Goal: Information Seeking & Learning: Learn about a topic

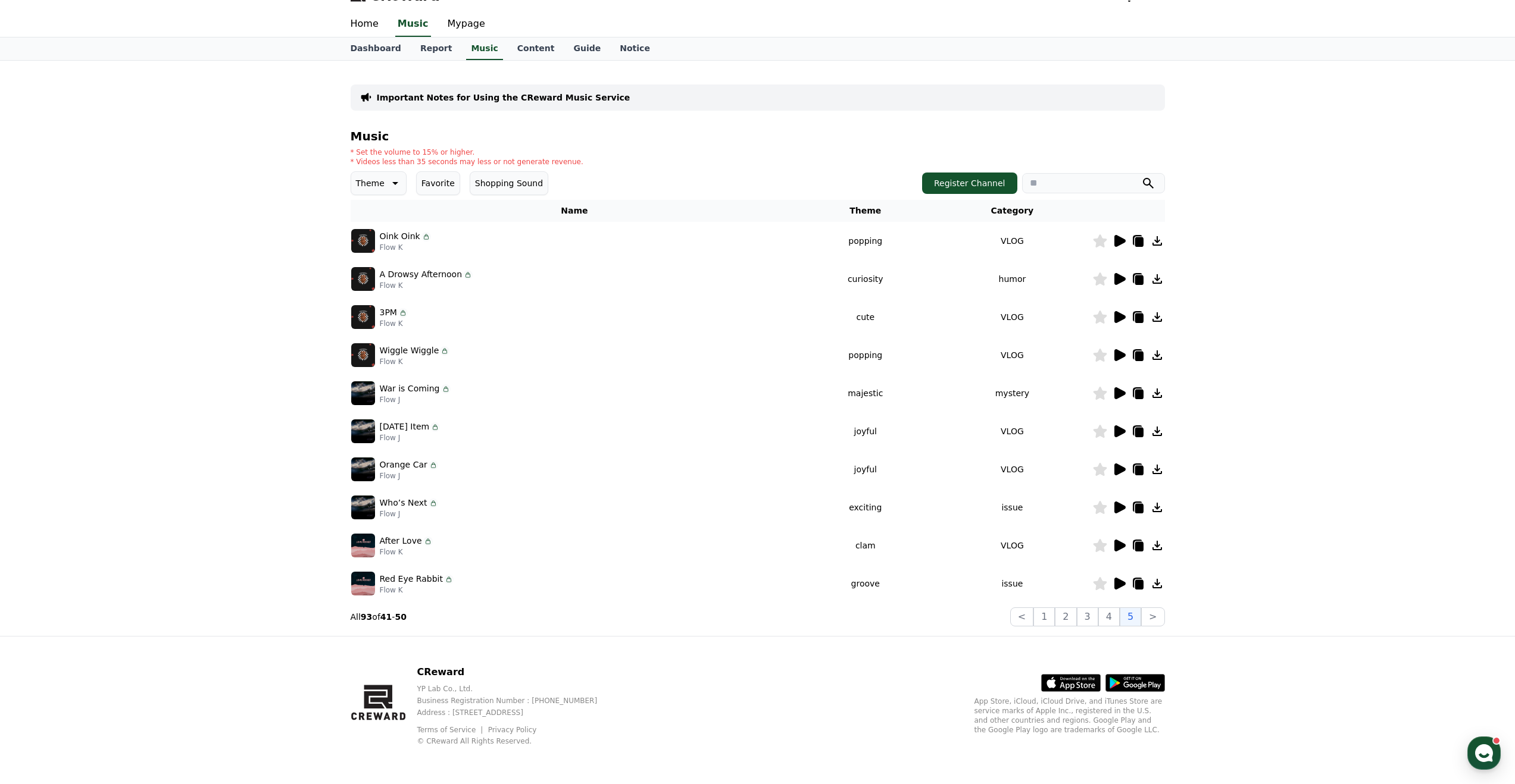
click at [1126, 476] on icon at bounding box center [1119, 469] width 15 height 15
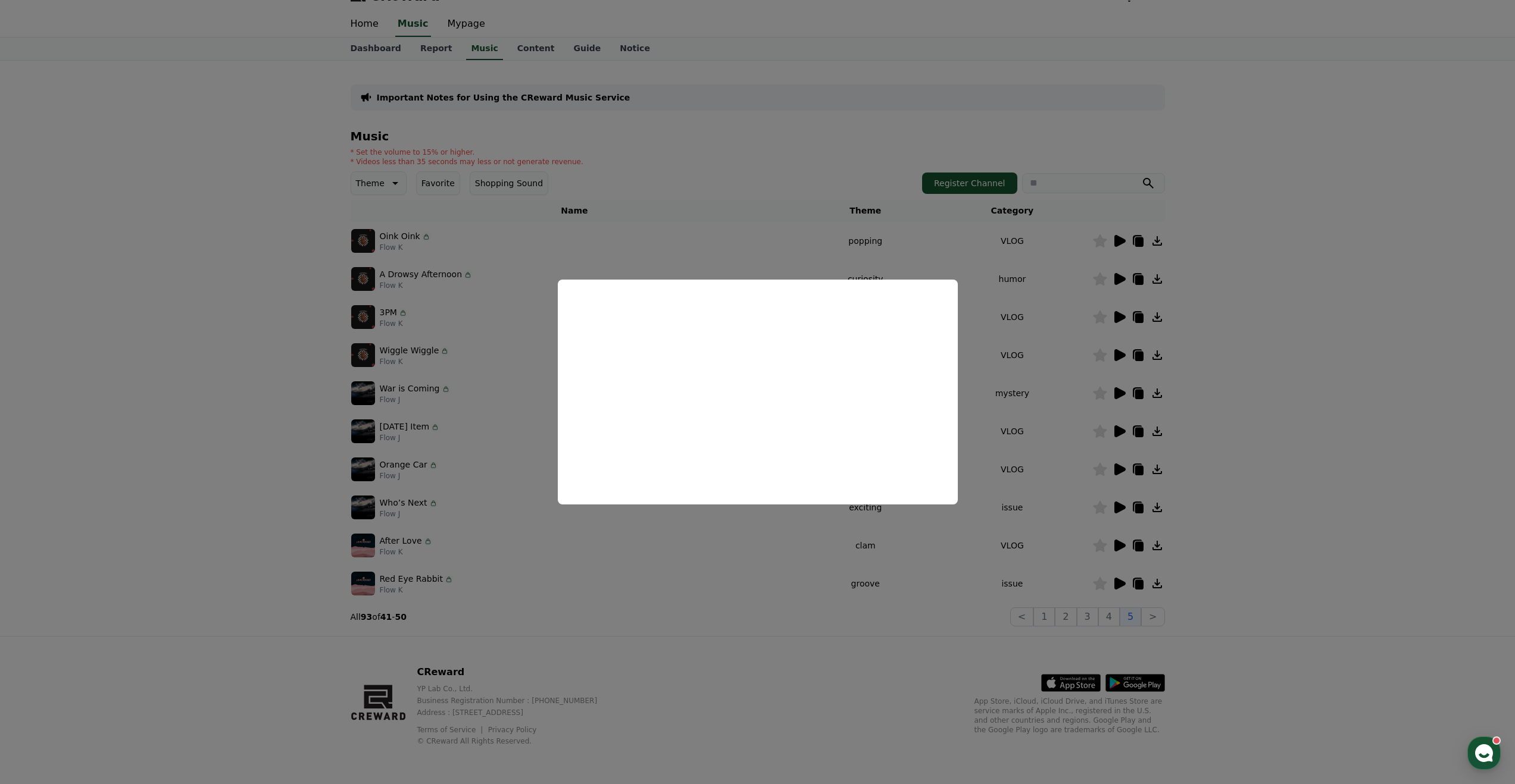
click at [1061, 419] on button "close modal" at bounding box center [757, 392] width 1515 height 784
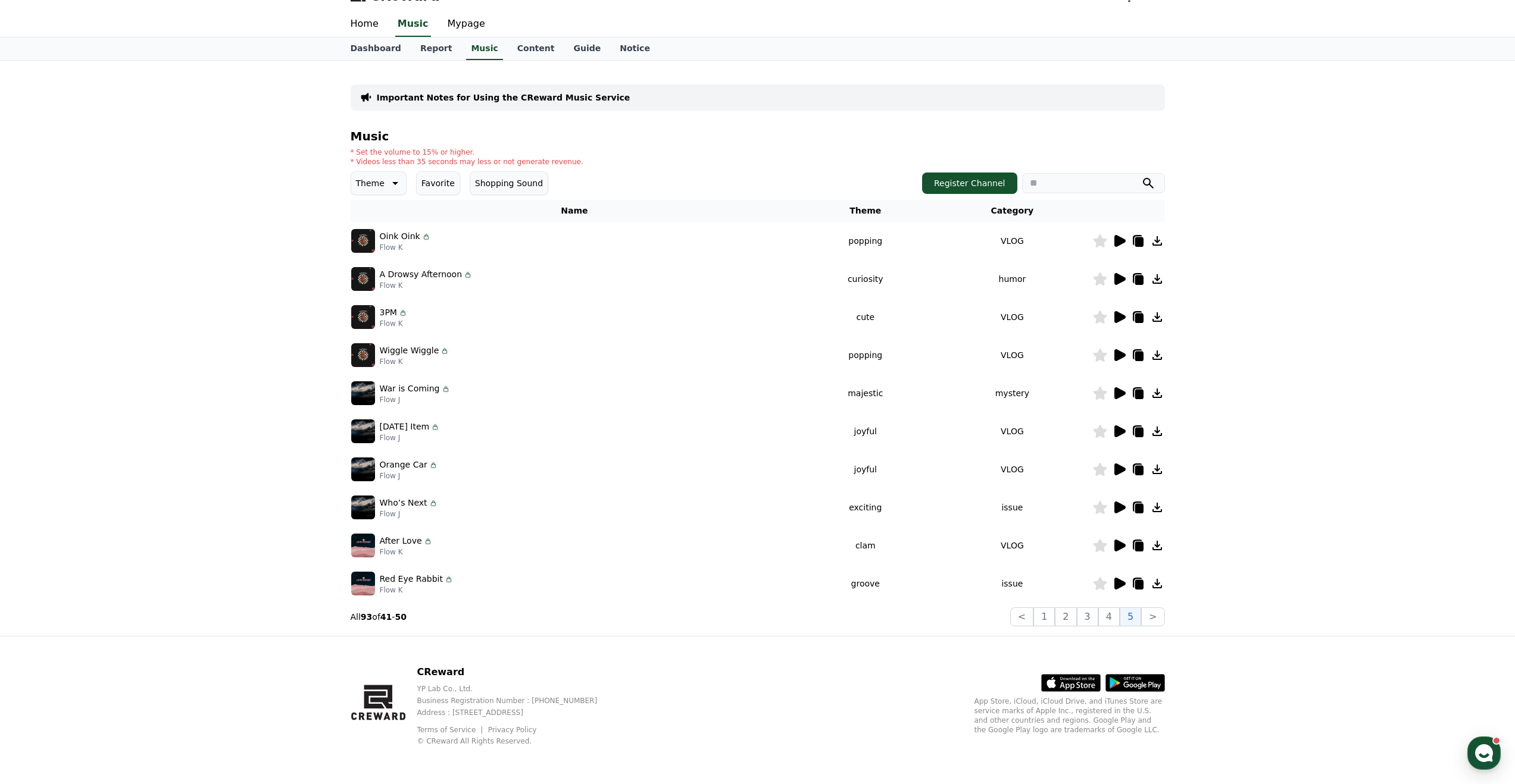
click at [388, 194] on button "Theme" at bounding box center [378, 183] width 56 height 24
click at [377, 235] on button "Exciting" at bounding box center [374, 233] width 43 height 26
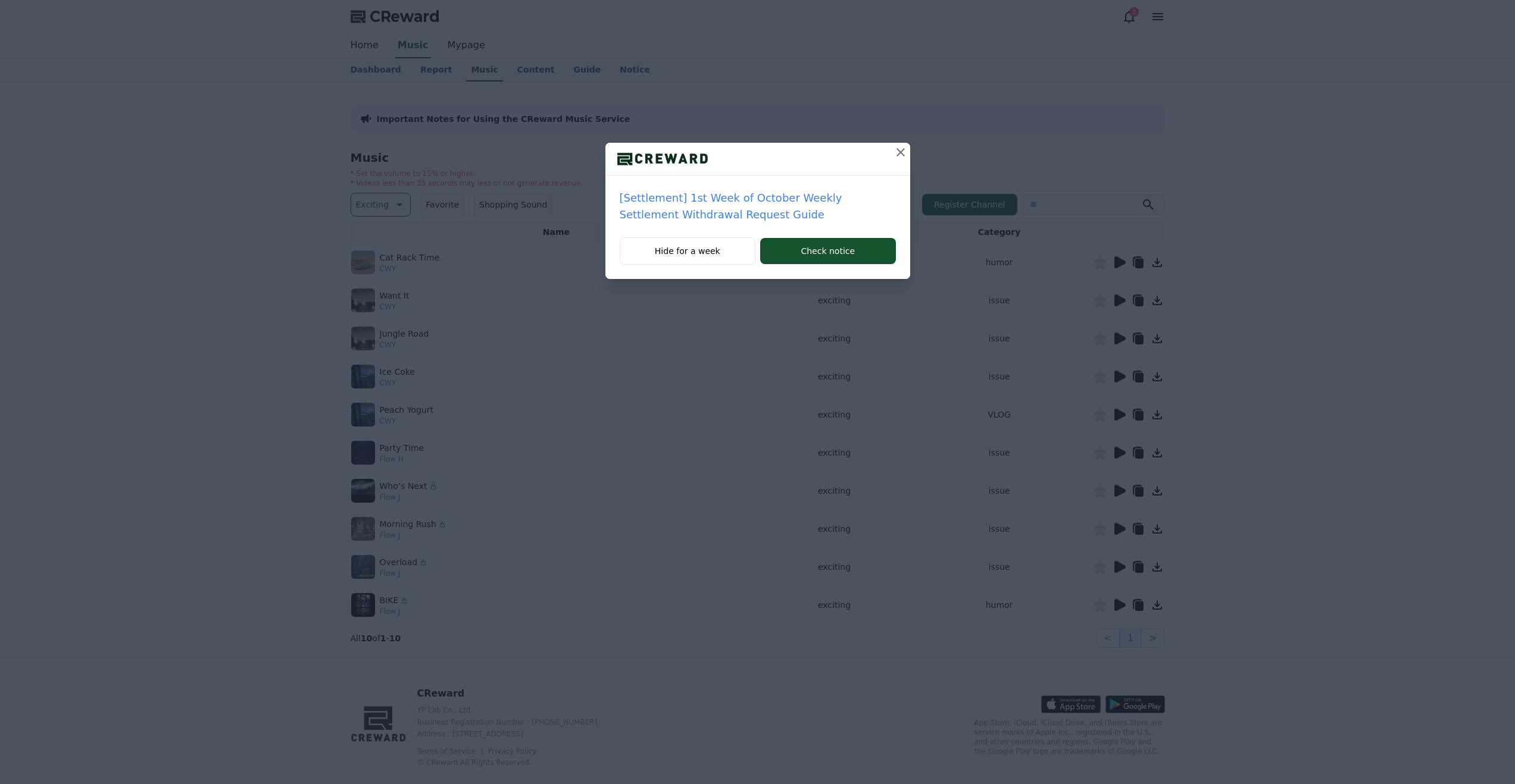
click at [903, 153] on icon at bounding box center [901, 152] width 15 height 15
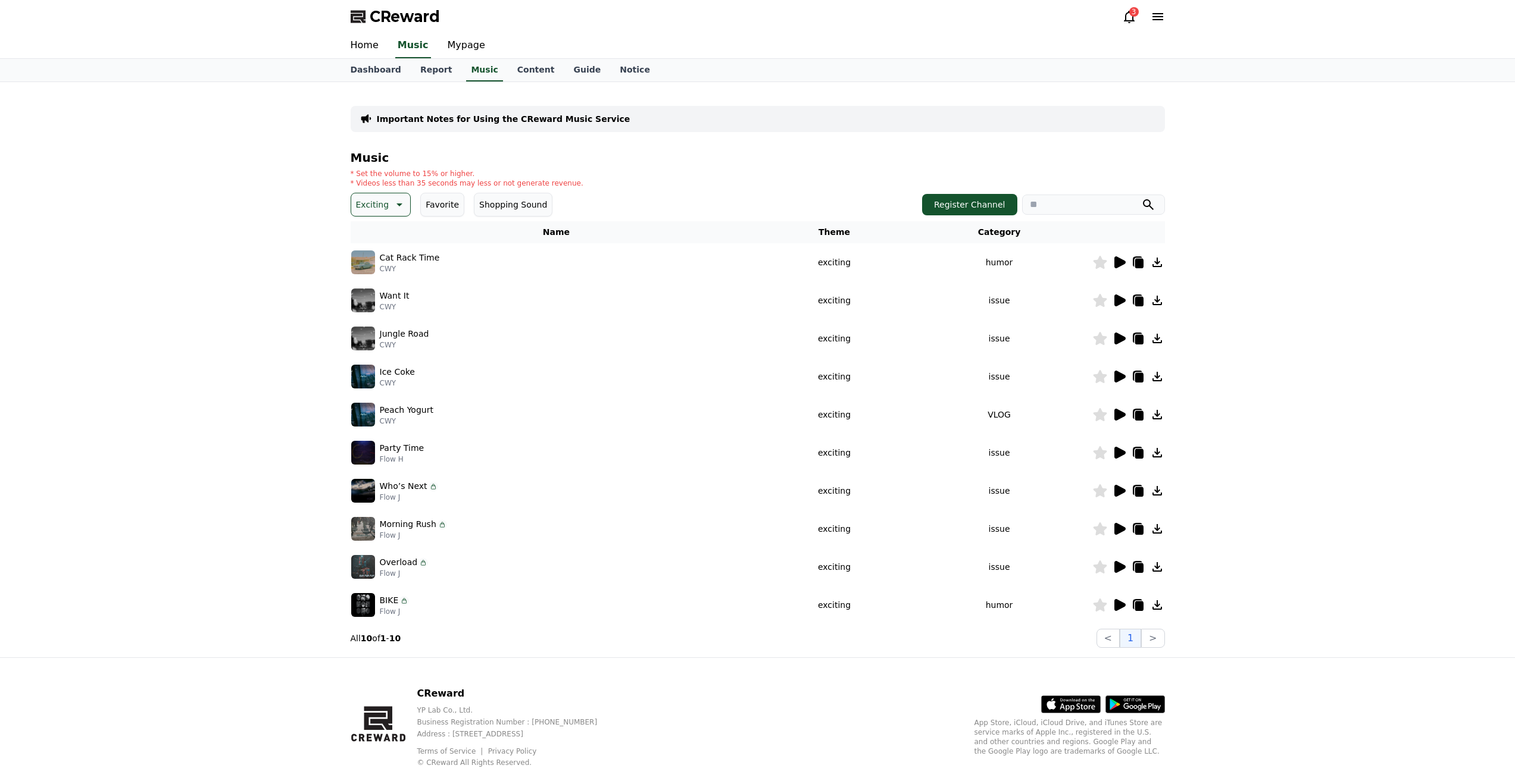
click at [1119, 263] on icon at bounding box center [1120, 262] width 11 height 12
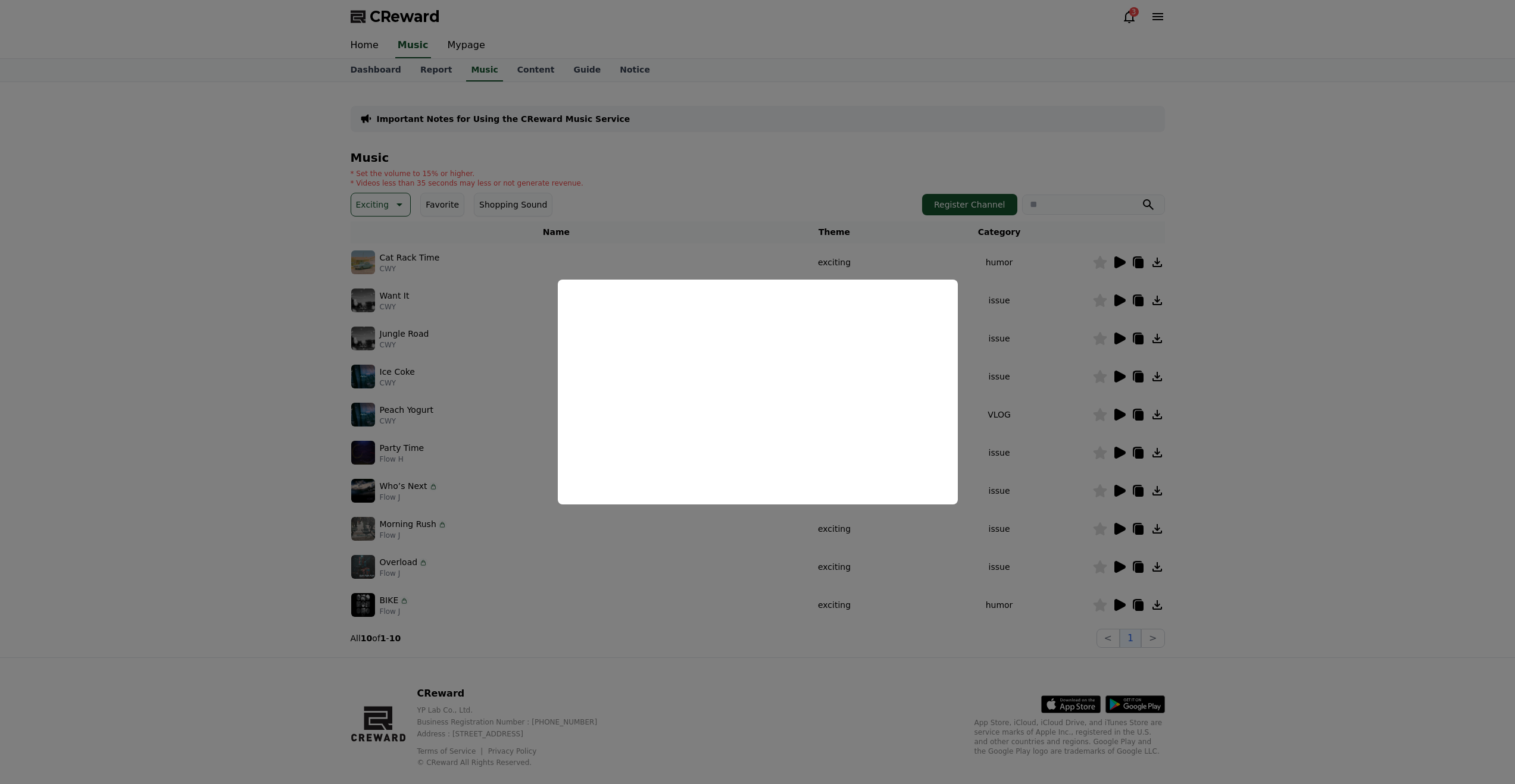
click at [986, 290] on button "close modal" at bounding box center [757, 392] width 1515 height 784
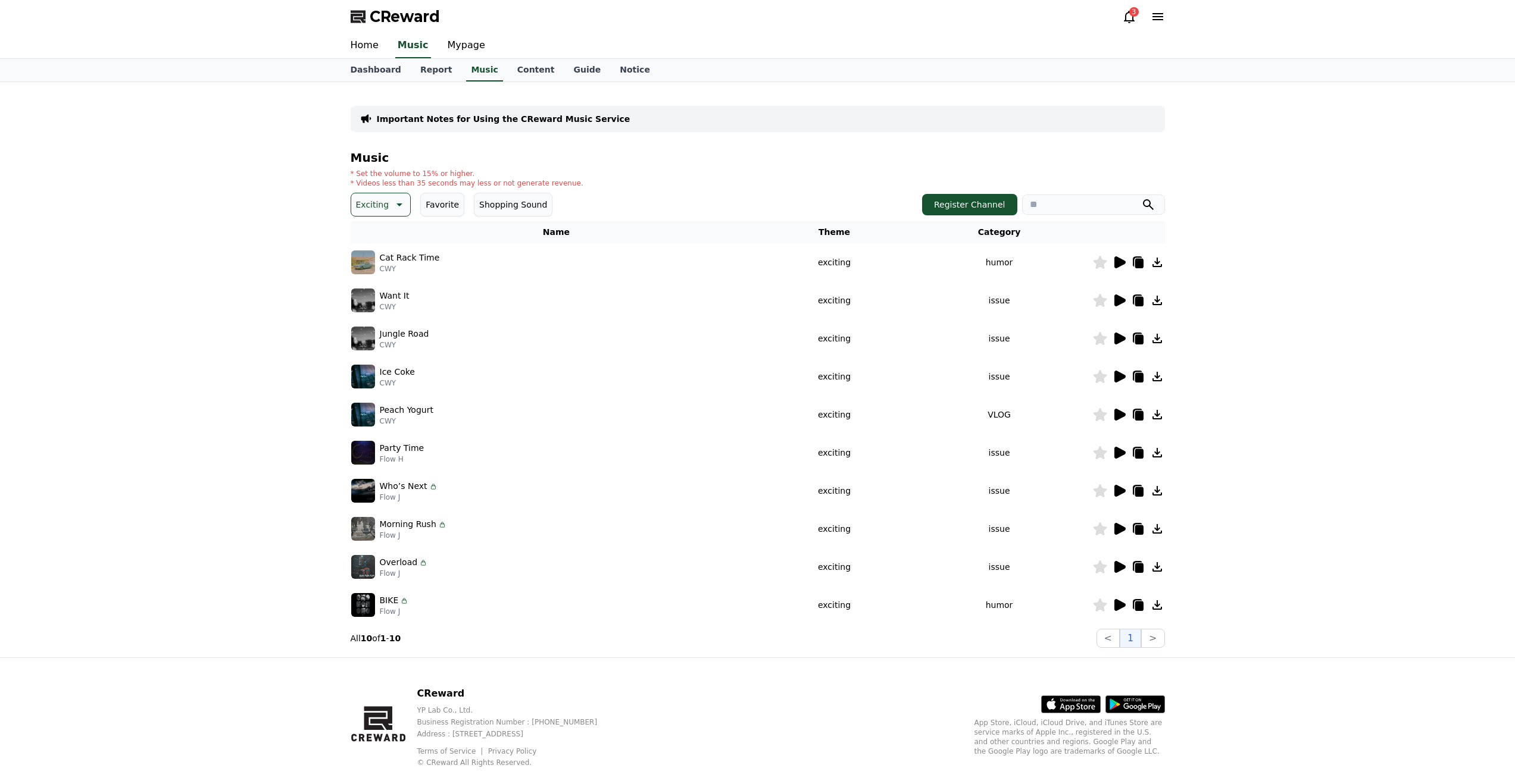
click at [1120, 304] on icon at bounding box center [1120, 300] width 11 height 12
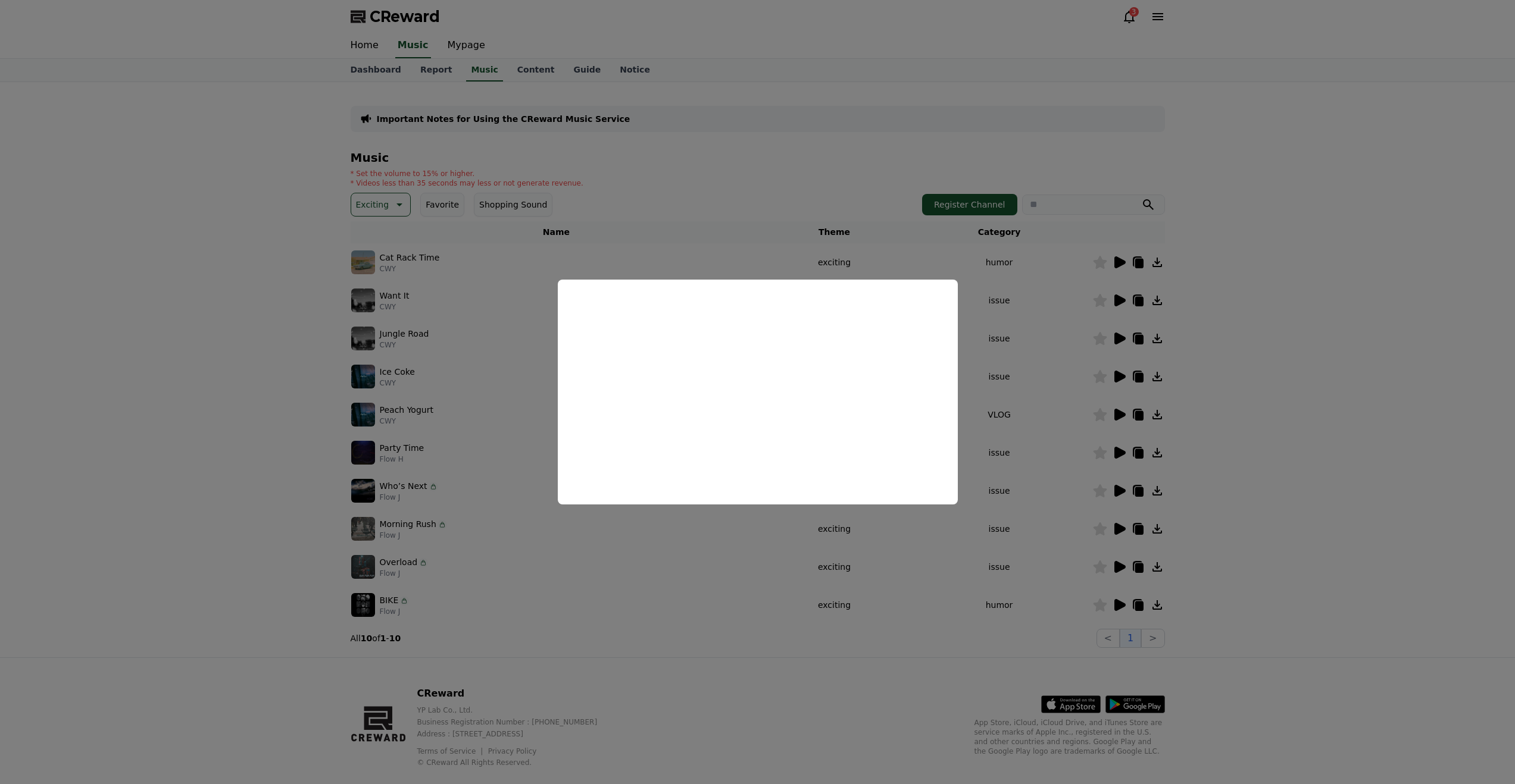
drag, startPoint x: 1023, startPoint y: 334, endPoint x: 1099, endPoint y: 338, distance: 76.1
click at [1023, 334] on button "close modal" at bounding box center [757, 392] width 1515 height 784
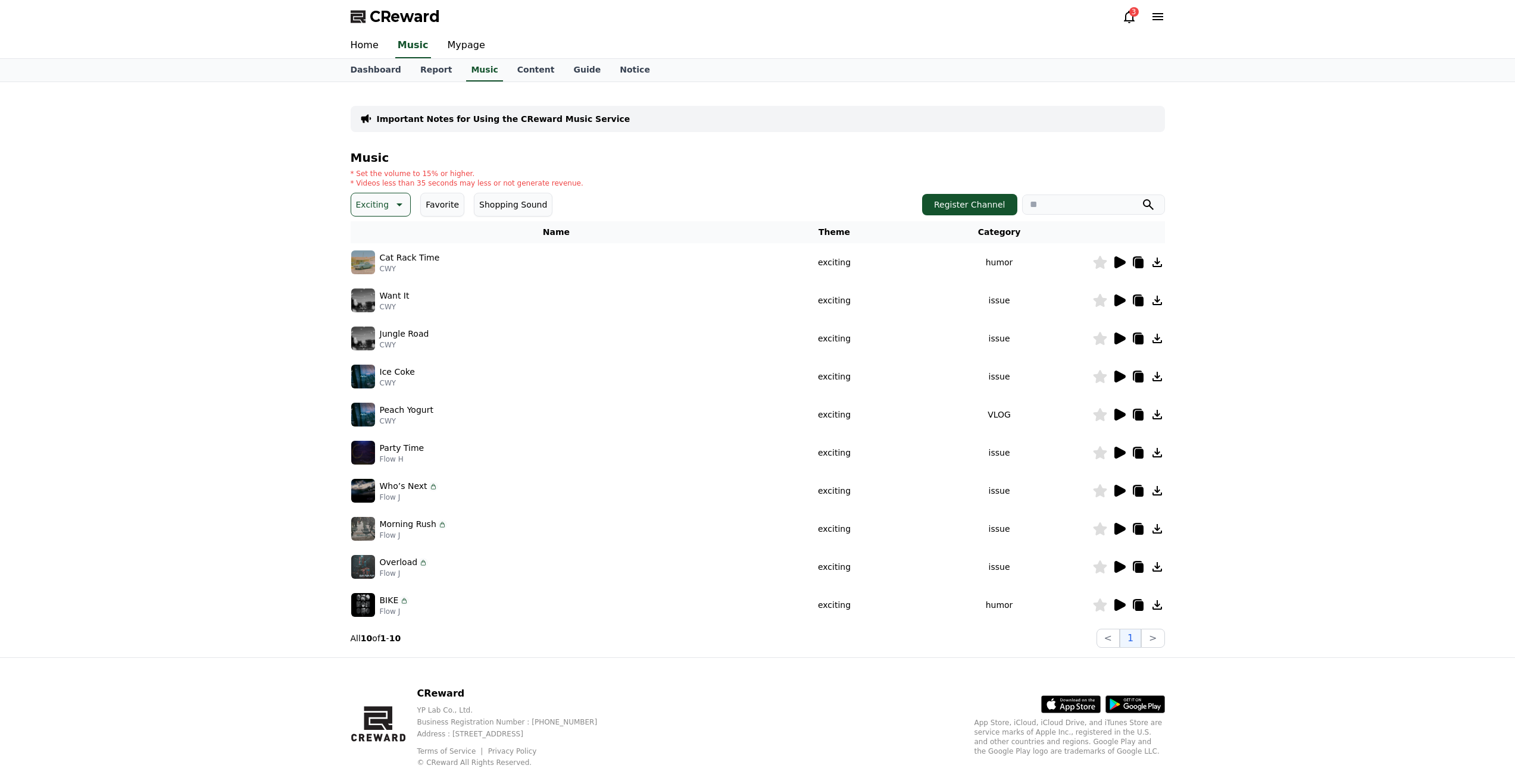
click at [1119, 339] on icon at bounding box center [1120, 338] width 11 height 12
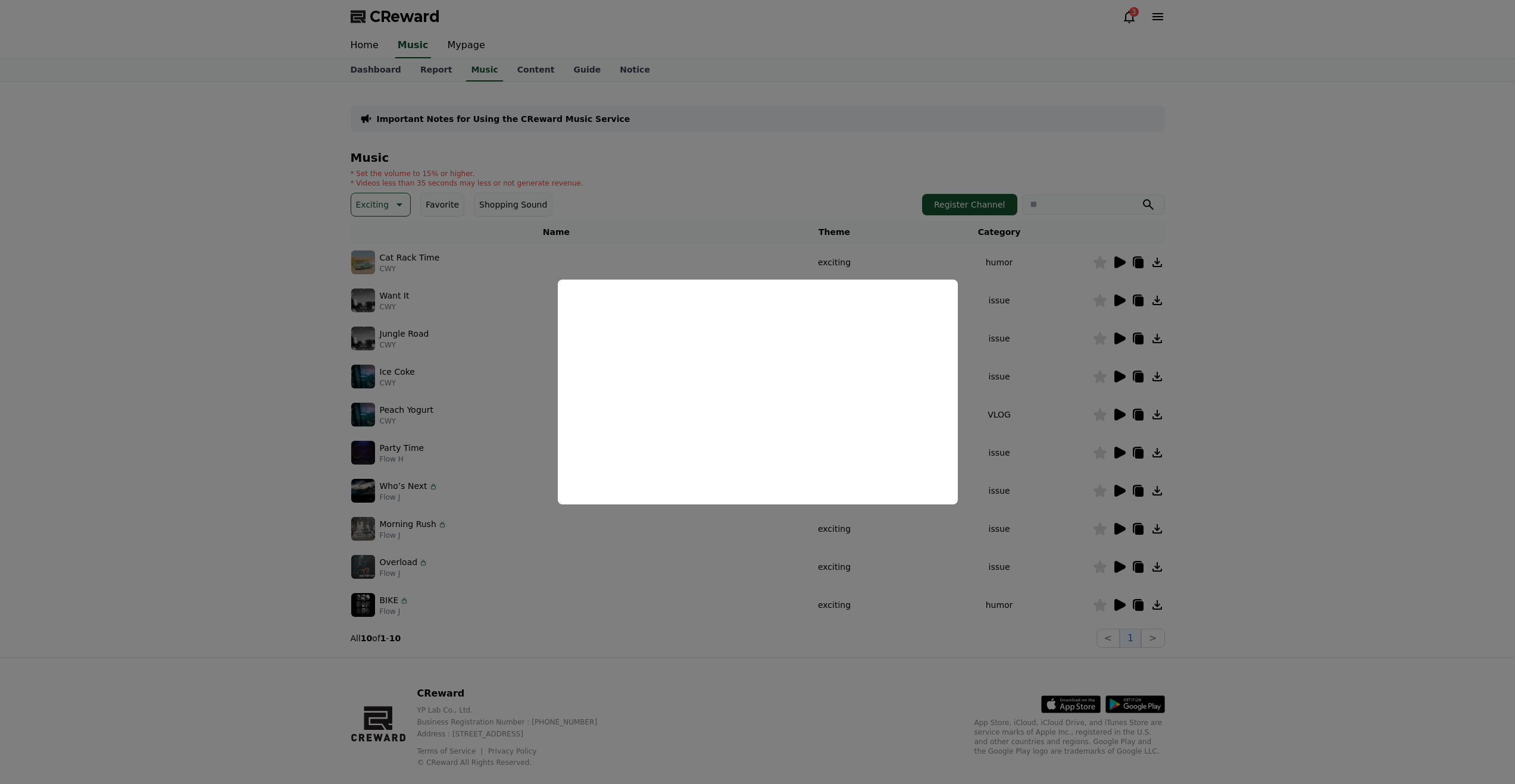
click at [1105, 352] on button "close modal" at bounding box center [757, 392] width 1515 height 784
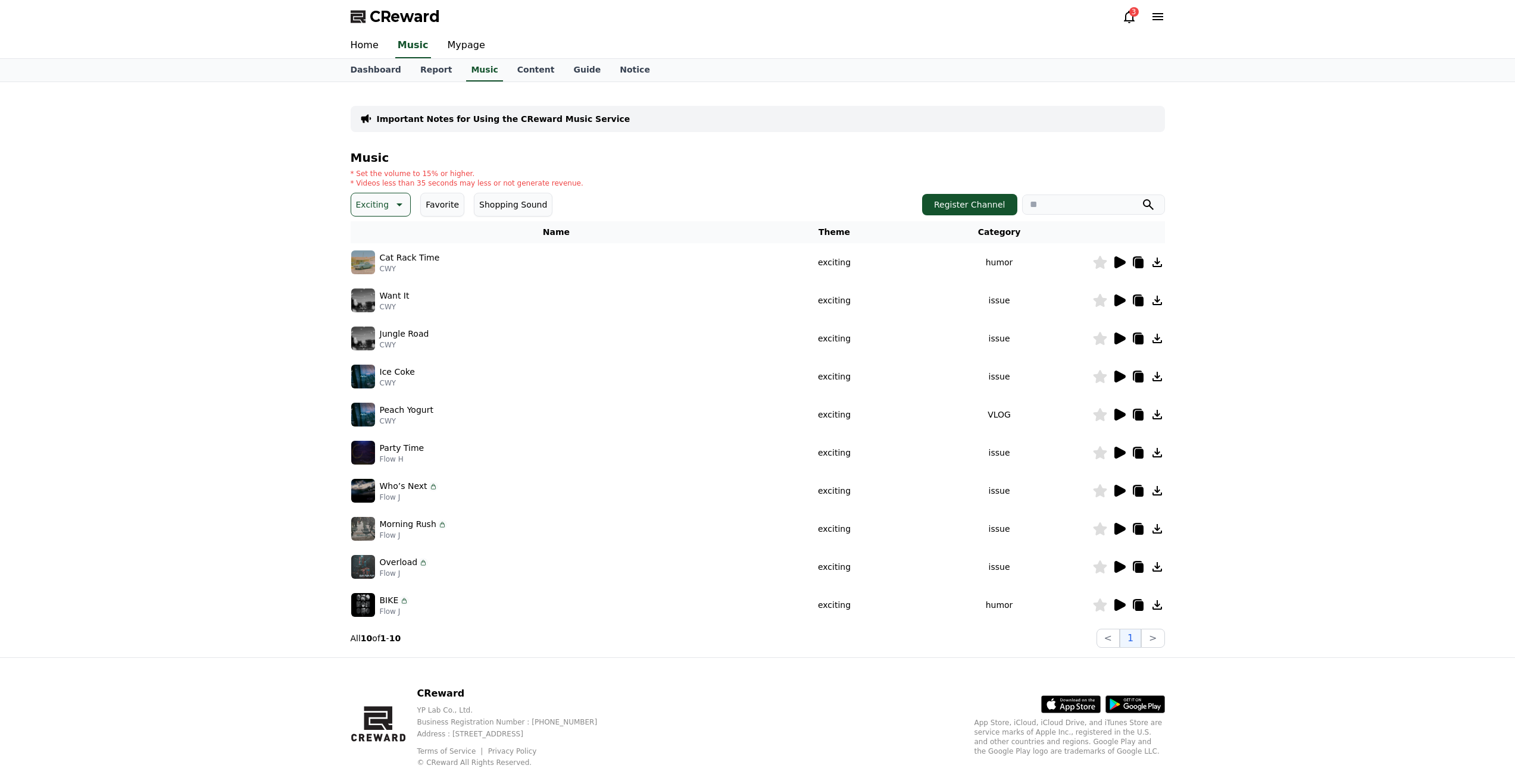
click at [1099, 340] on icon at bounding box center [1100, 338] width 14 height 13
click at [1160, 339] on icon at bounding box center [1157, 338] width 15 height 15
click at [1117, 379] on icon at bounding box center [1120, 376] width 11 height 12
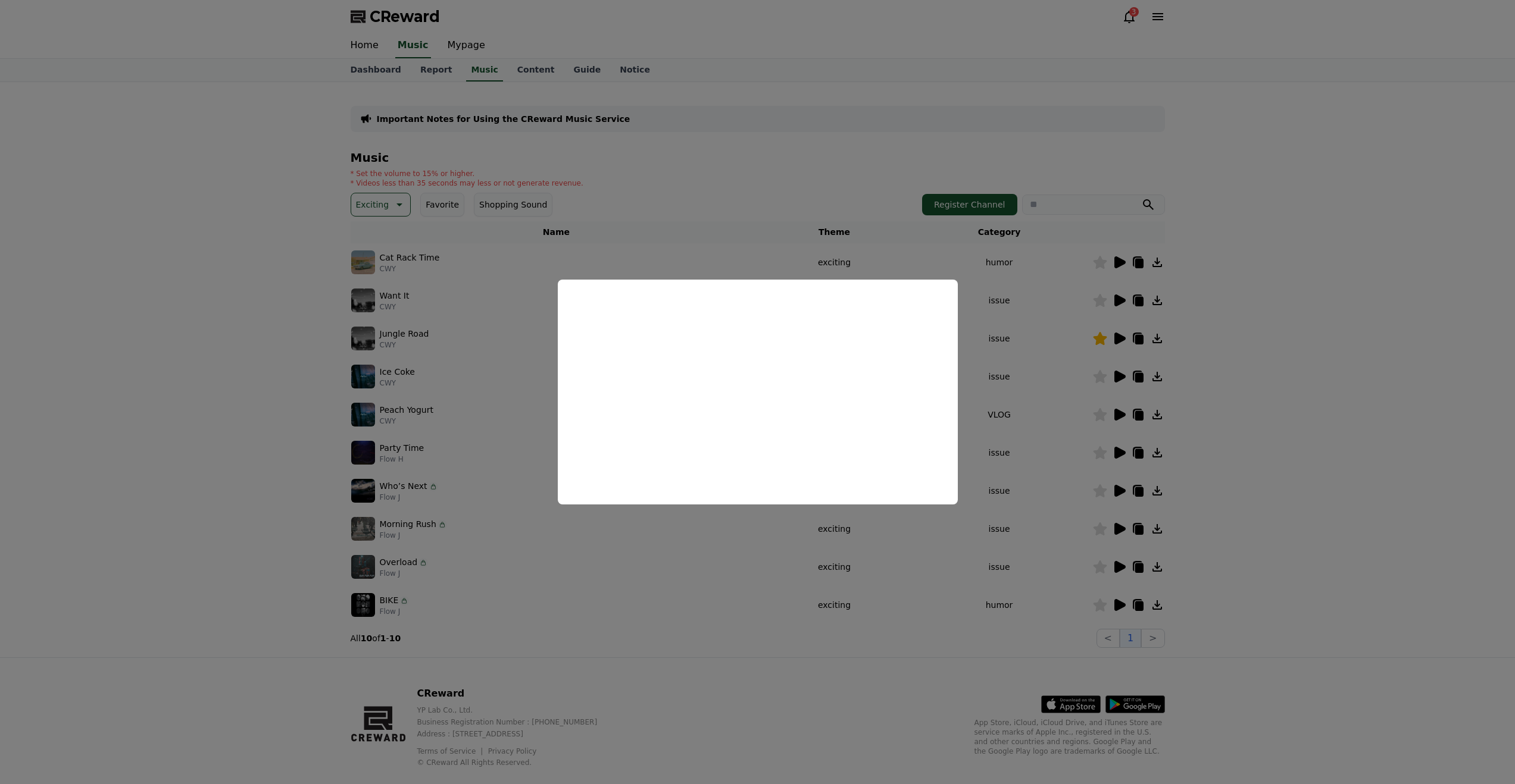
click at [1078, 420] on button "close modal" at bounding box center [757, 392] width 1515 height 784
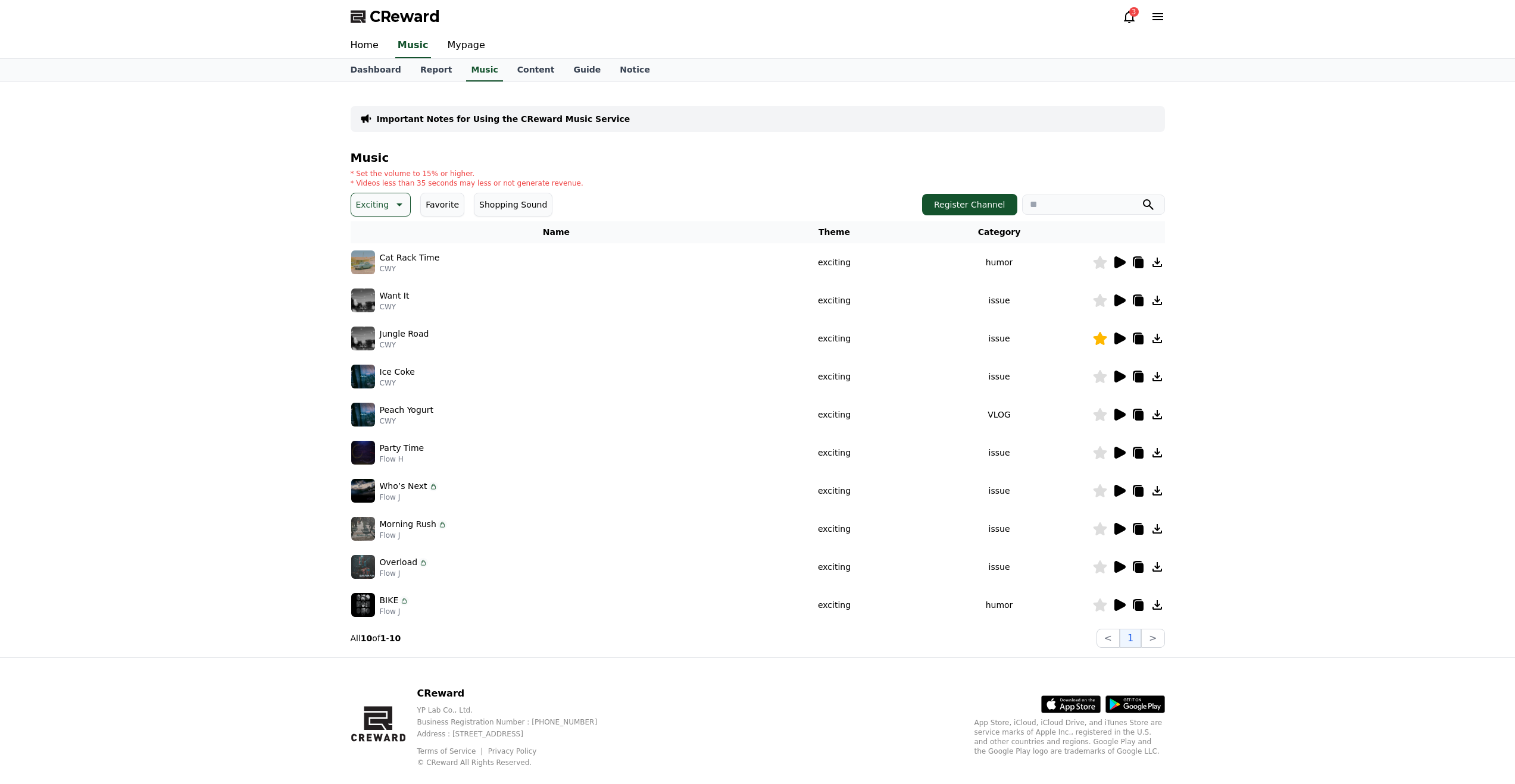
click at [1124, 414] on icon at bounding box center [1120, 414] width 11 height 12
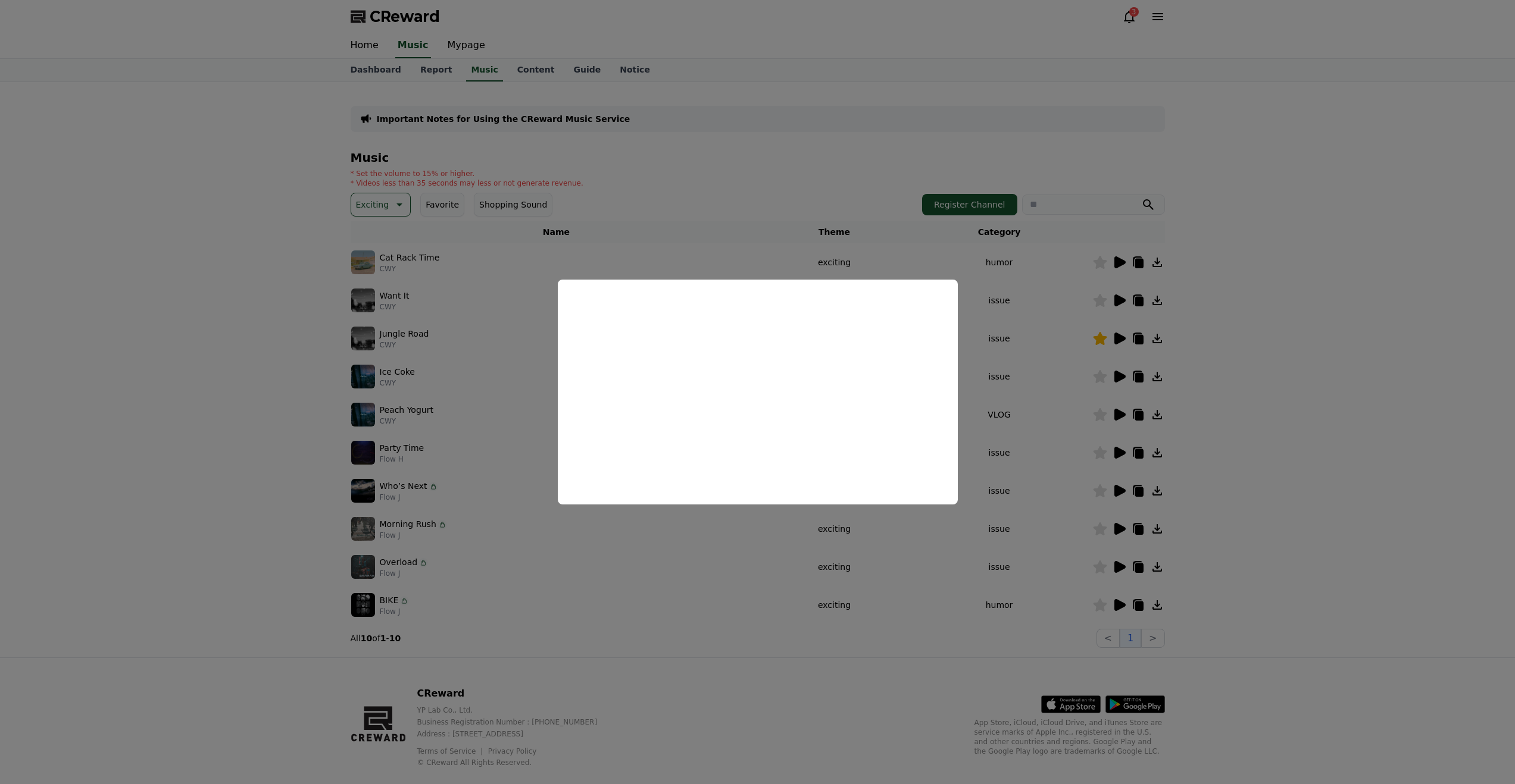
click at [1117, 453] on button "close modal" at bounding box center [757, 392] width 1515 height 784
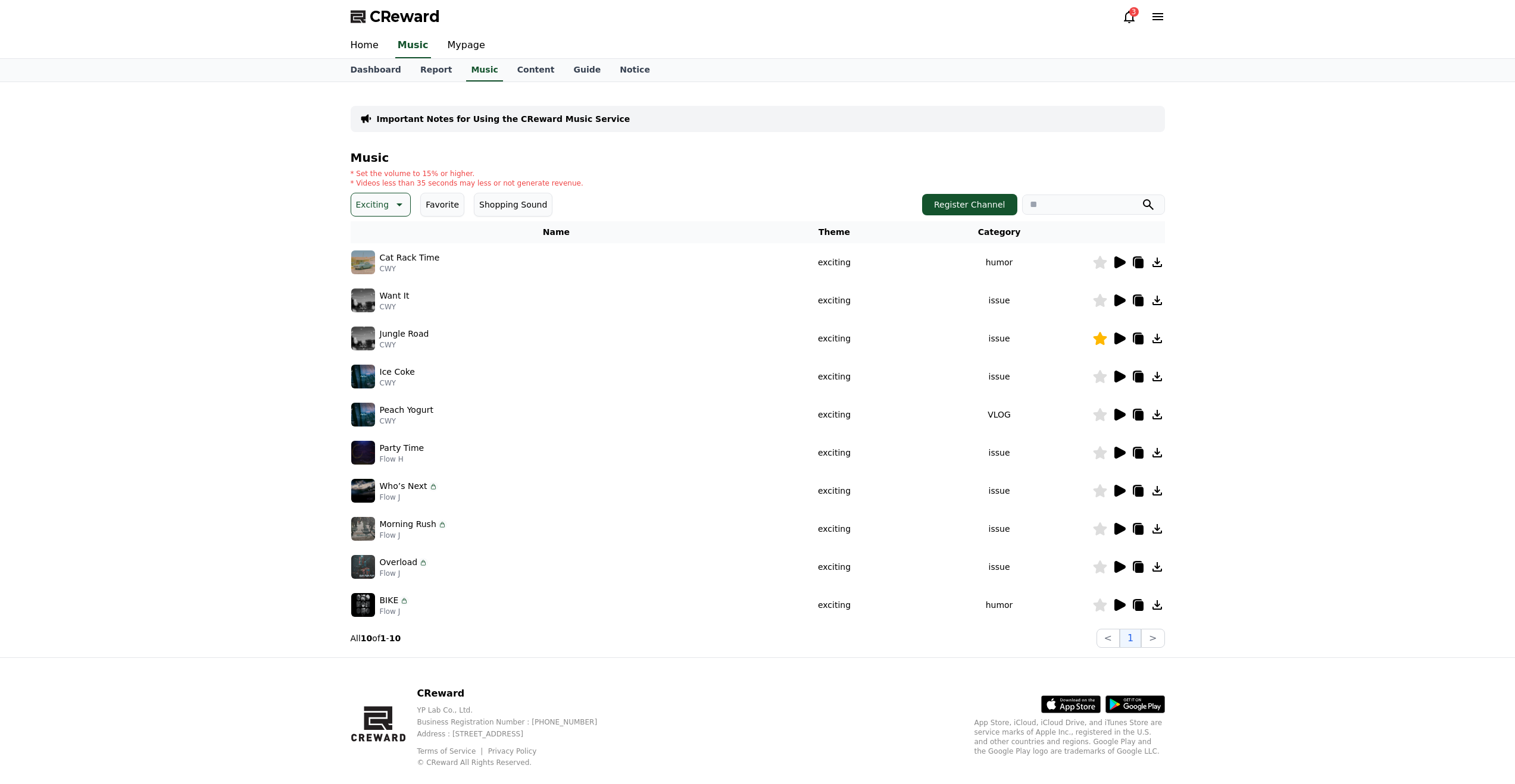
click at [1122, 453] on icon at bounding box center [1120, 453] width 11 height 12
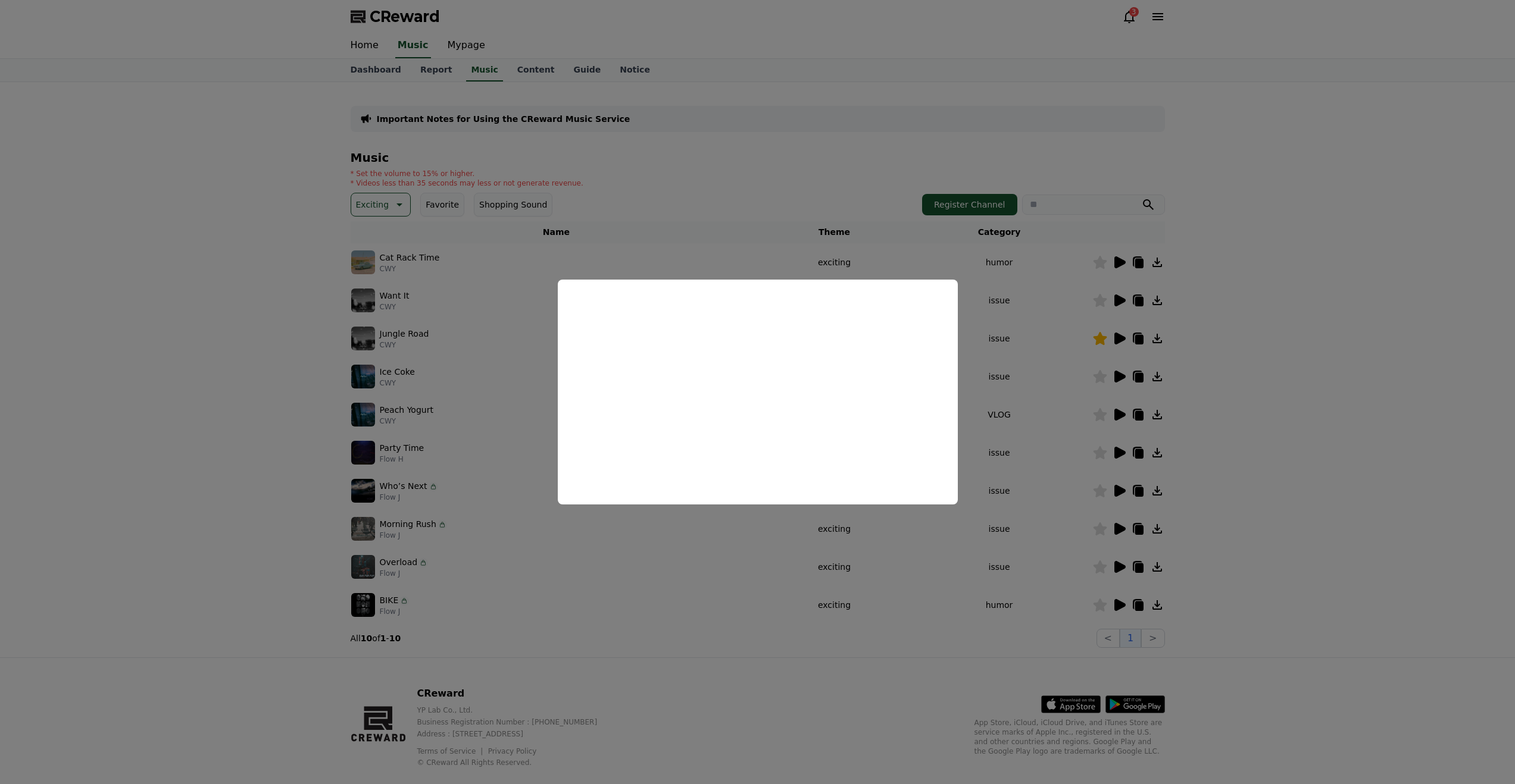
click at [1123, 495] on button "close modal" at bounding box center [757, 392] width 1515 height 784
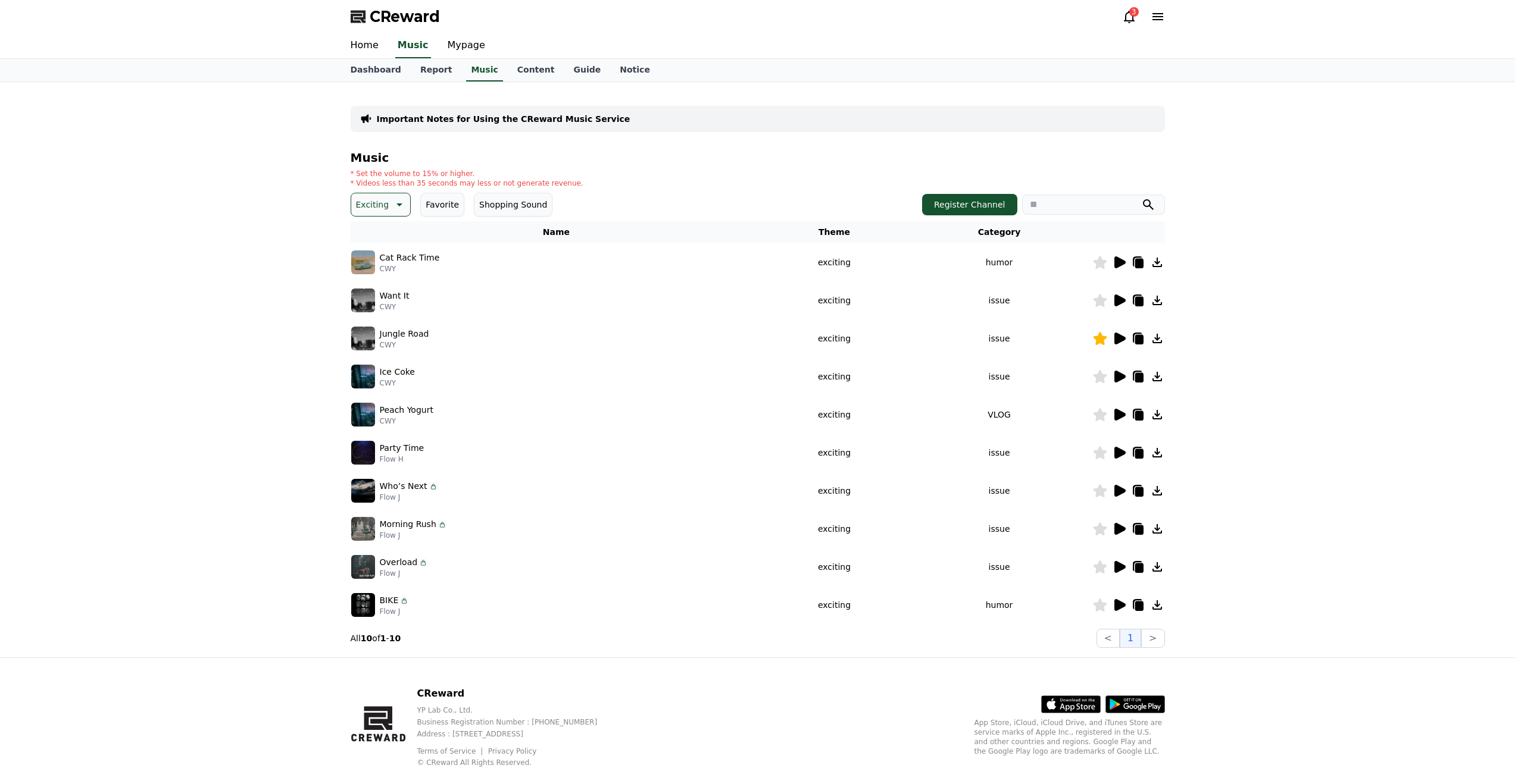
click at [1122, 492] on icon at bounding box center [1120, 490] width 11 height 12
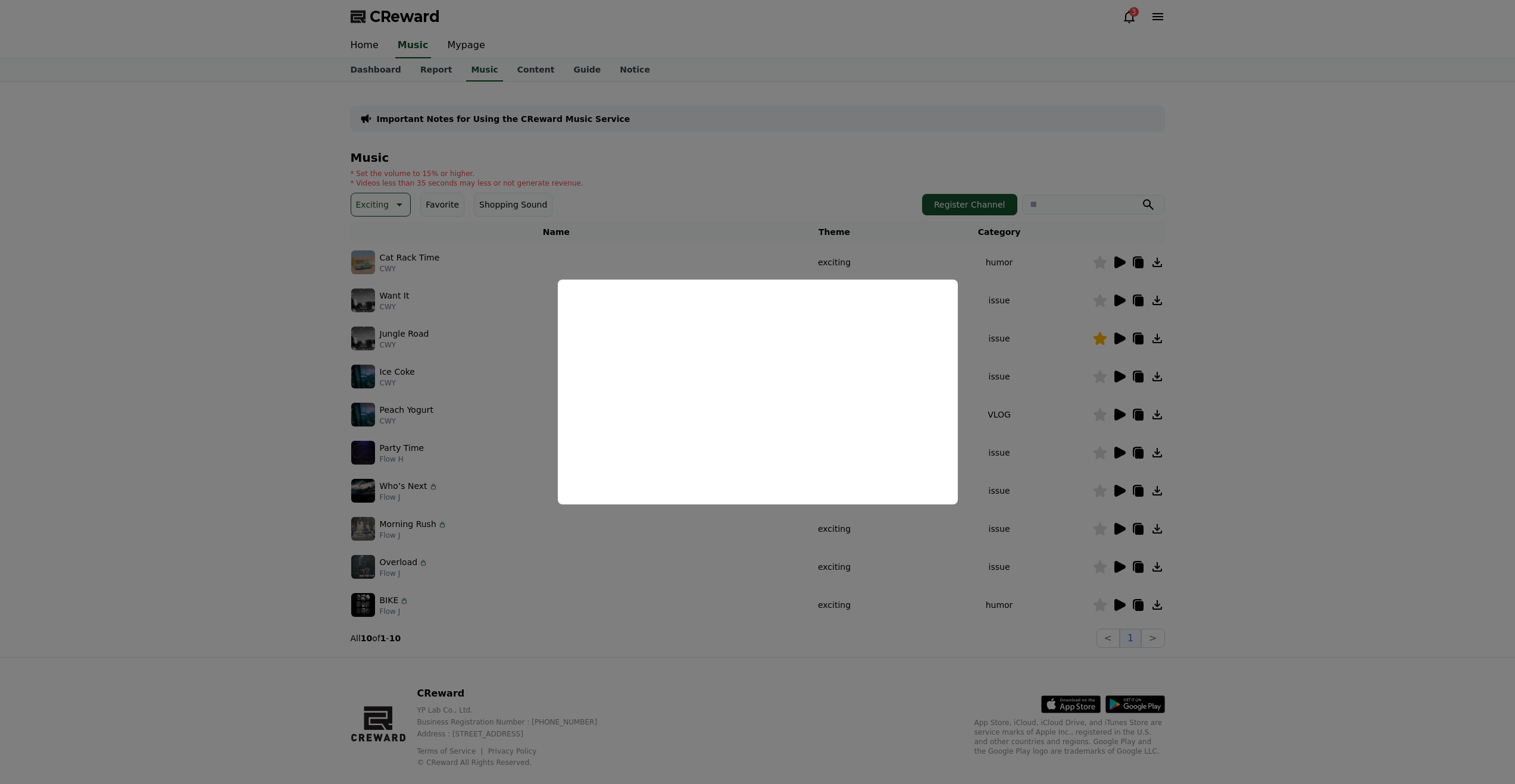
click at [1156, 497] on button "close modal" at bounding box center [757, 392] width 1515 height 784
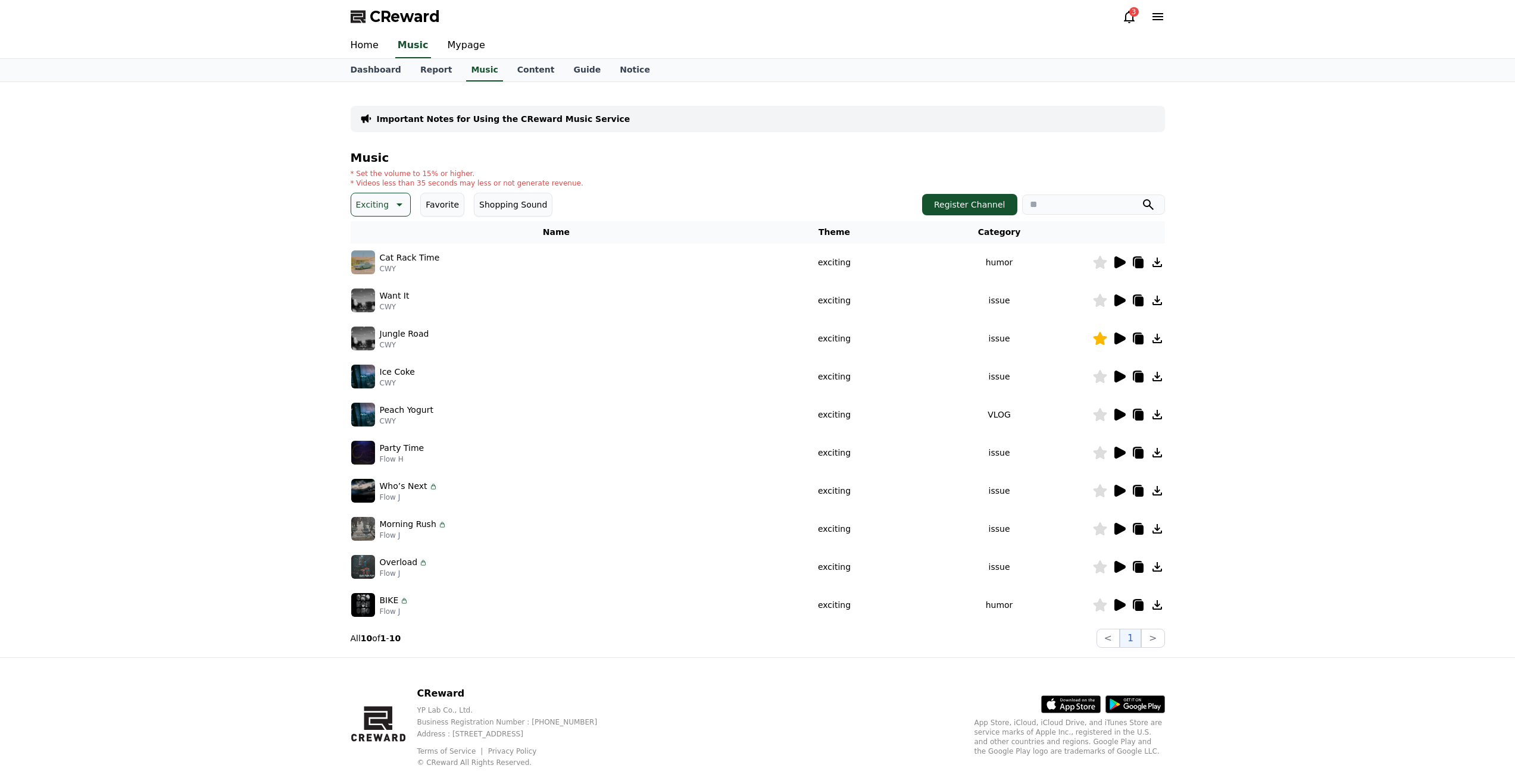
click at [1156, 491] on icon at bounding box center [1157, 491] width 10 height 10
click at [1098, 492] on icon at bounding box center [1100, 491] width 14 height 13
click at [1117, 528] on icon at bounding box center [1120, 528] width 11 height 12
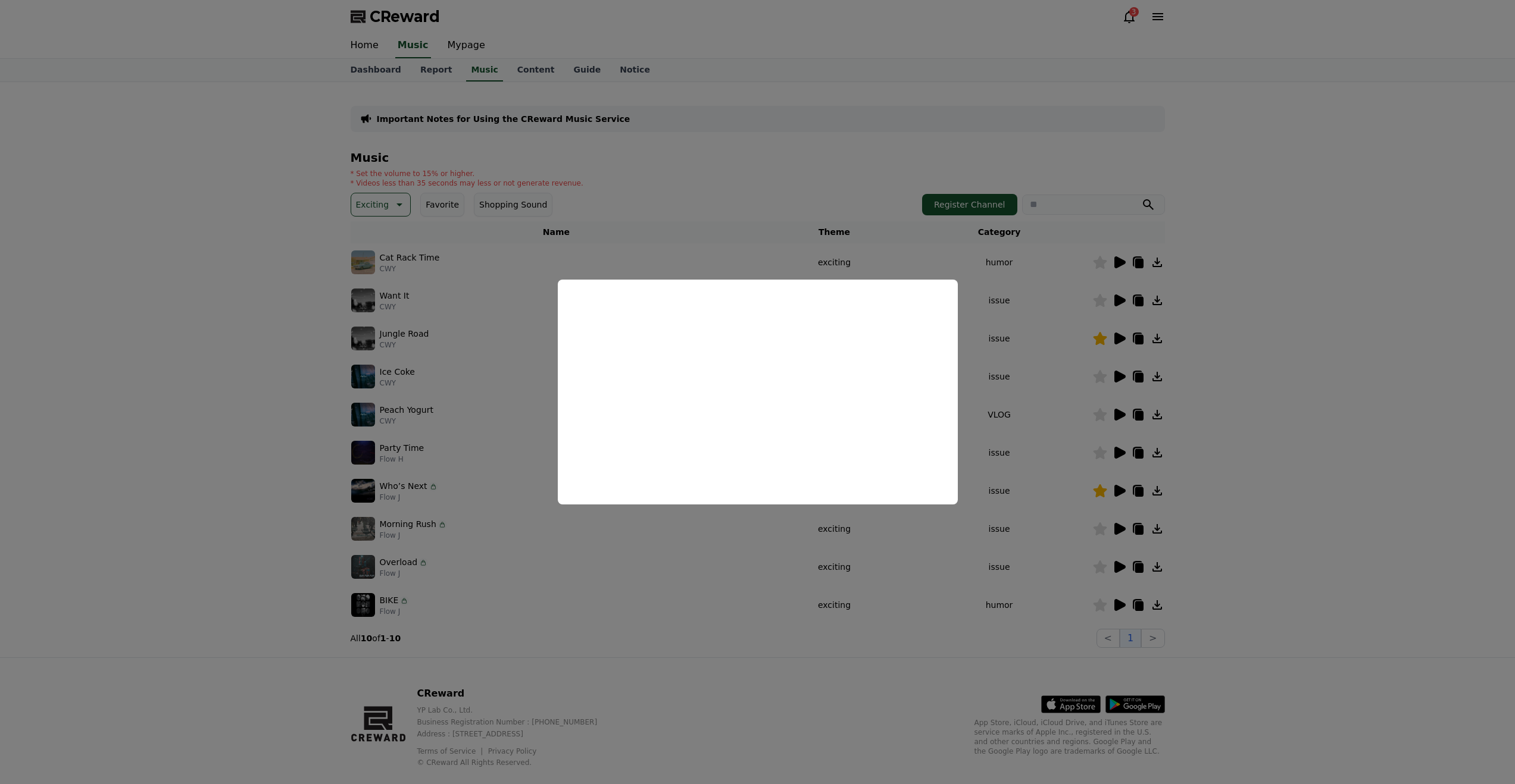
click at [1119, 558] on button "close modal" at bounding box center [757, 392] width 1515 height 784
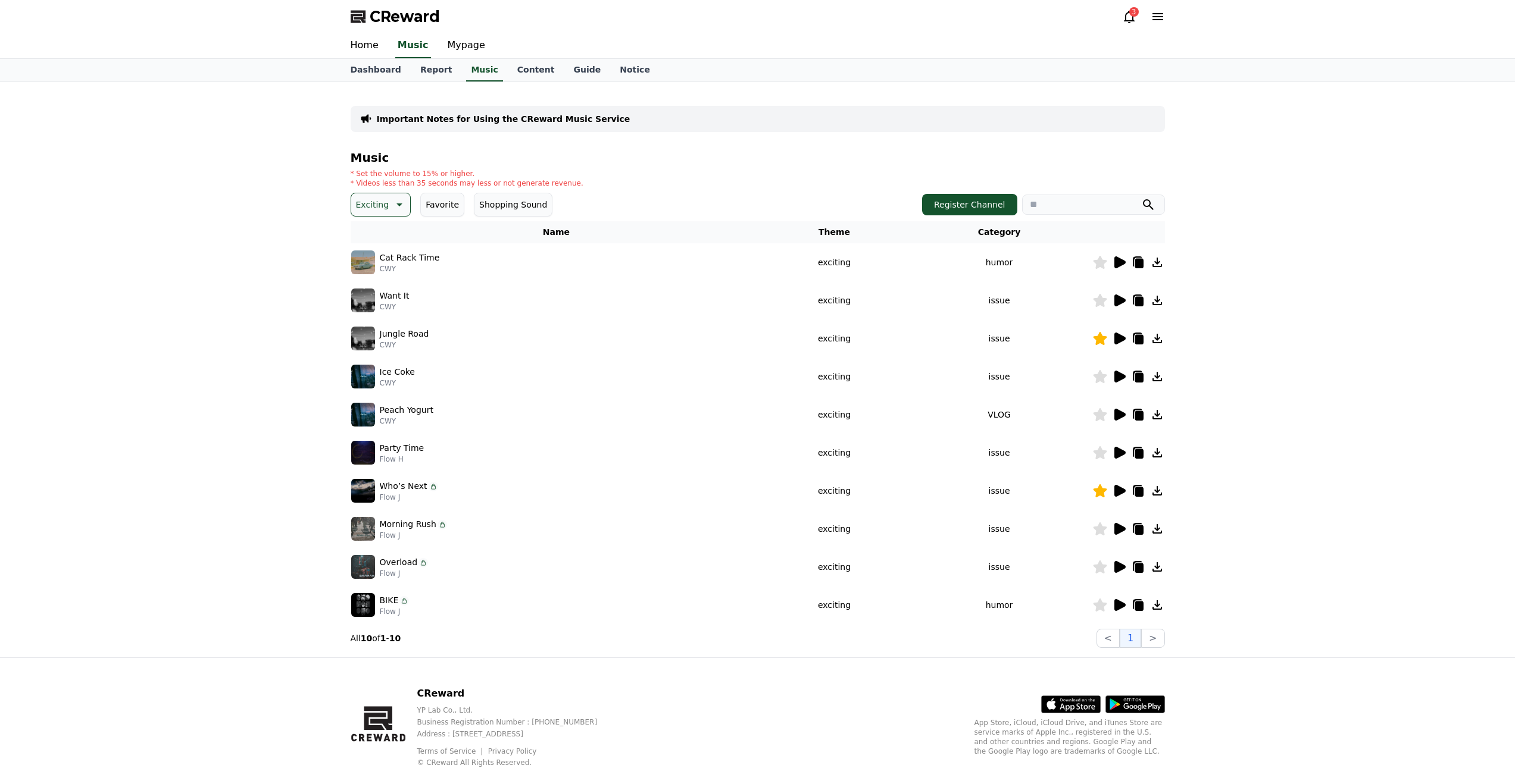
click at [1099, 526] on icon at bounding box center [1100, 528] width 14 height 13
click at [1117, 560] on icon at bounding box center [1119, 567] width 15 height 15
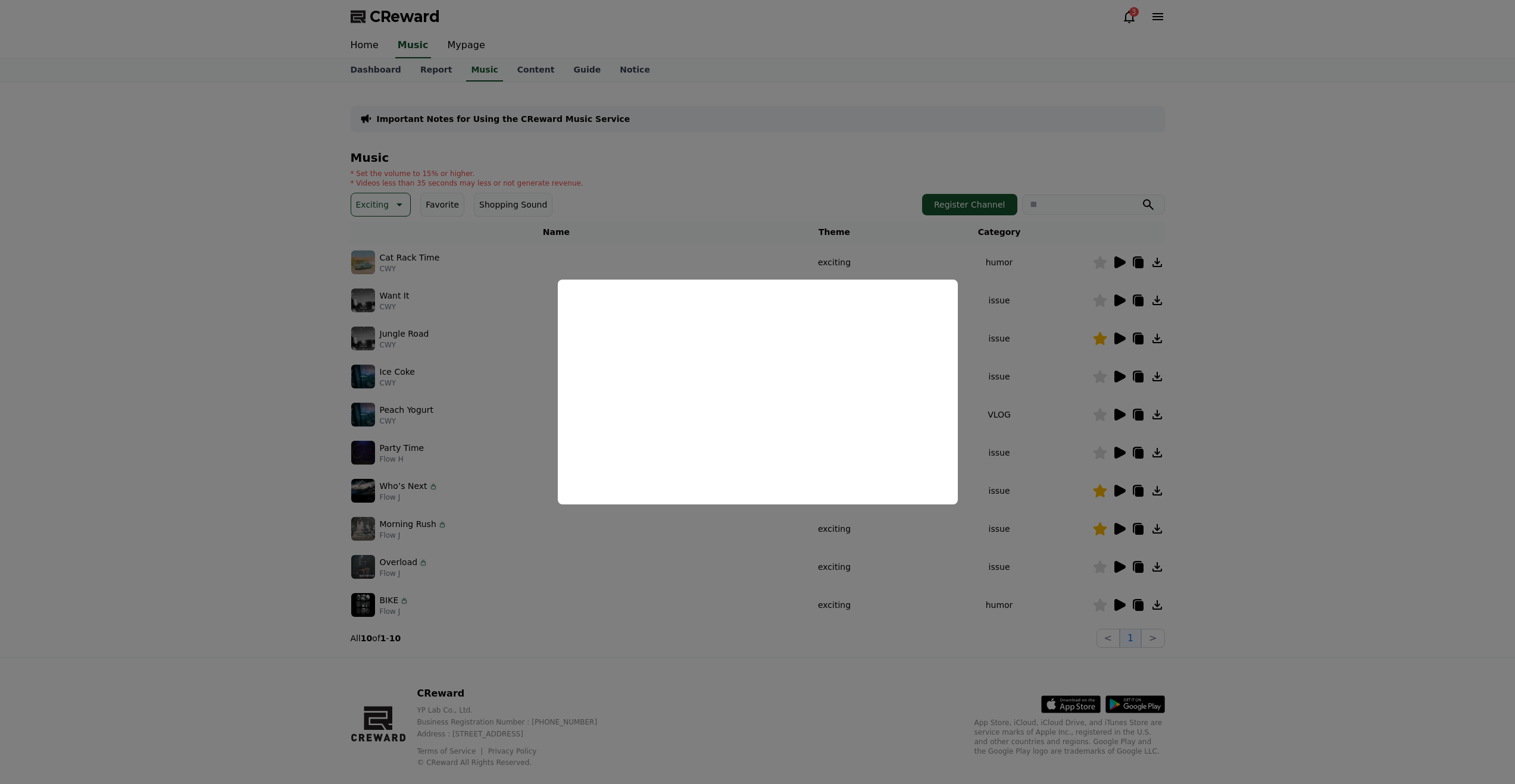
click at [1067, 572] on button "close modal" at bounding box center [757, 392] width 1515 height 784
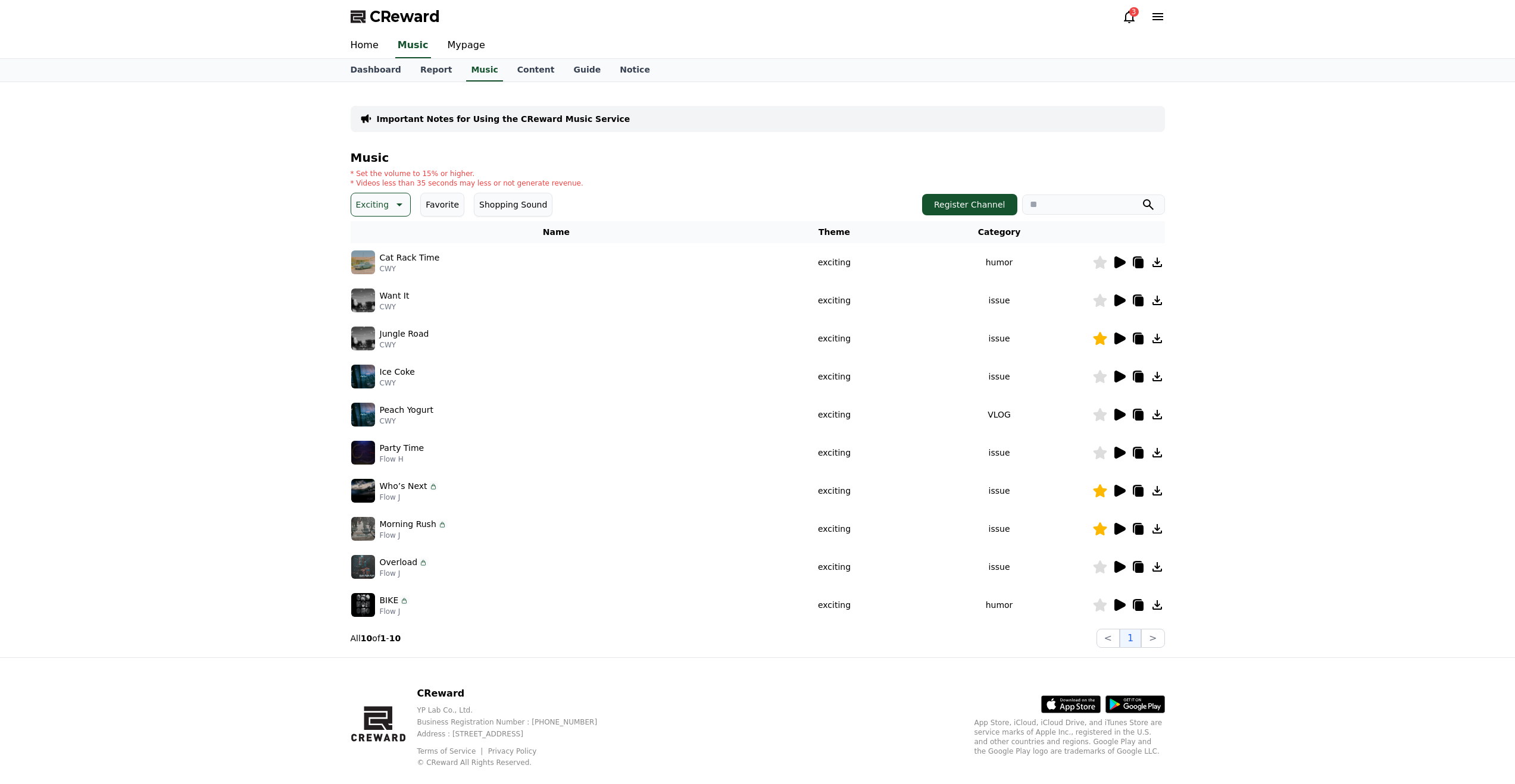
click at [1102, 570] on icon at bounding box center [1100, 567] width 14 height 13
click at [1120, 601] on icon at bounding box center [1119, 605] width 15 height 15
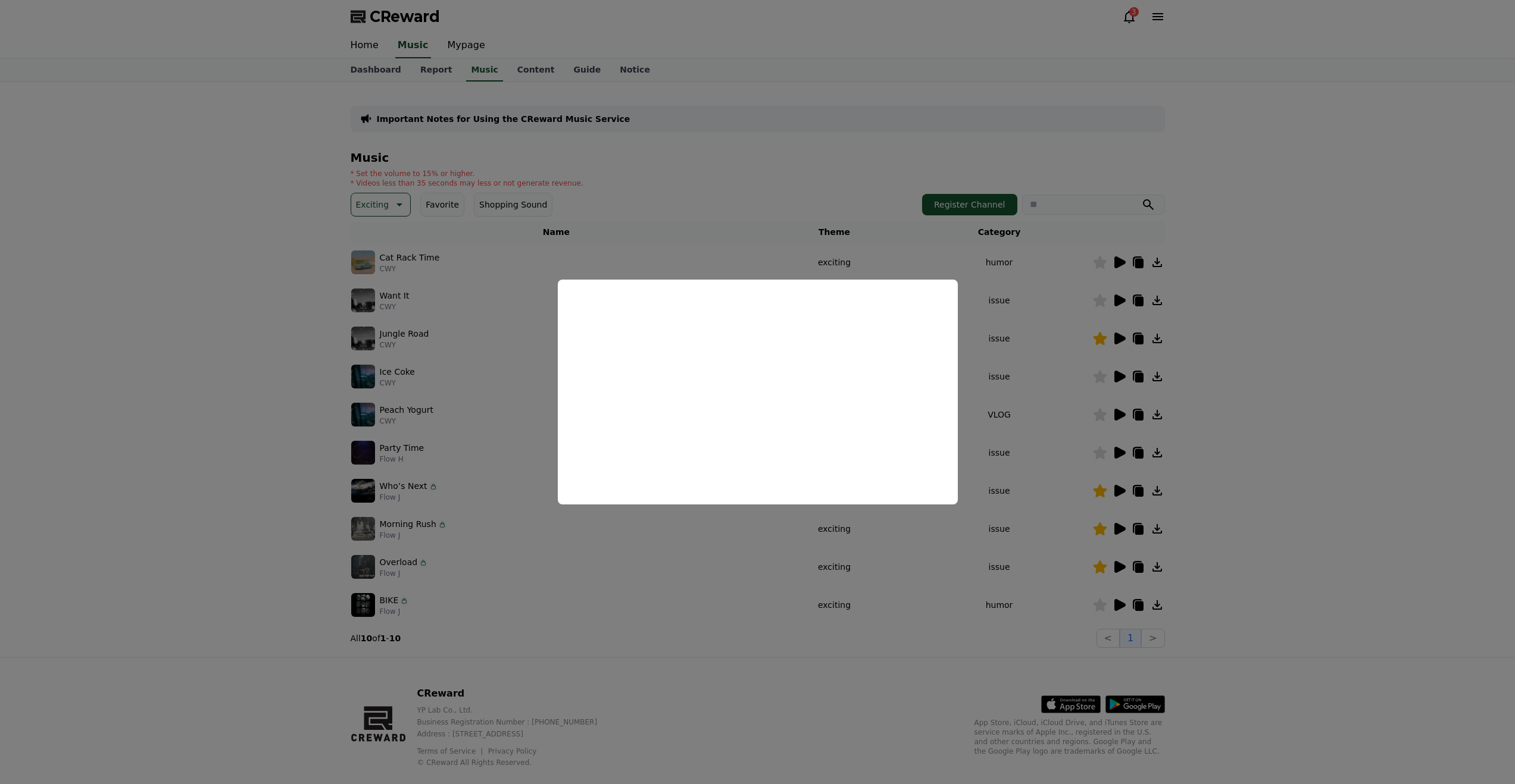
click at [1101, 606] on button "close modal" at bounding box center [757, 392] width 1515 height 784
click at [1098, 604] on icon at bounding box center [1100, 605] width 14 height 13
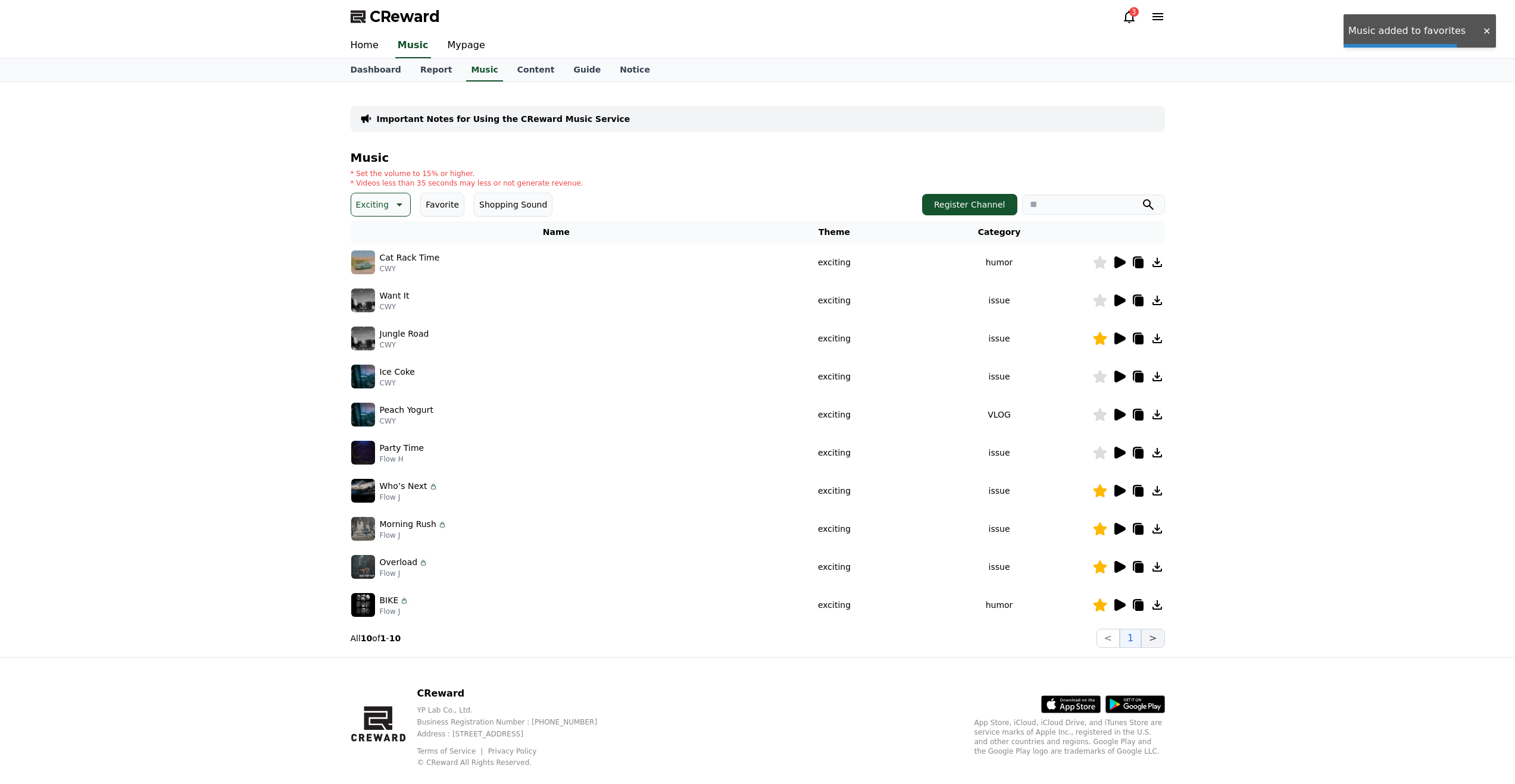
click at [1156, 641] on button ">" at bounding box center [1152, 638] width 23 height 19
click at [1152, 642] on button ">" at bounding box center [1152, 638] width 23 height 19
click at [387, 204] on button "Exciting" at bounding box center [380, 205] width 61 height 24
click at [377, 268] on button "Curiosity" at bounding box center [375, 266] width 47 height 26
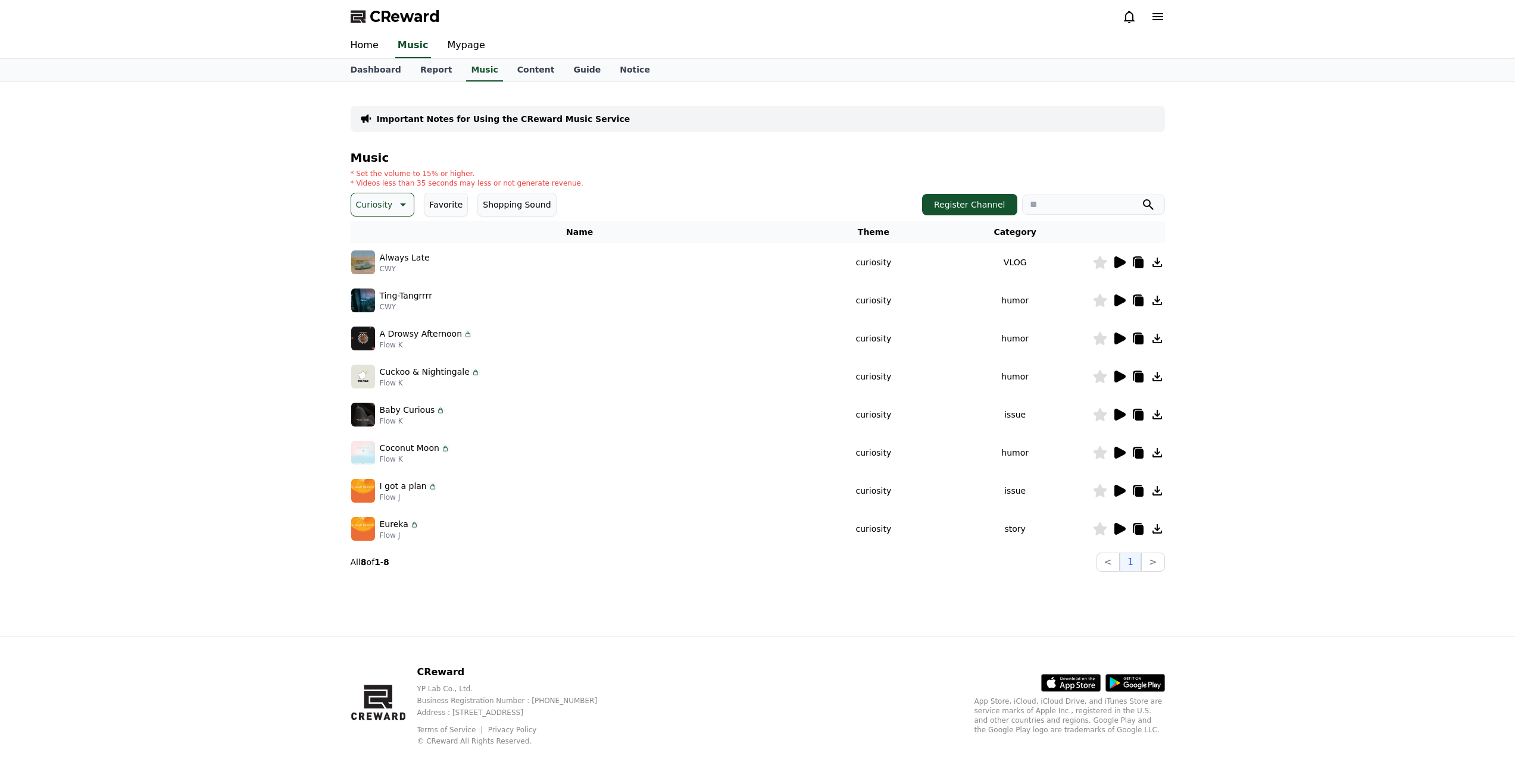
click at [1119, 266] on icon at bounding box center [1120, 262] width 11 height 12
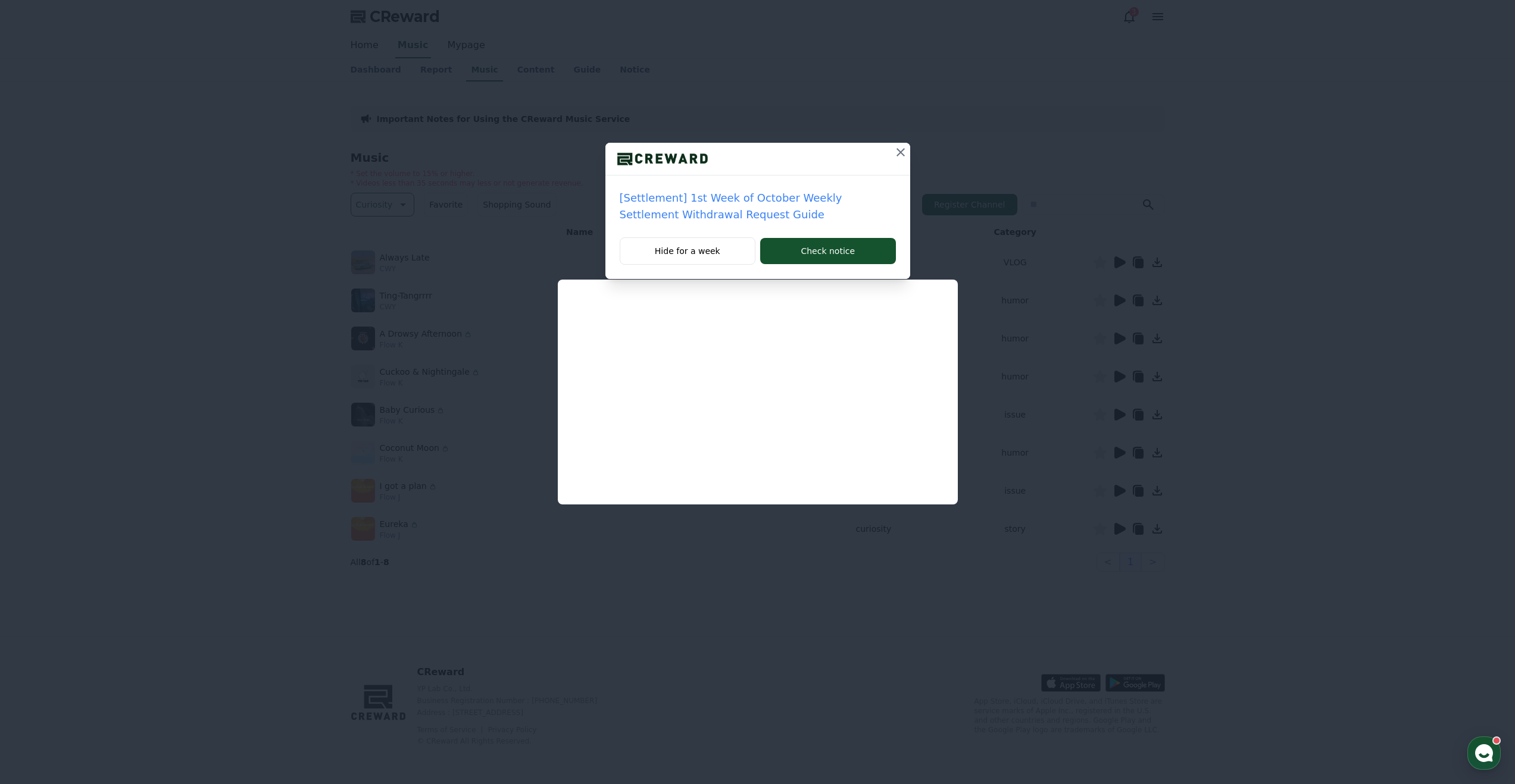
click at [760, 407] on div "[Settlement] 1st Week of October Weekly Settlement Withdrawal Request Guide Hid…" at bounding box center [757, 392] width 1515 height 784
click at [758, 393] on div "[Settlement] 1st Week of October Weekly Settlement Withdrawal Request Guide Hid…" at bounding box center [757, 392] width 1515 height 784
click at [757, 392] on div "[Settlement] 1st Week of October Weekly Settlement Withdrawal Request Guide Hid…" at bounding box center [757, 392] width 1515 height 784
click at [900, 155] on icon at bounding box center [901, 152] width 15 height 15
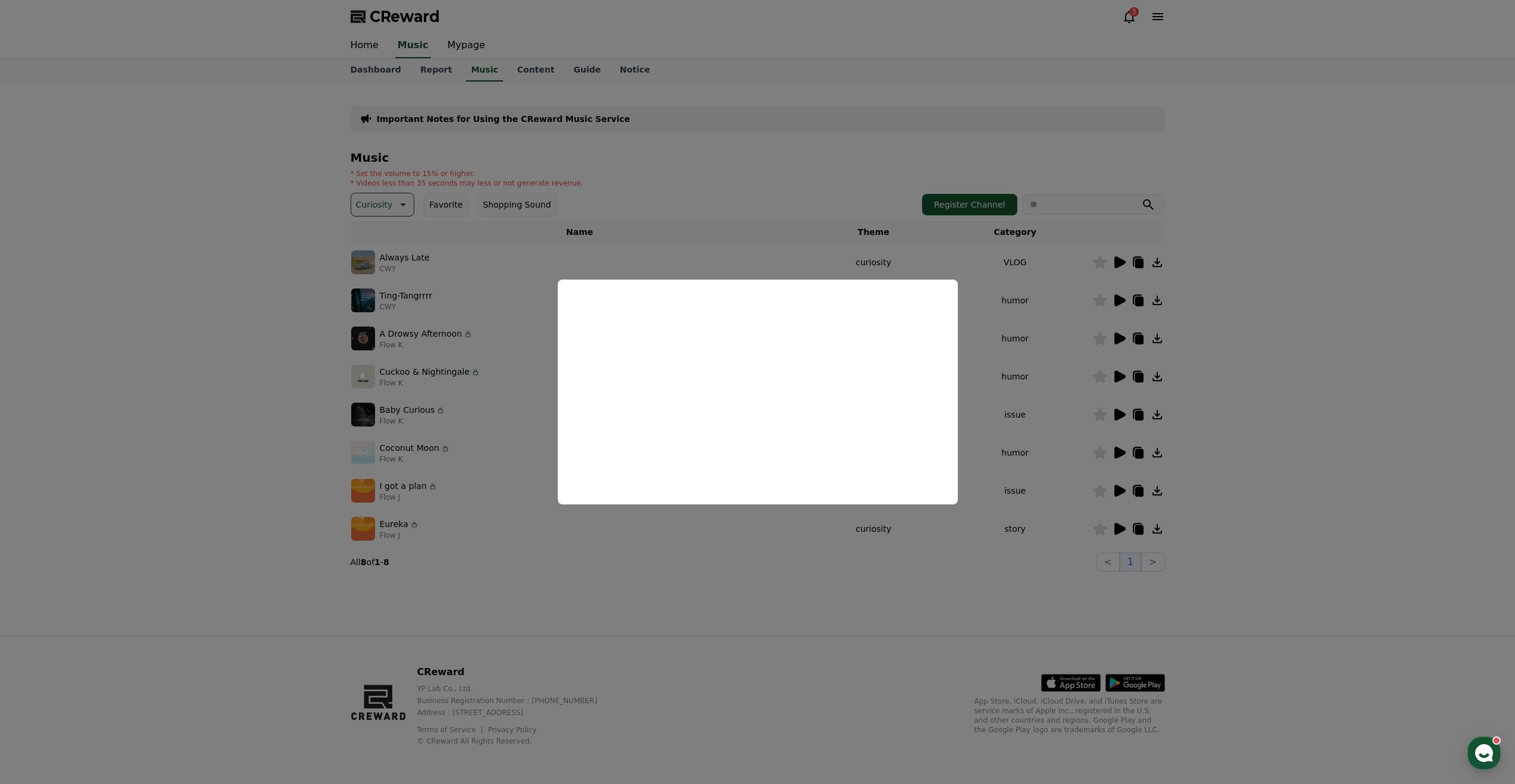
click at [1080, 334] on button "close modal" at bounding box center [757, 392] width 1515 height 784
click at [1119, 299] on icon at bounding box center [1120, 300] width 11 height 12
click at [1059, 402] on button "close modal" at bounding box center [757, 392] width 1515 height 784
click at [1123, 332] on icon at bounding box center [1119, 338] width 15 height 15
click at [1096, 350] on button "close modal" at bounding box center [757, 392] width 1515 height 784
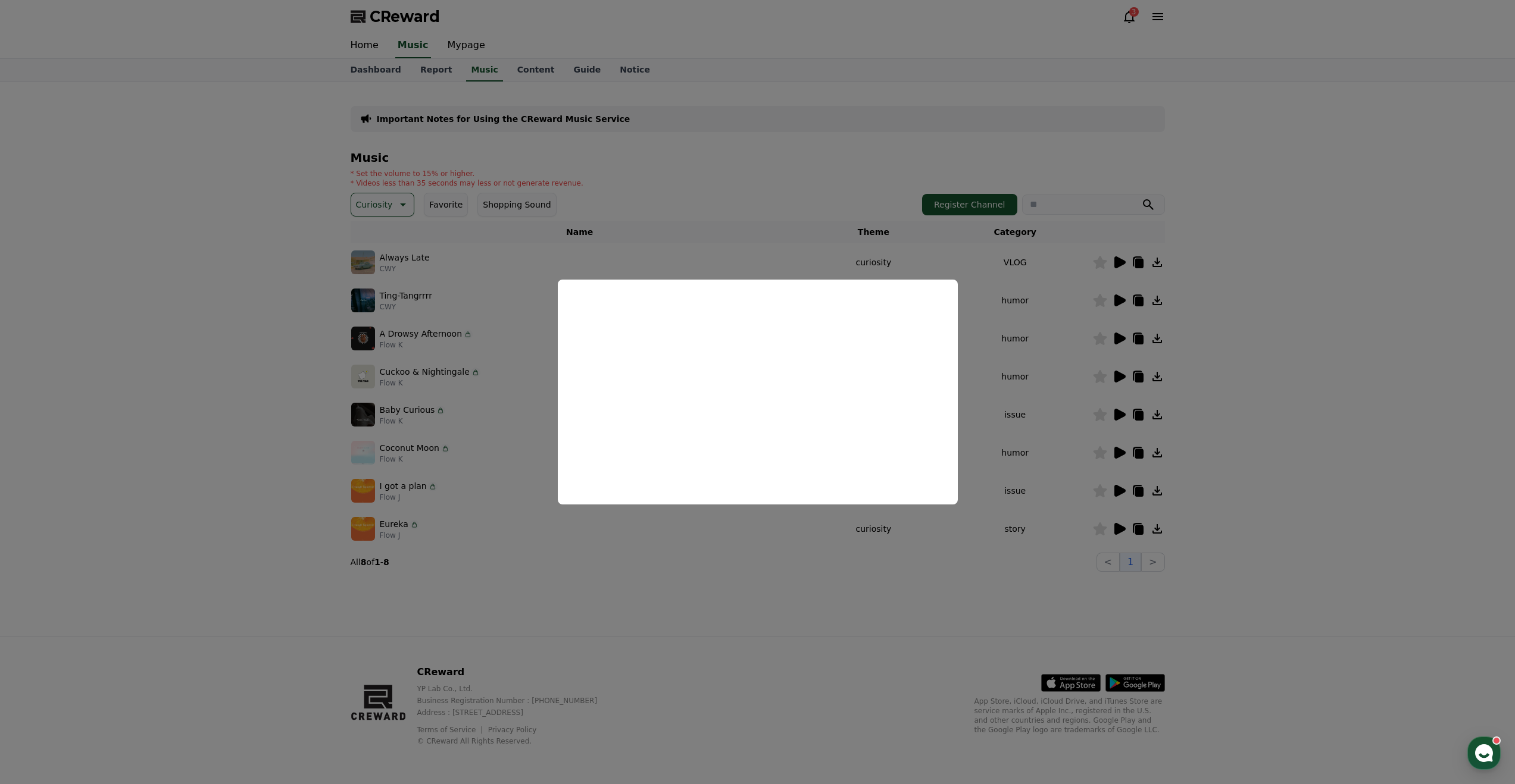
click at [1100, 341] on icon at bounding box center [1100, 338] width 14 height 13
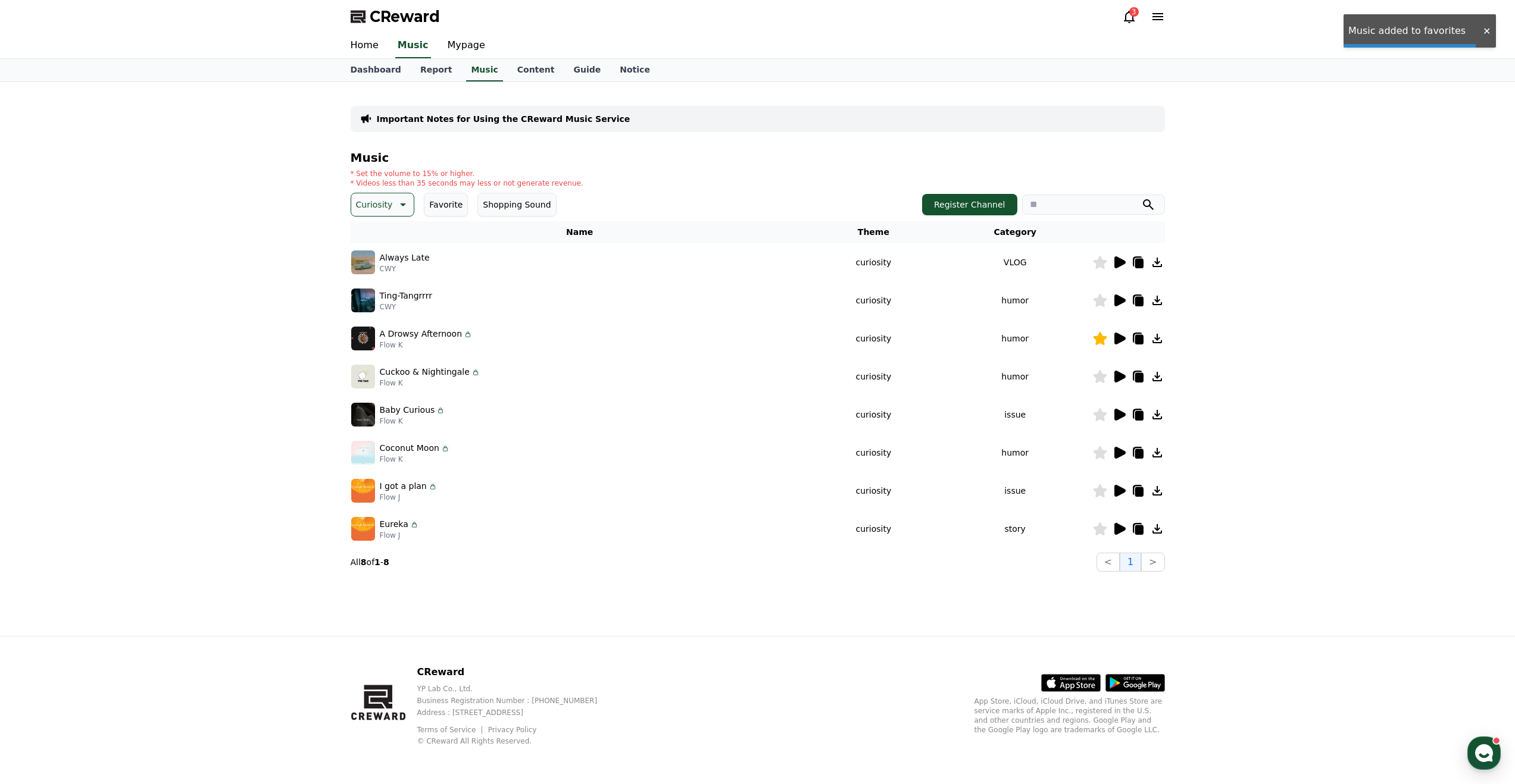
click at [1155, 340] on icon at bounding box center [1157, 338] width 15 height 15
click at [1117, 380] on icon at bounding box center [1120, 376] width 11 height 12
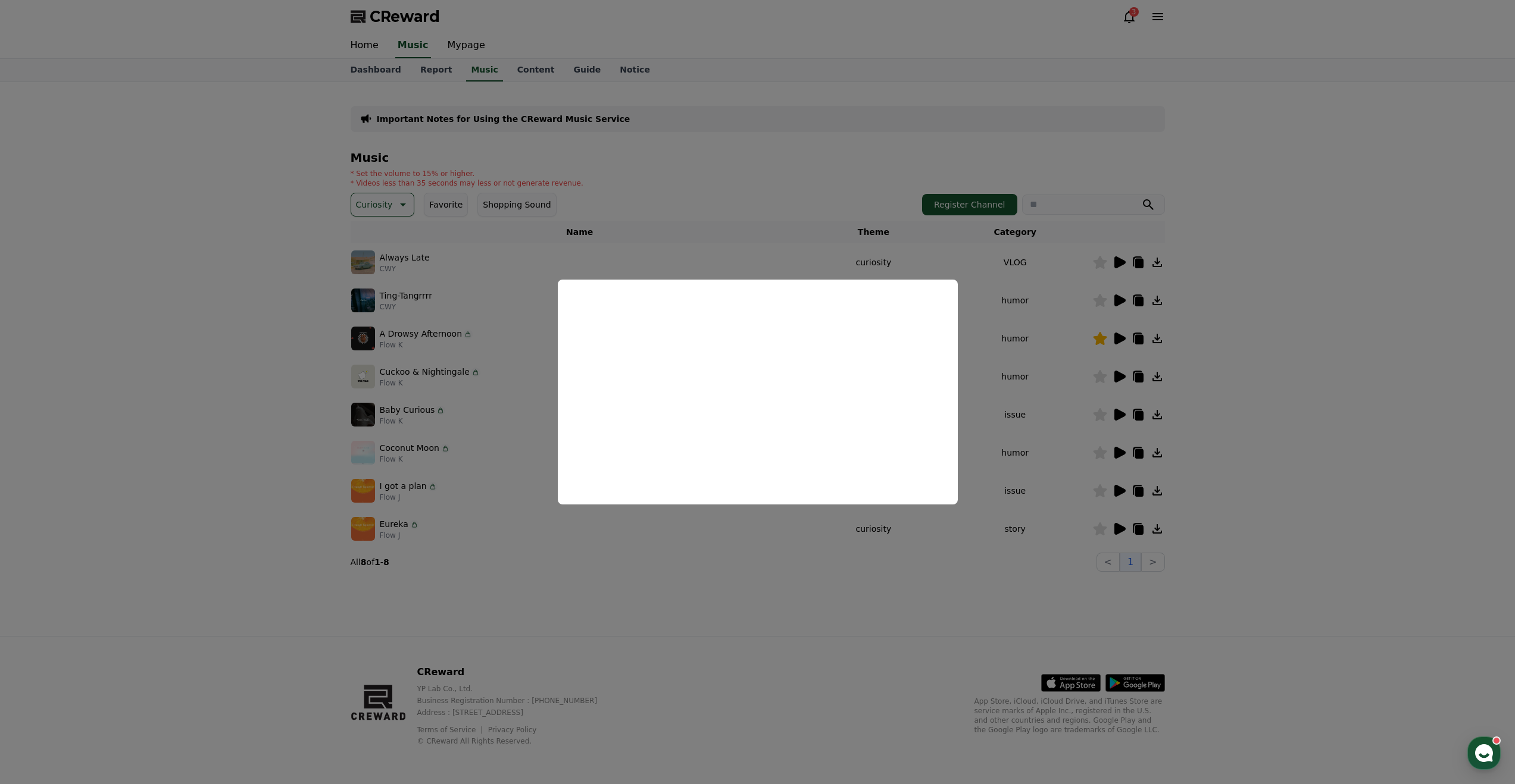
click at [856, 600] on button "close modal" at bounding box center [757, 392] width 1515 height 784
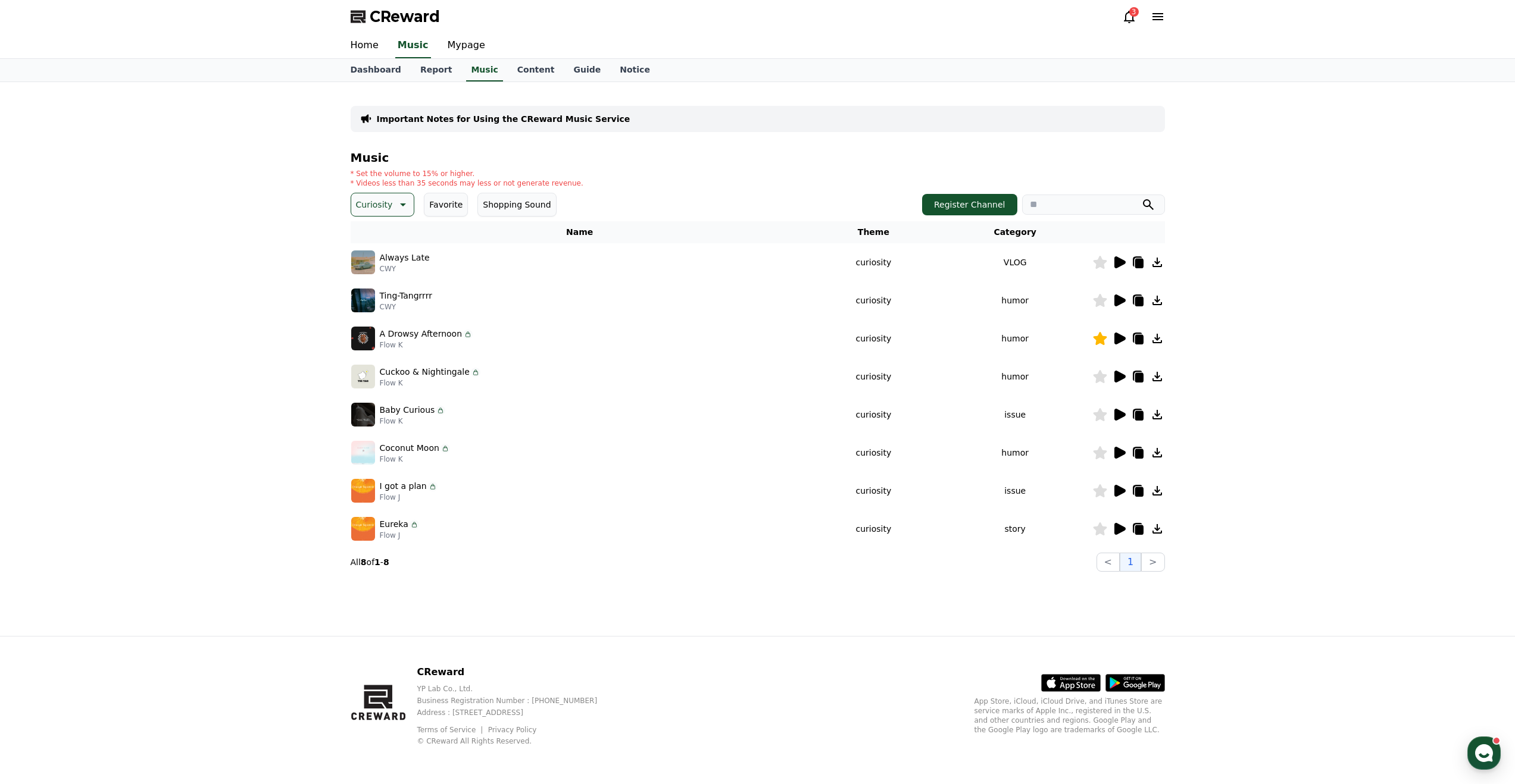
click at [1119, 413] on icon at bounding box center [1120, 414] width 11 height 12
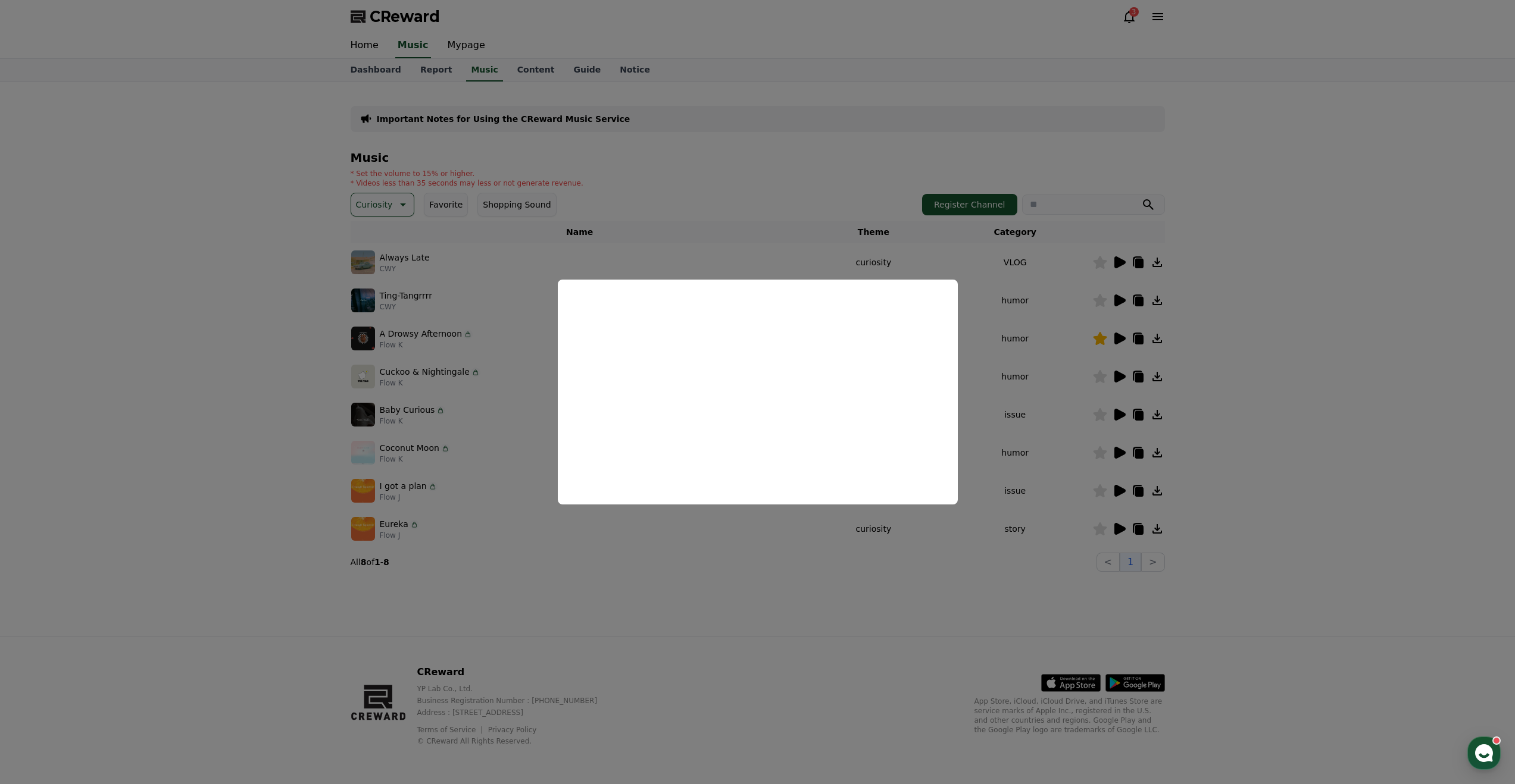
click at [922, 571] on button "close modal" at bounding box center [757, 392] width 1515 height 784
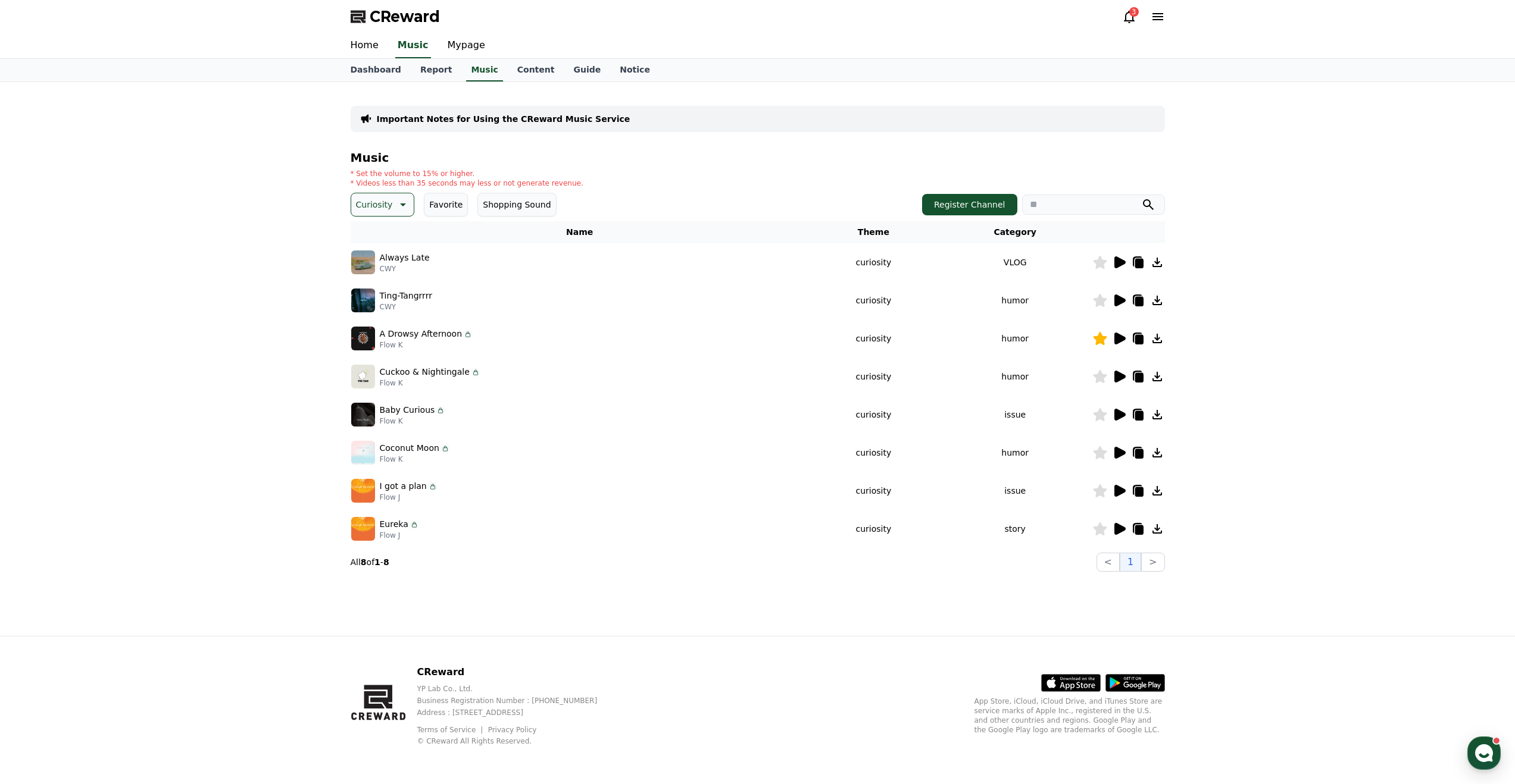
click at [1117, 416] on icon at bounding box center [1120, 414] width 11 height 12
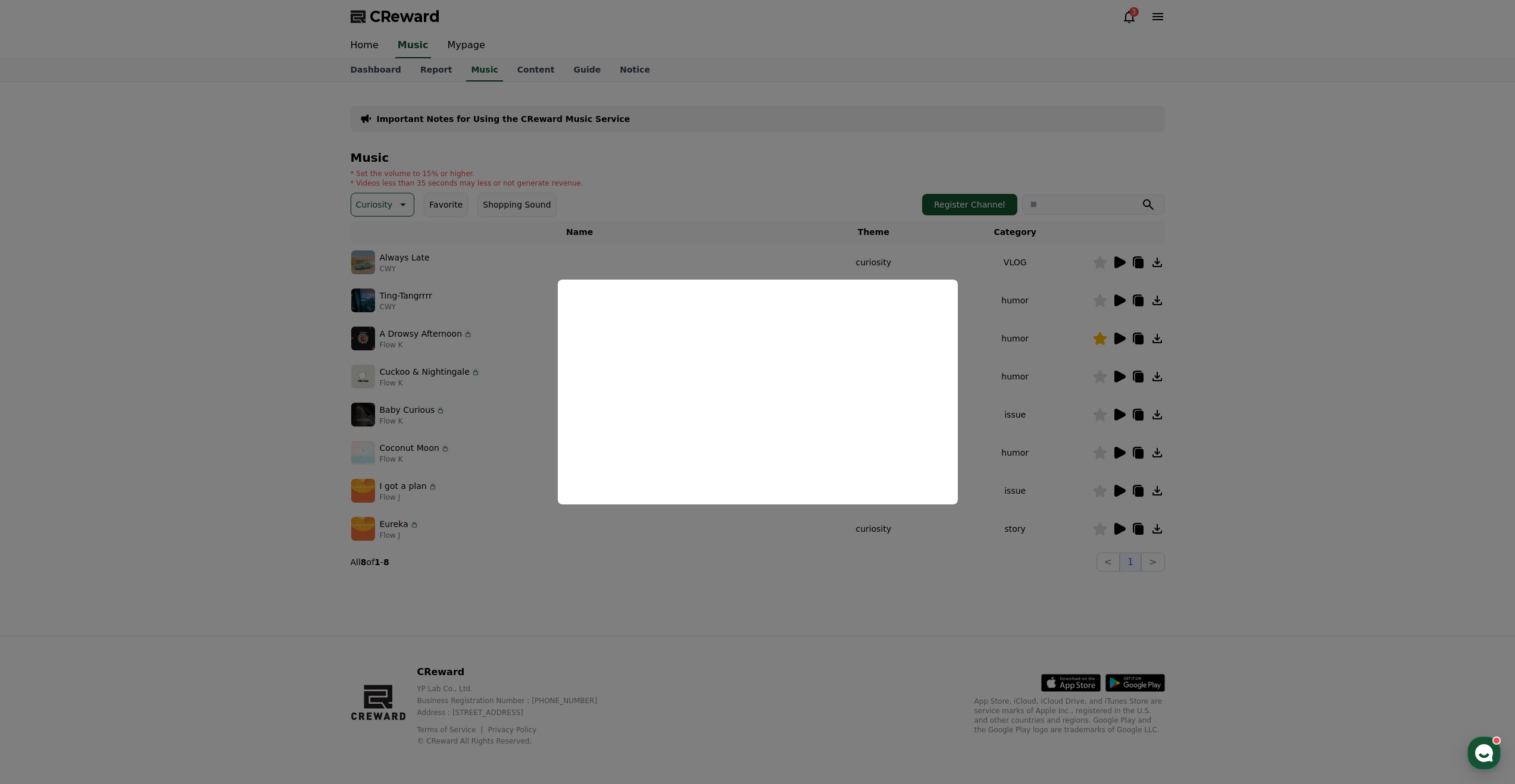
click at [1044, 433] on button "close modal" at bounding box center [757, 392] width 1515 height 784
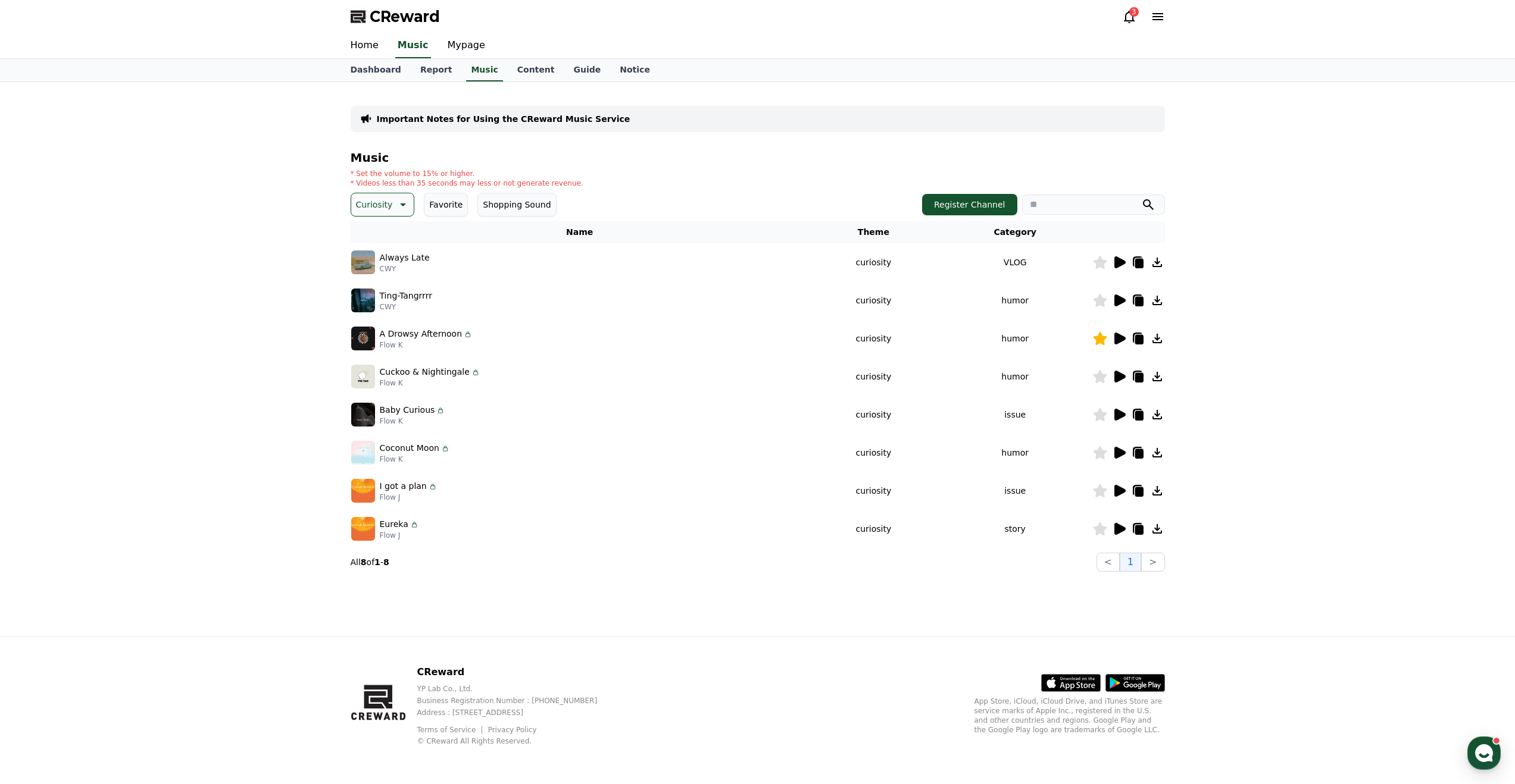
click at [1103, 418] on icon at bounding box center [1100, 414] width 14 height 13
click at [1160, 414] on icon at bounding box center [1157, 414] width 15 height 15
click at [1119, 452] on icon at bounding box center [1120, 453] width 11 height 12
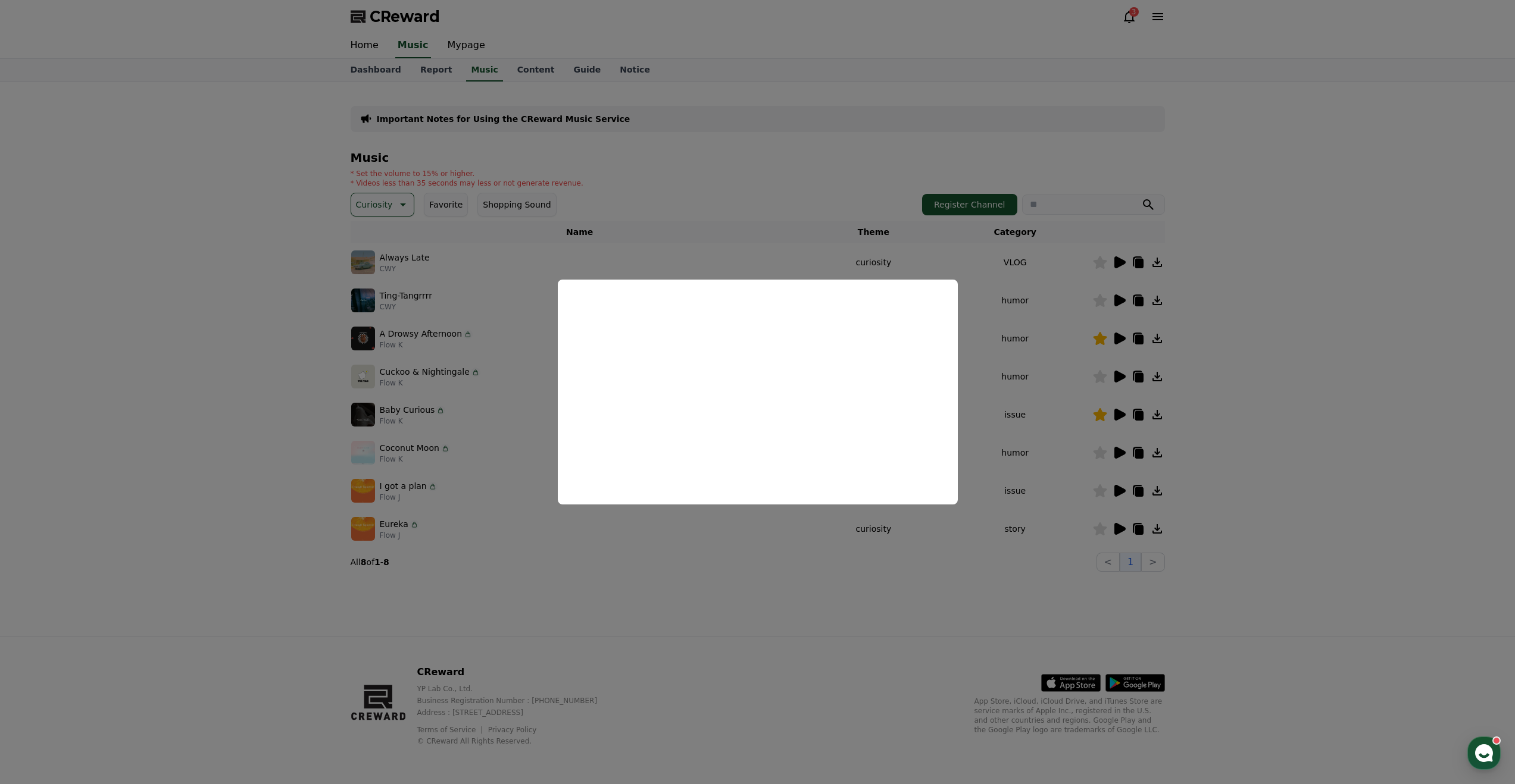
click at [1100, 456] on button "close modal" at bounding box center [757, 392] width 1515 height 784
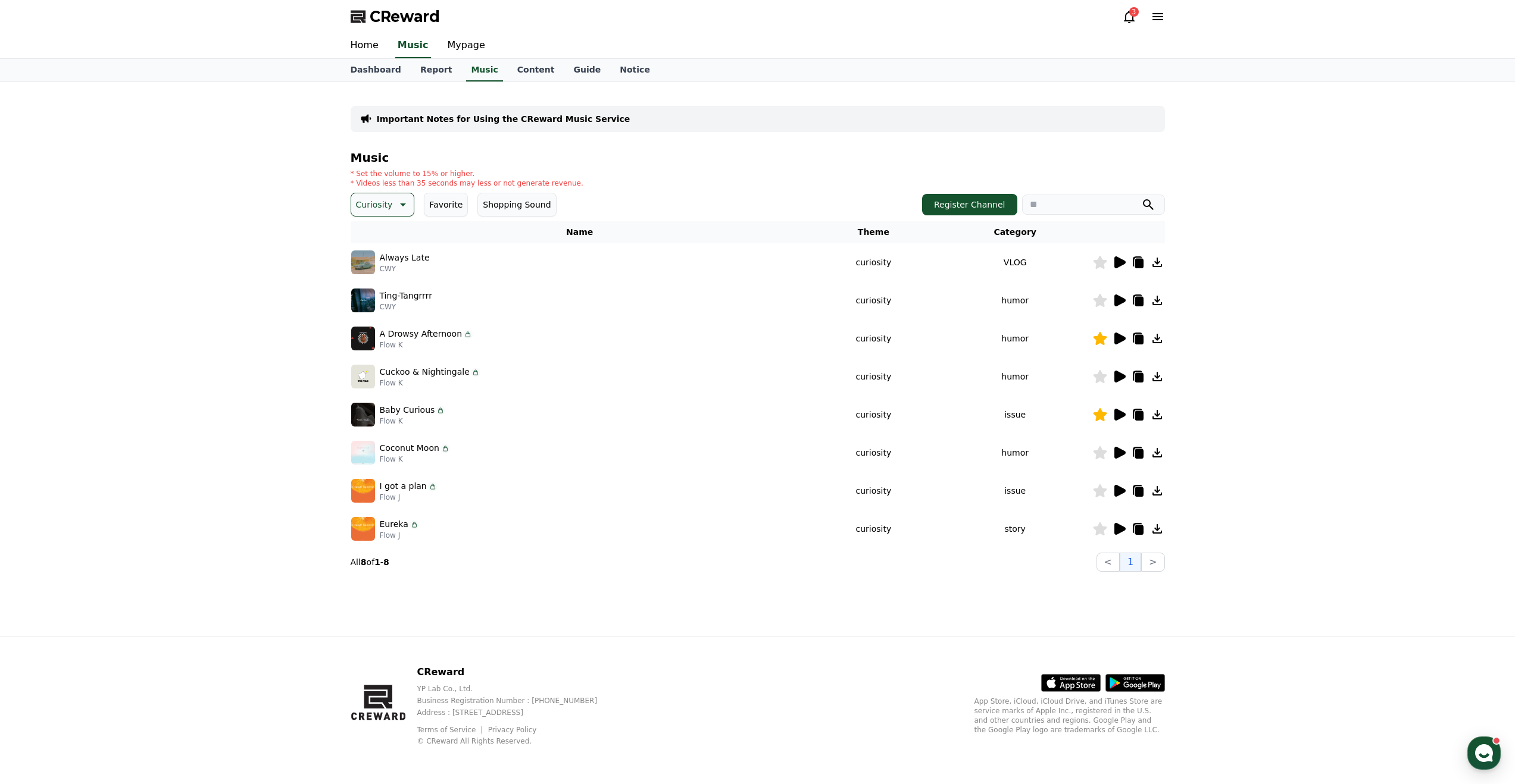
click at [1099, 455] on icon at bounding box center [1100, 453] width 14 height 13
click at [1117, 490] on icon at bounding box center [1120, 490] width 11 height 12
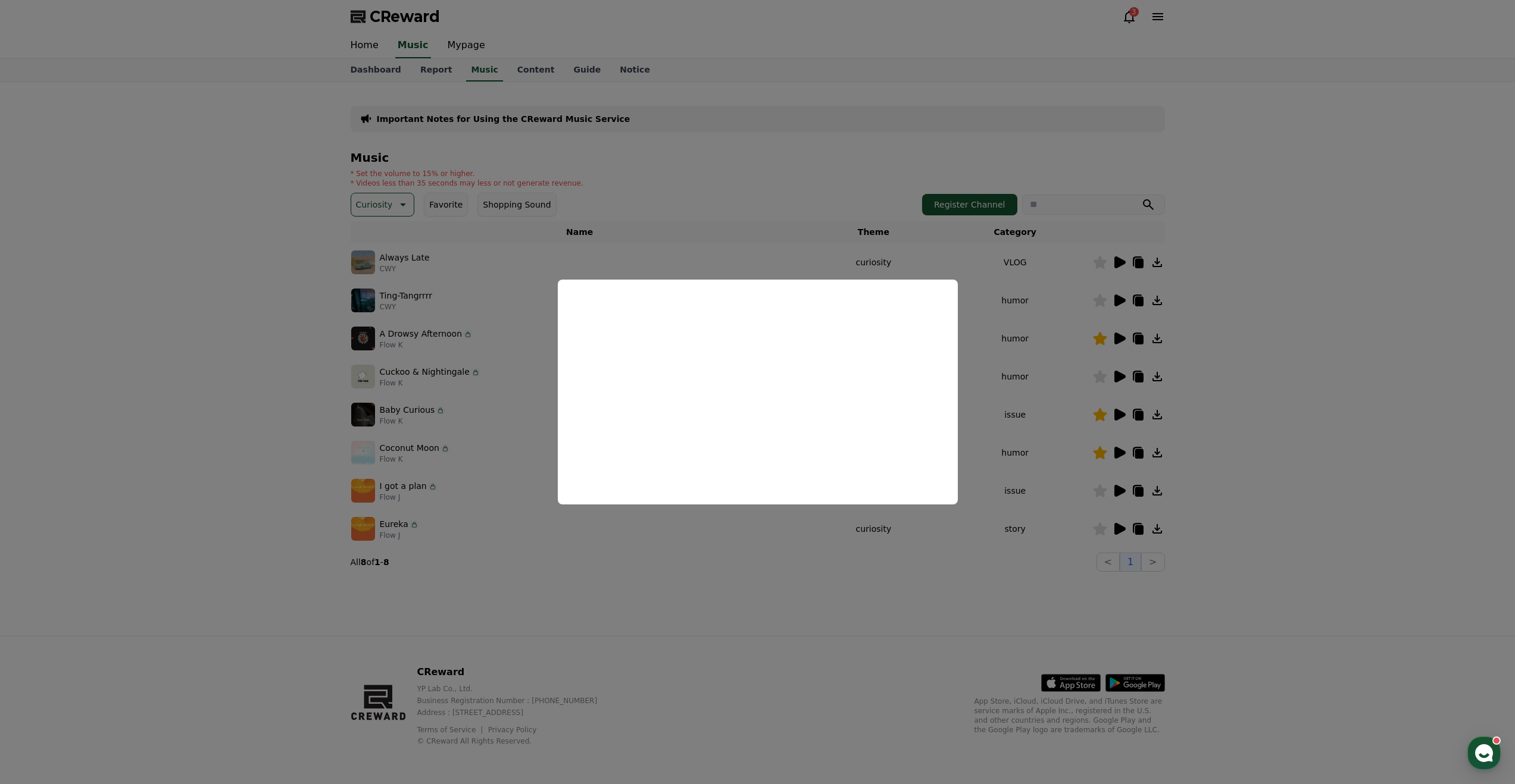
click at [1121, 529] on button "close modal" at bounding box center [757, 392] width 1515 height 784
click at [1121, 530] on icon at bounding box center [1120, 528] width 11 height 12
click at [1101, 532] on button "close modal" at bounding box center [757, 392] width 1515 height 784
click at [1094, 528] on icon at bounding box center [1100, 528] width 14 height 13
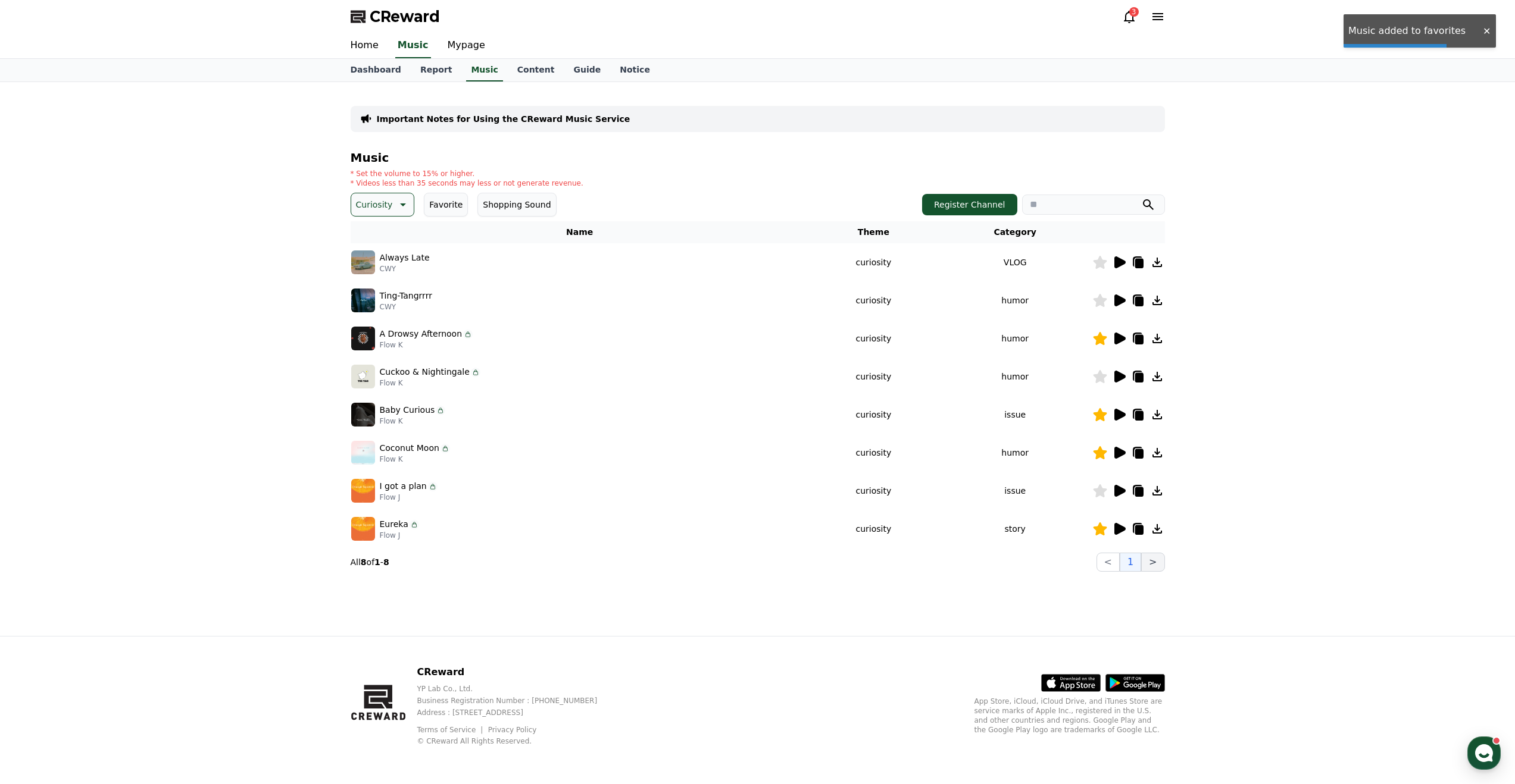
click at [1153, 565] on button ">" at bounding box center [1152, 562] width 23 height 19
click at [396, 203] on icon at bounding box center [402, 205] width 15 height 15
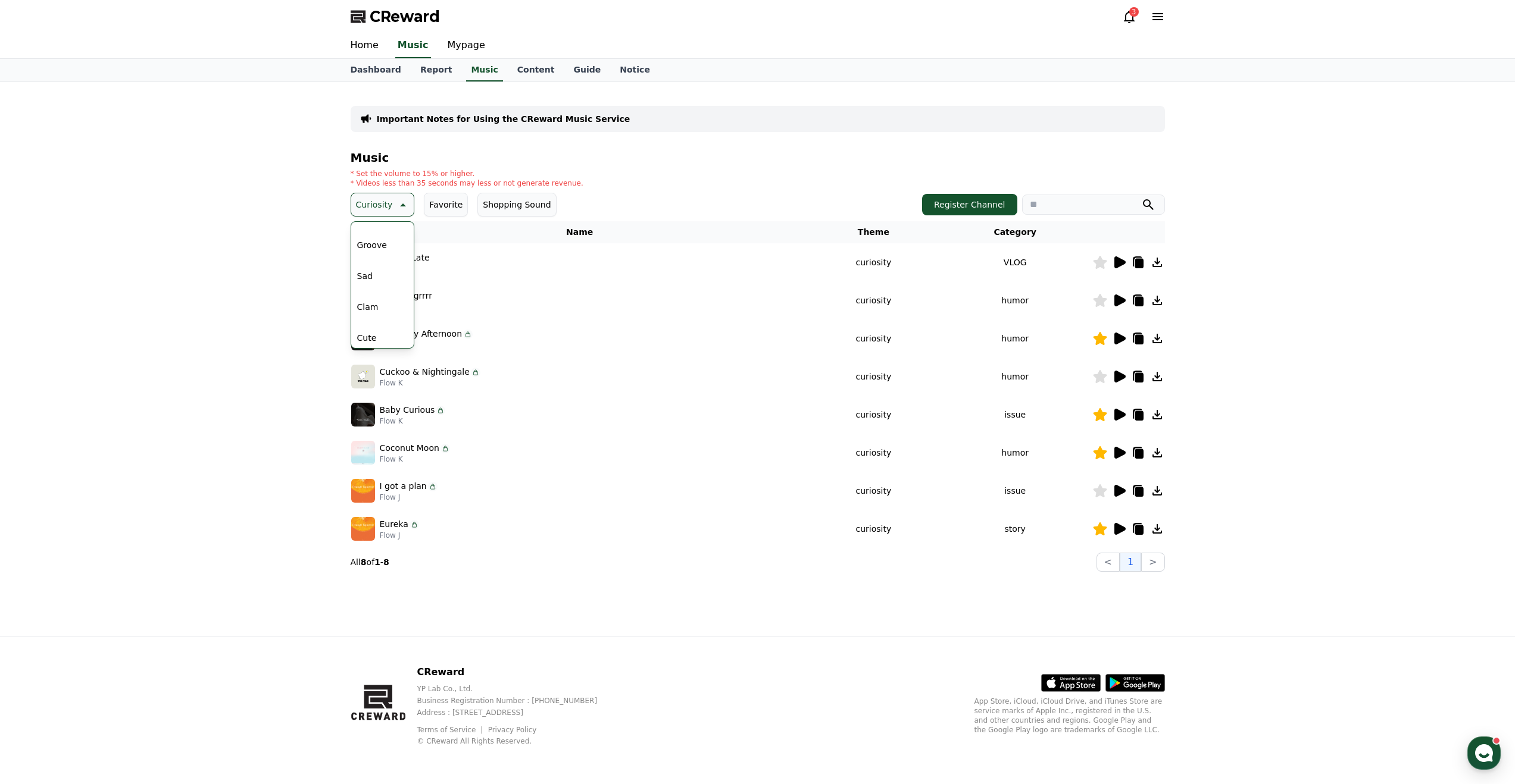
scroll to position [391, 0]
click at [379, 254] on button "Groove" at bounding box center [372, 248] width 39 height 26
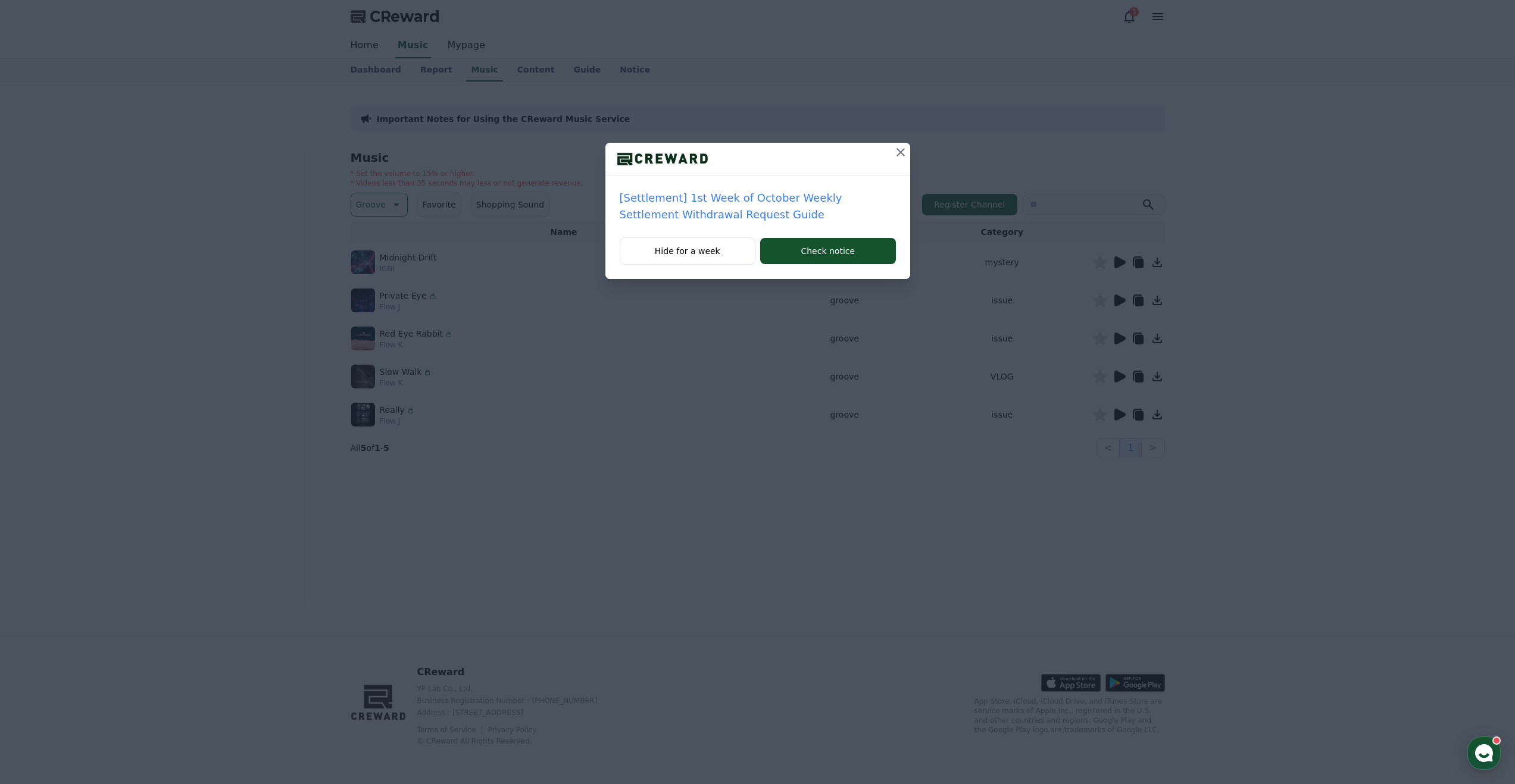
click at [903, 157] on icon at bounding box center [901, 152] width 15 height 15
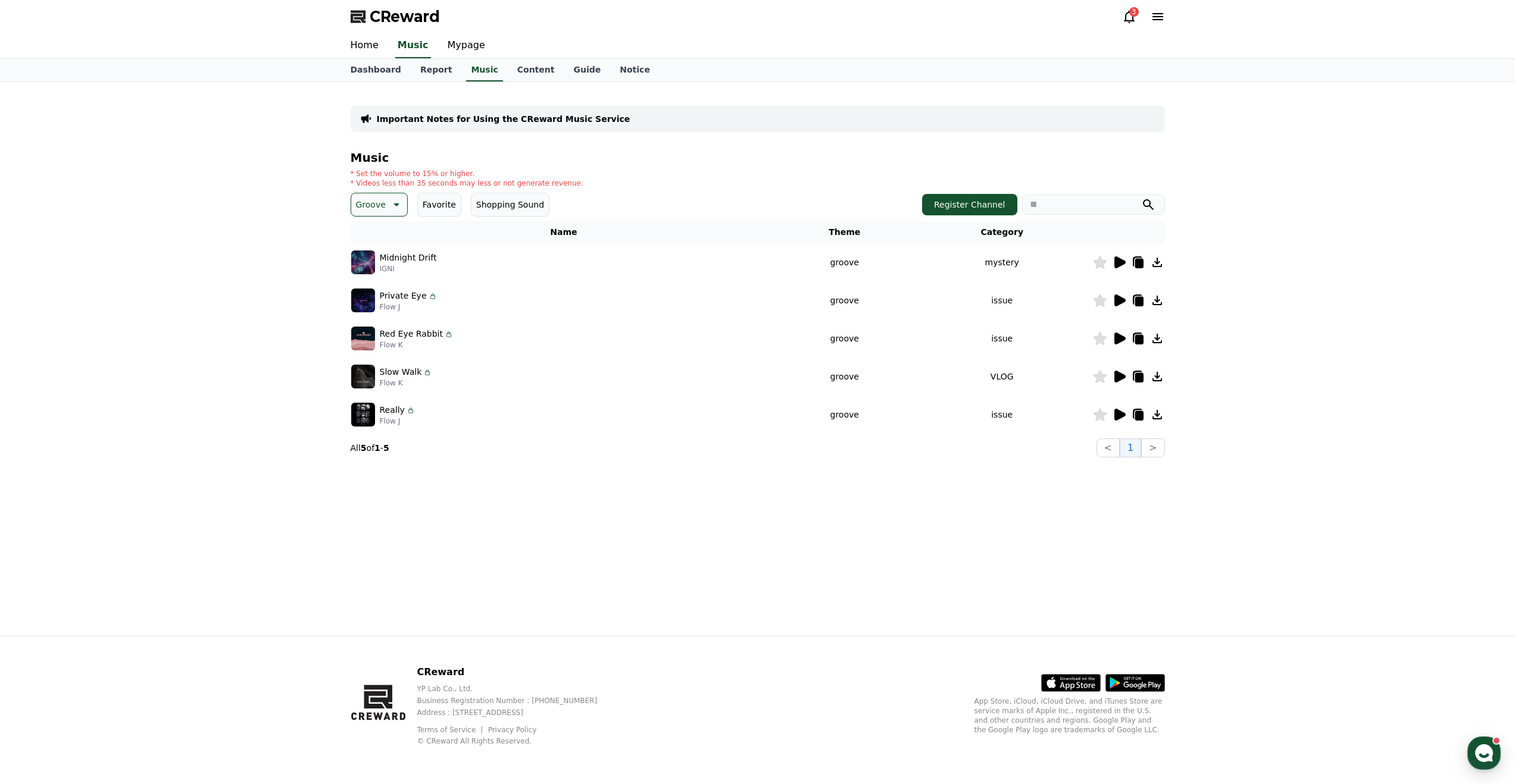
click at [1117, 265] on icon at bounding box center [1120, 262] width 11 height 12
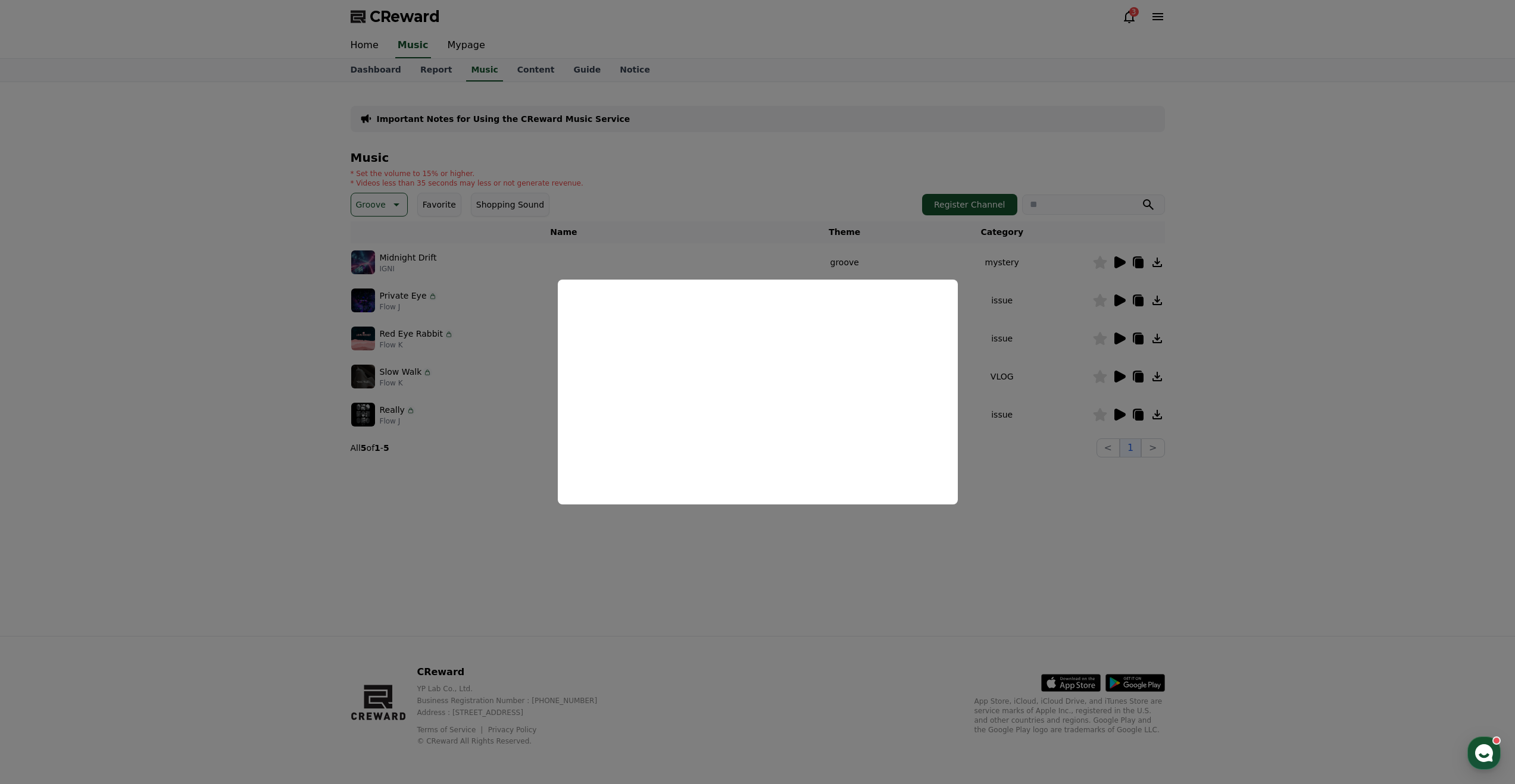
click at [988, 362] on button "close modal" at bounding box center [757, 392] width 1515 height 784
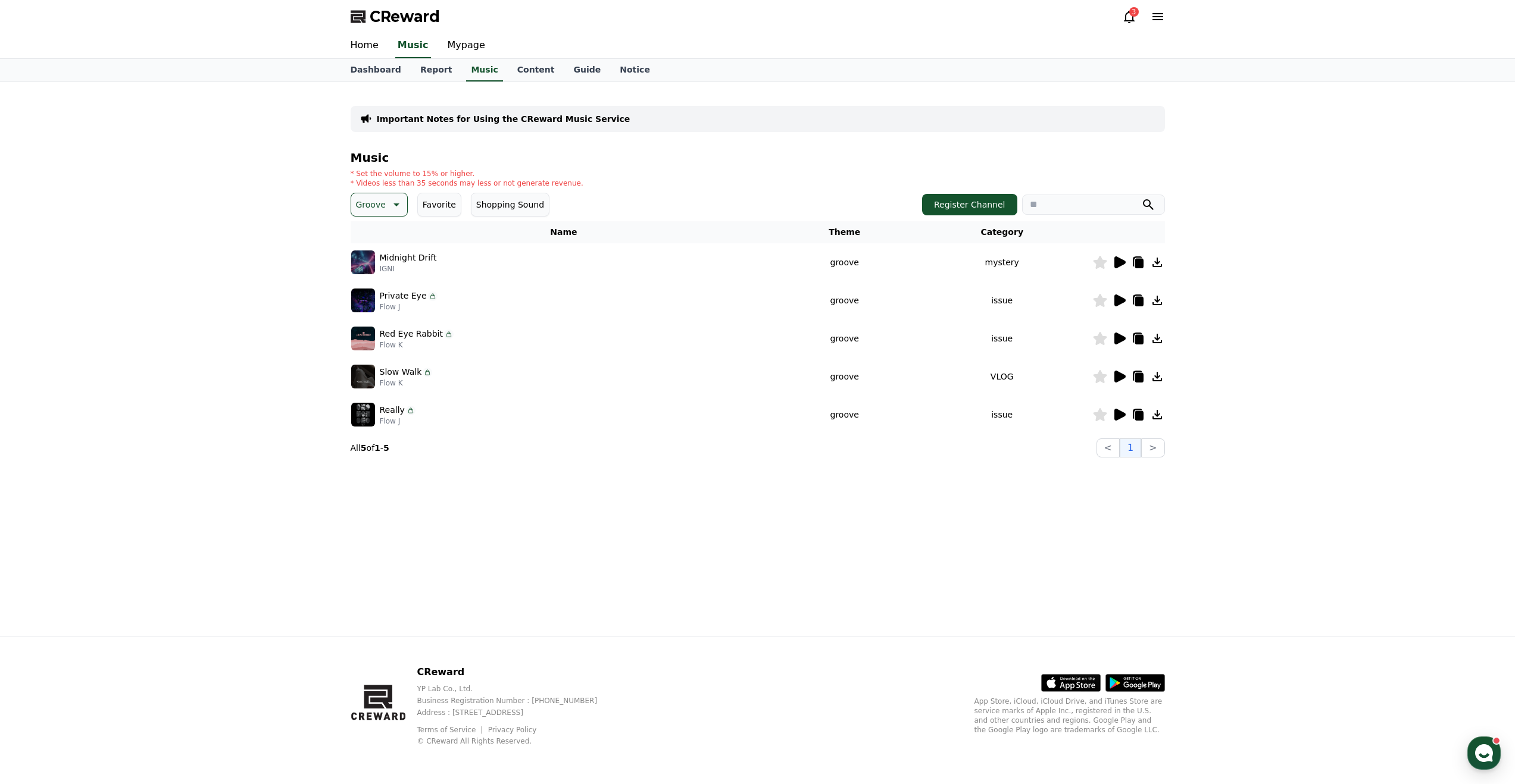
click at [1119, 296] on icon at bounding box center [1120, 300] width 11 height 12
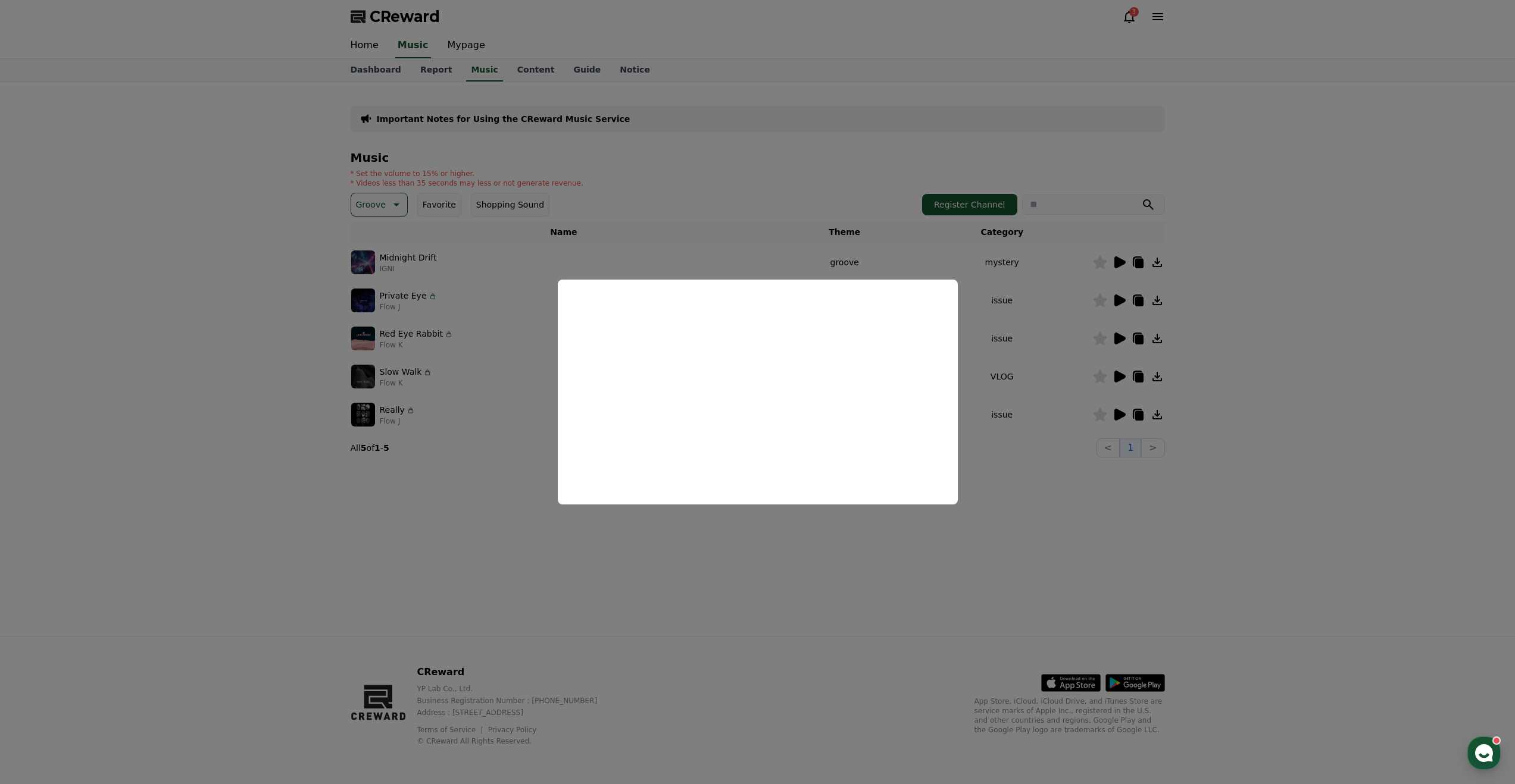
click at [1079, 350] on button "close modal" at bounding box center [757, 392] width 1515 height 784
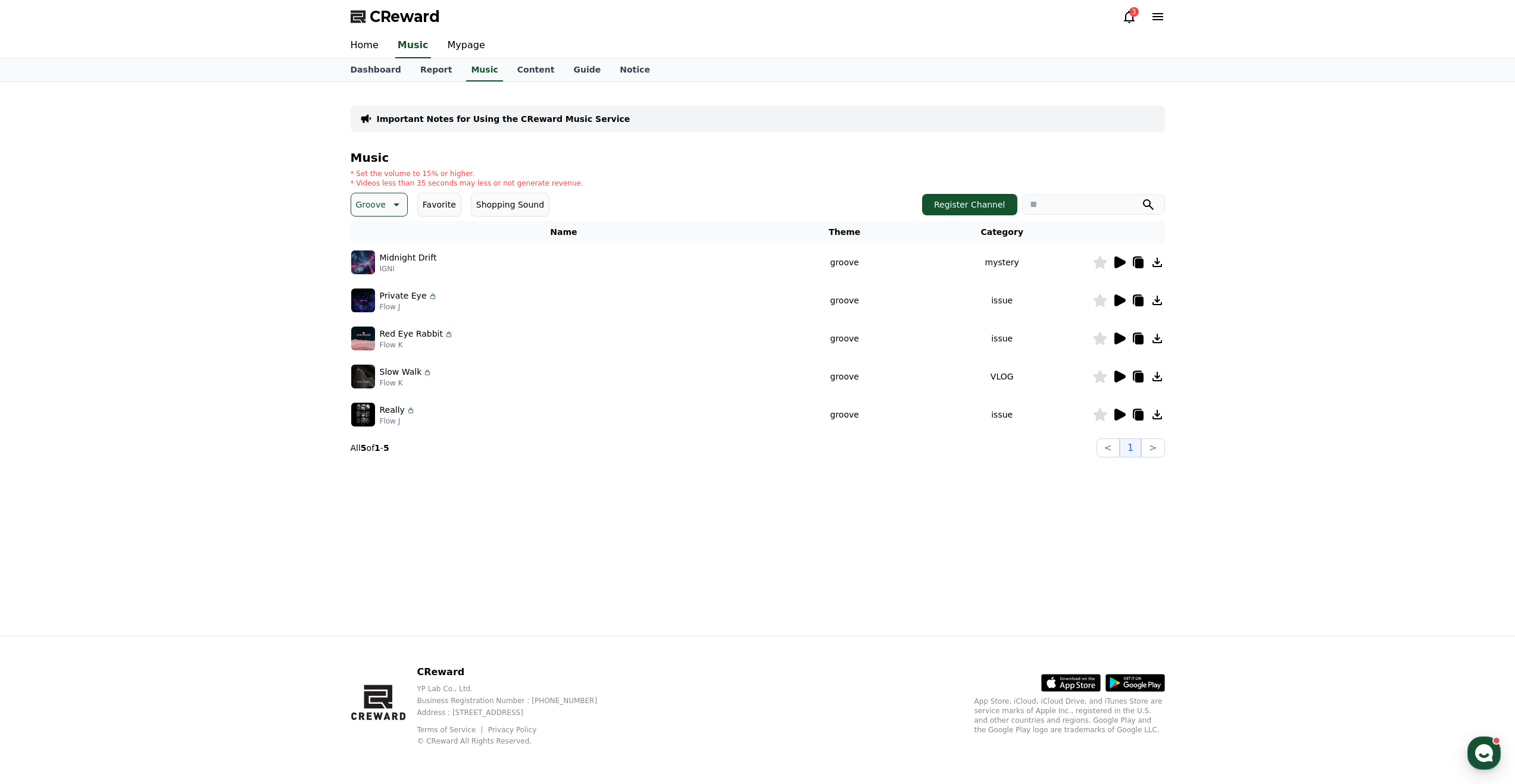
click at [1119, 340] on icon at bounding box center [1120, 338] width 11 height 12
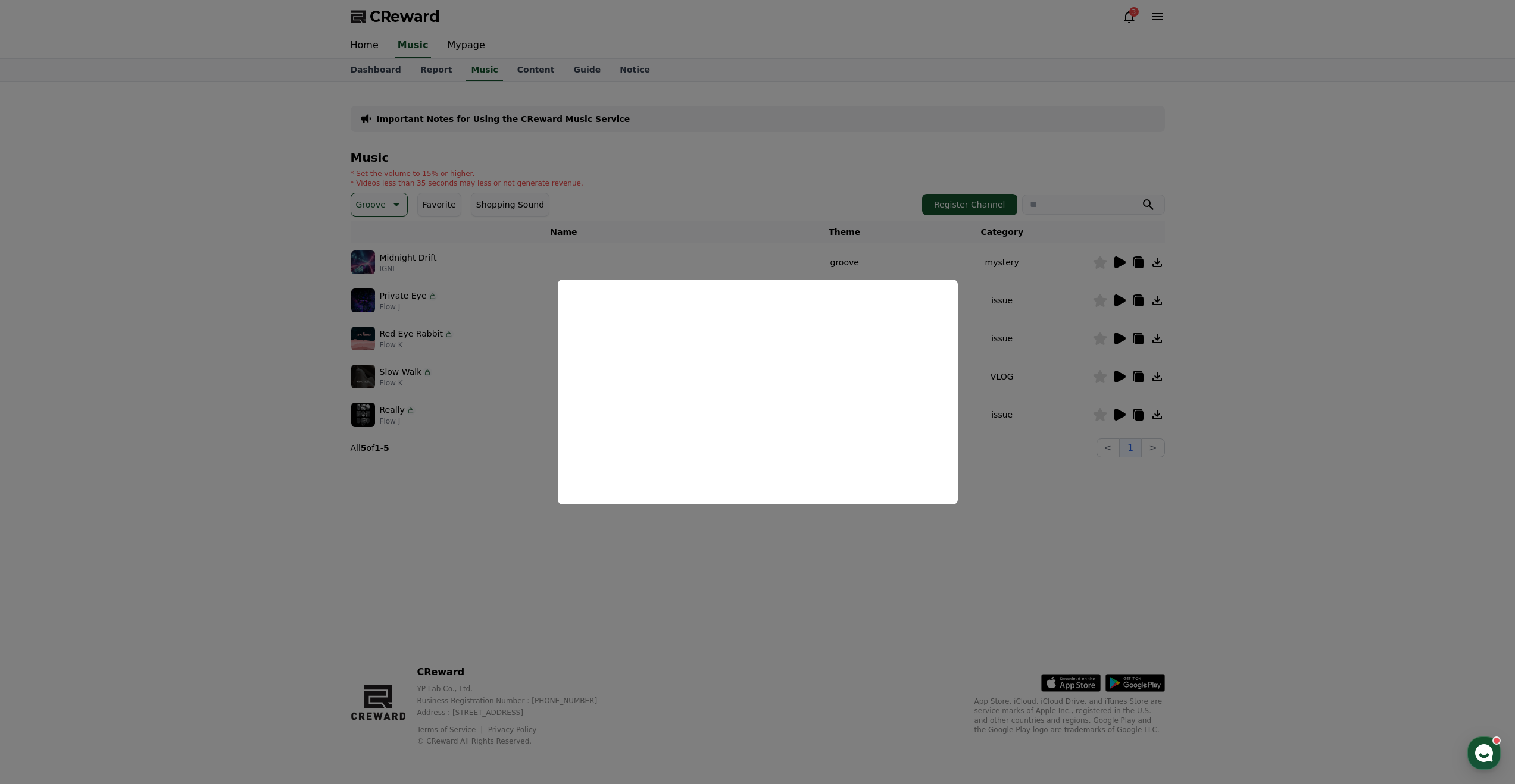
click at [1189, 439] on button "close modal" at bounding box center [757, 392] width 1515 height 784
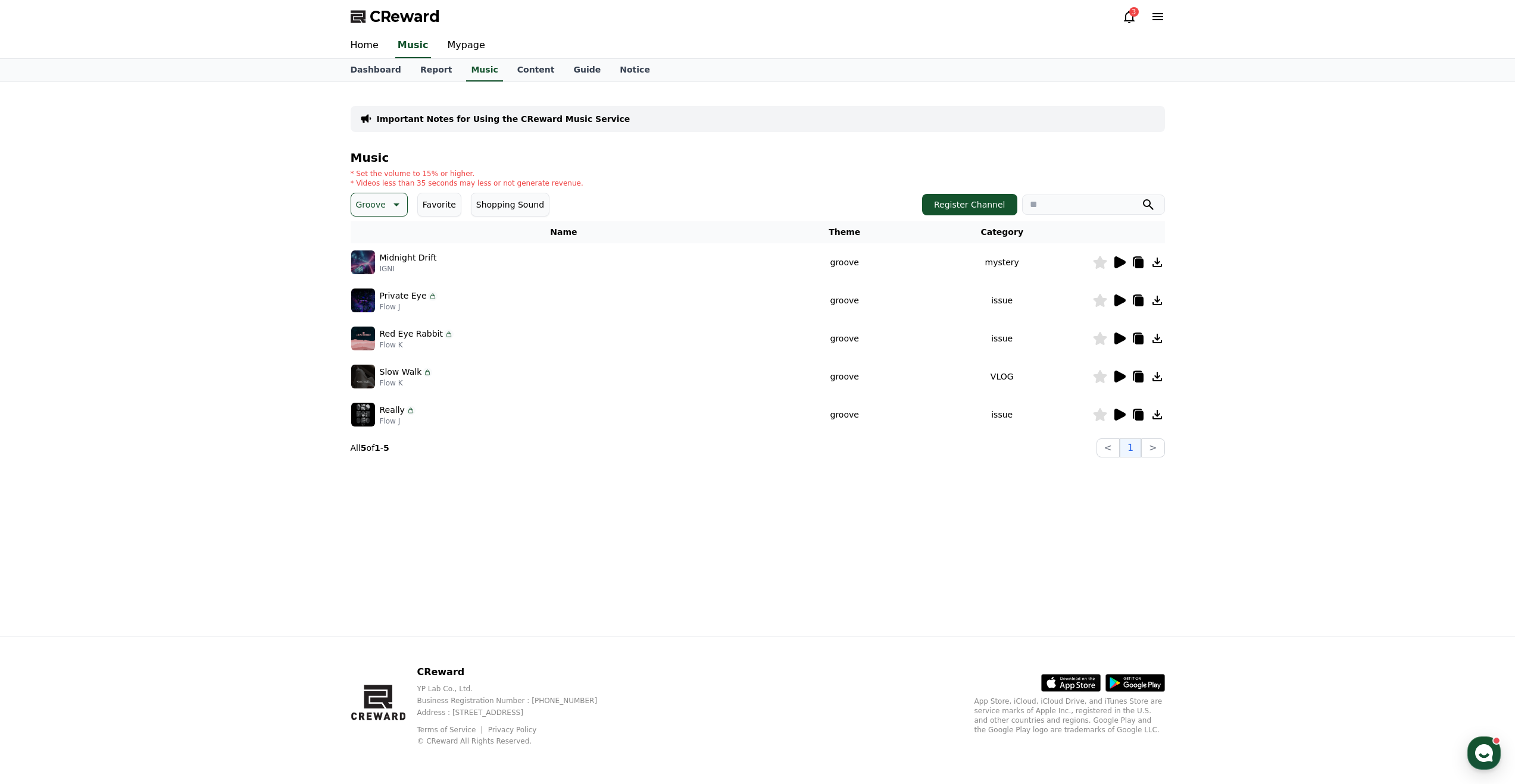
click at [1099, 339] on icon at bounding box center [1100, 338] width 14 height 13
click at [1157, 339] on icon at bounding box center [1157, 338] width 10 height 10
click at [1116, 379] on icon at bounding box center [1120, 376] width 11 height 12
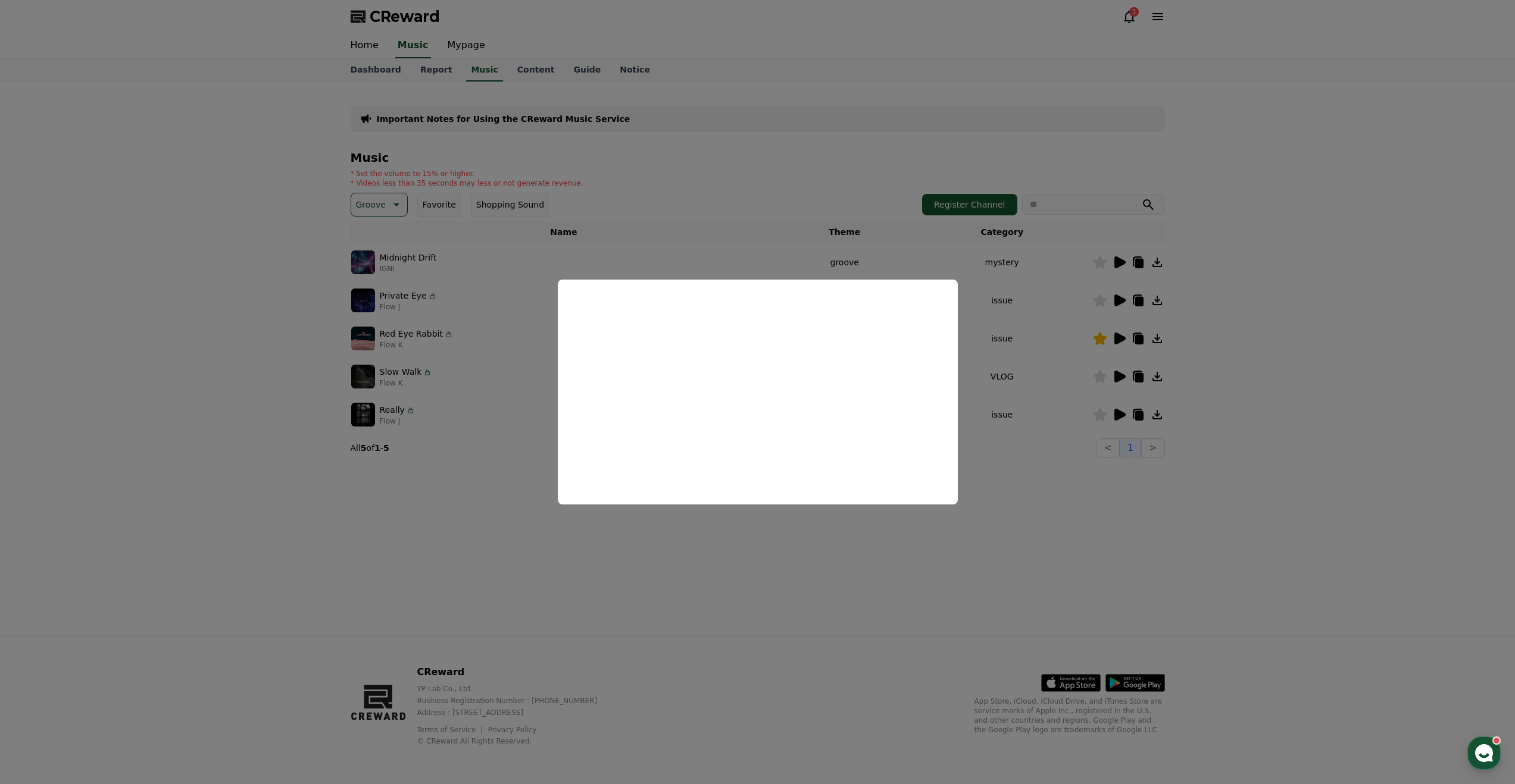
click at [1070, 547] on button "close modal" at bounding box center [757, 392] width 1515 height 784
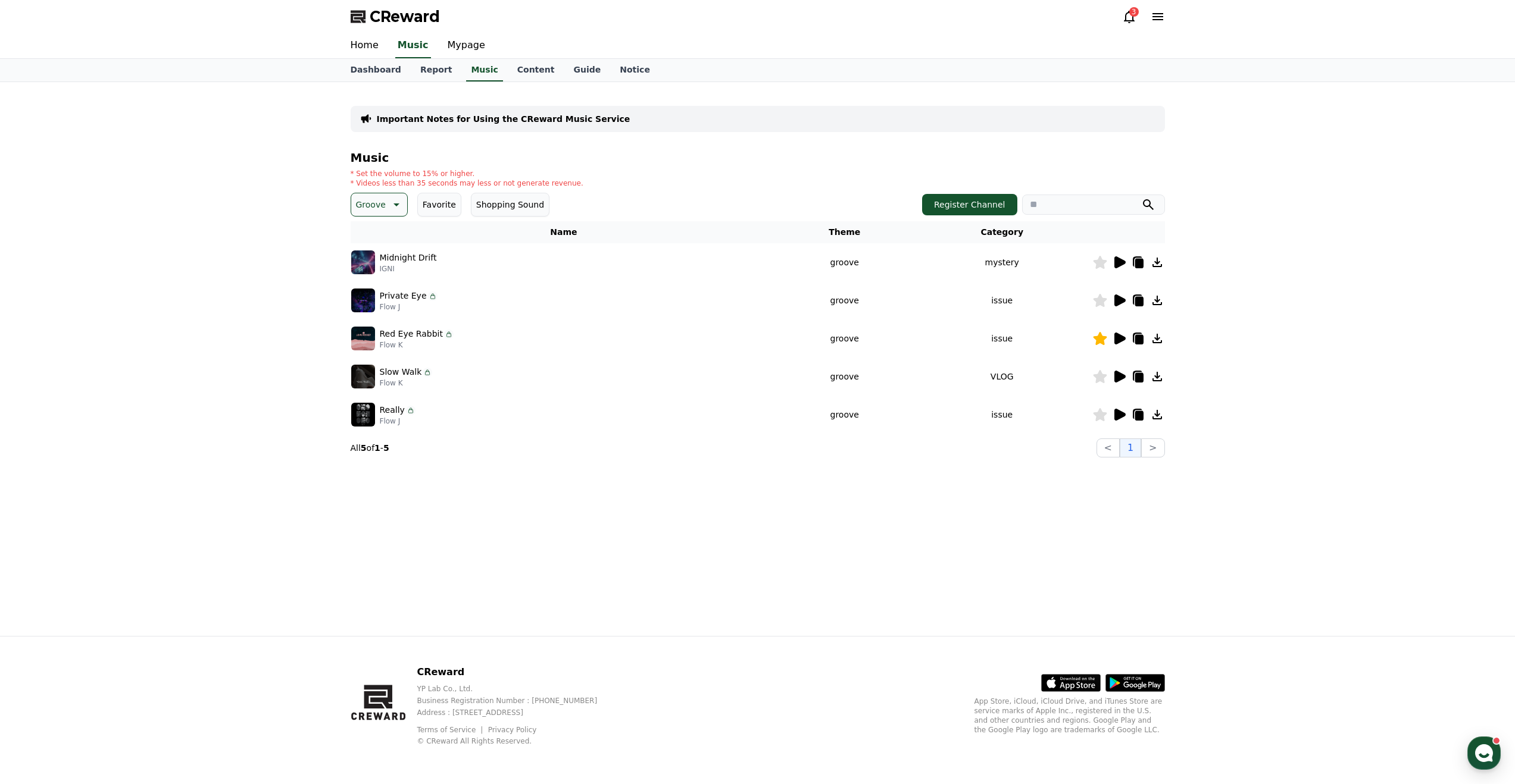
click at [1119, 411] on icon at bounding box center [1120, 414] width 11 height 12
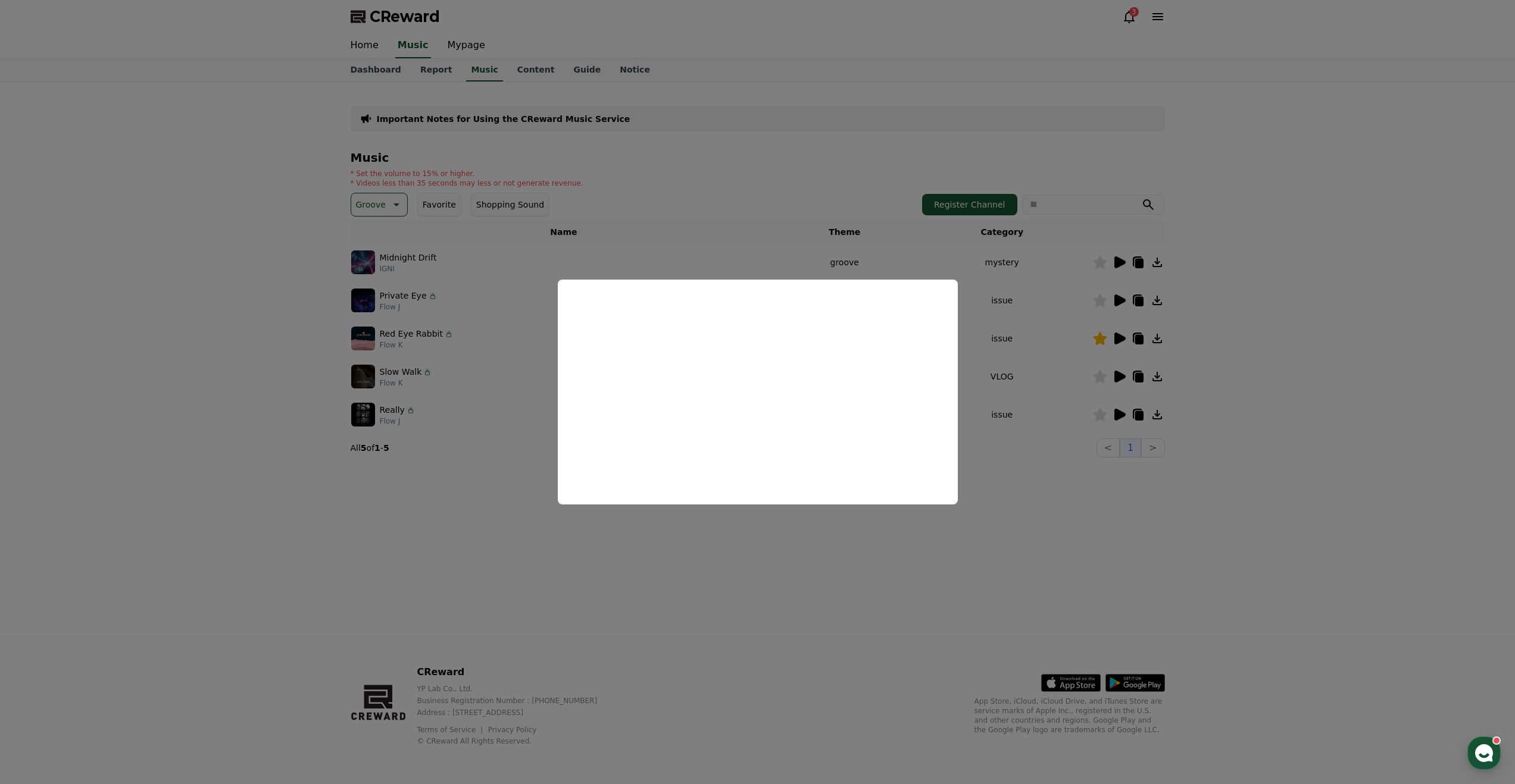
click at [1161, 526] on button "close modal" at bounding box center [757, 392] width 1515 height 784
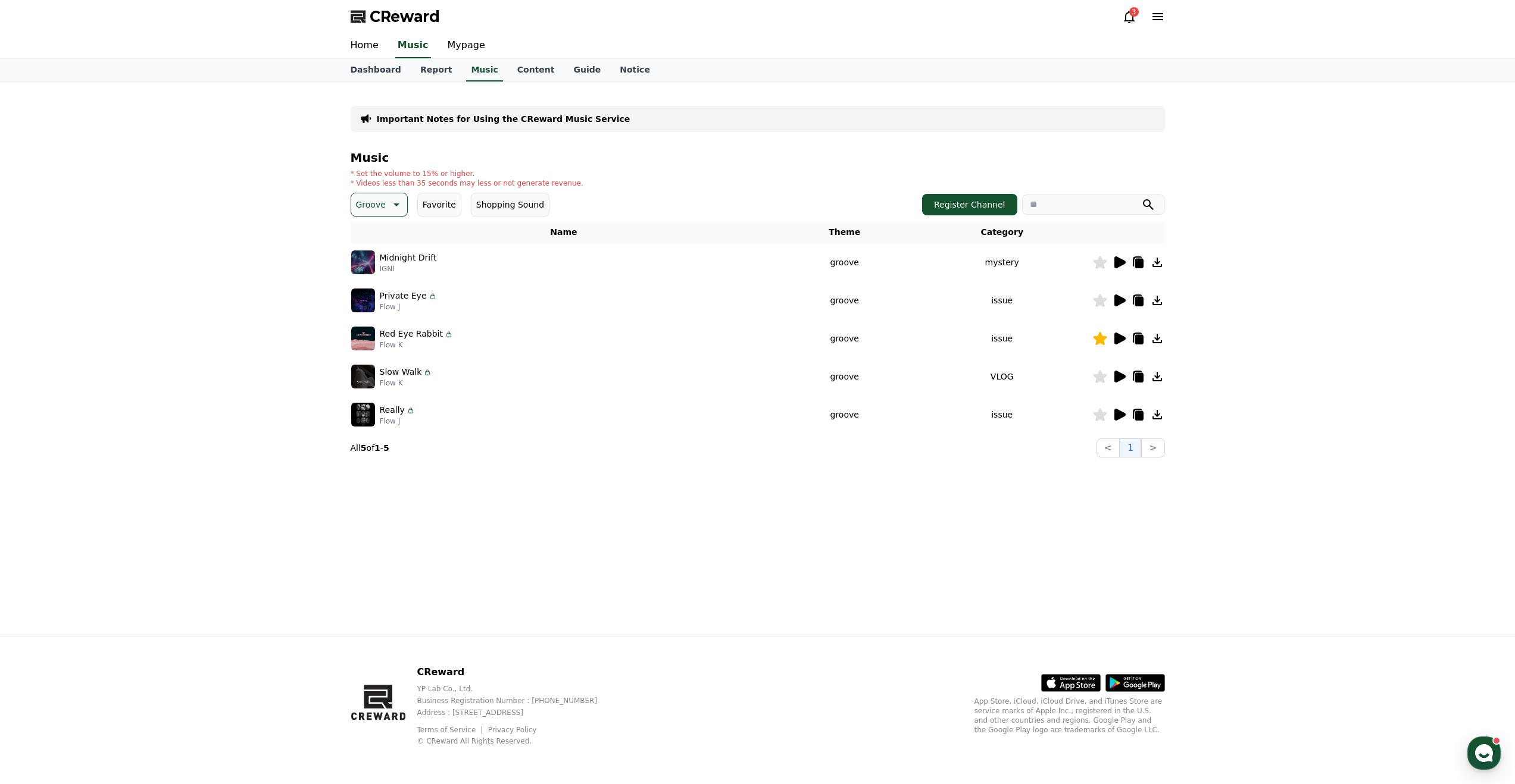
click at [394, 207] on icon at bounding box center [395, 205] width 15 height 15
click at [366, 256] on button "Majestic" at bounding box center [374, 255] width 44 height 26
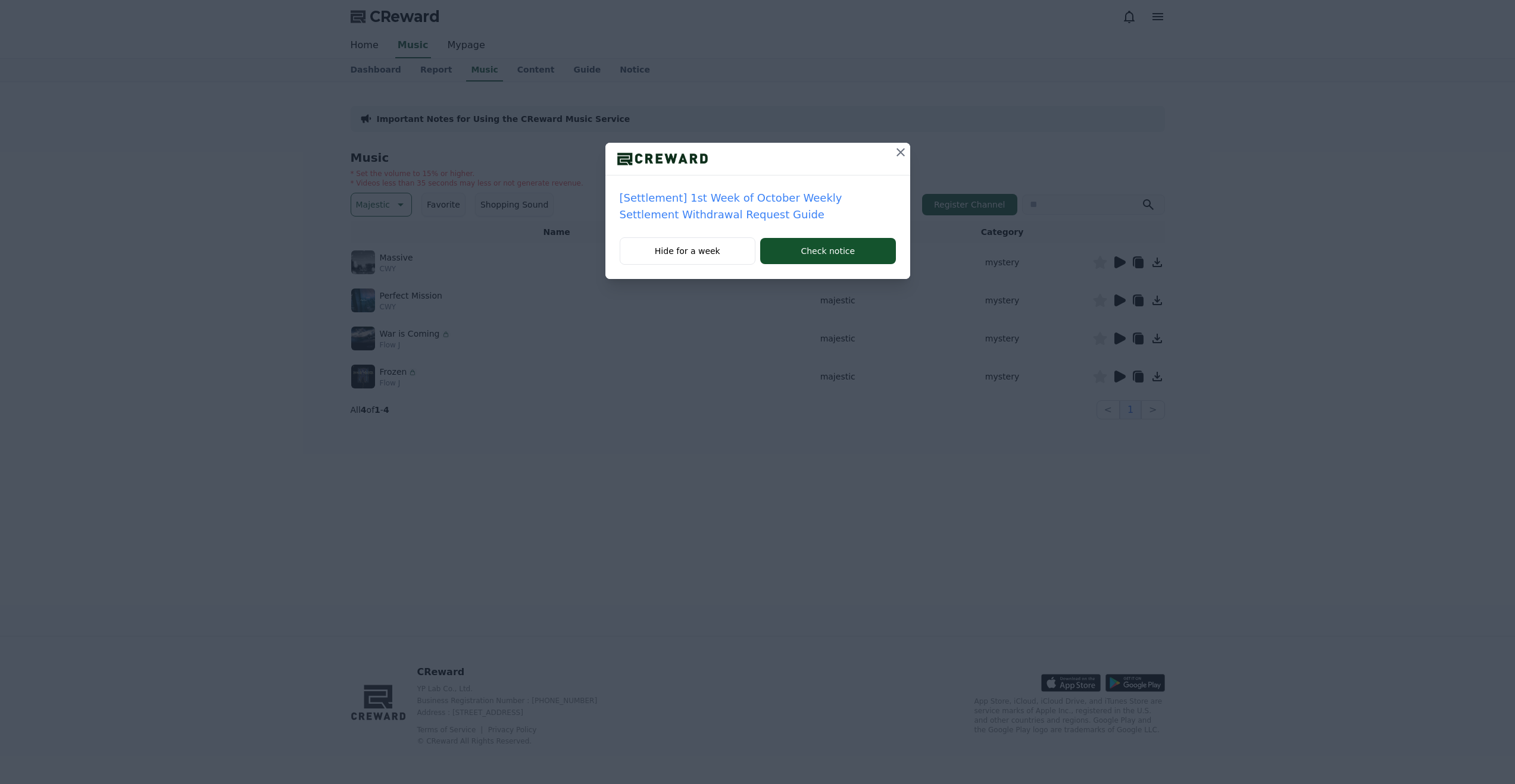
click at [1119, 261] on div "[Settlement] 1st Week of October Weekly Settlement Withdrawal Request Guide Hid…" at bounding box center [757, 149] width 1515 height 298
click at [898, 149] on icon at bounding box center [901, 152] width 15 height 15
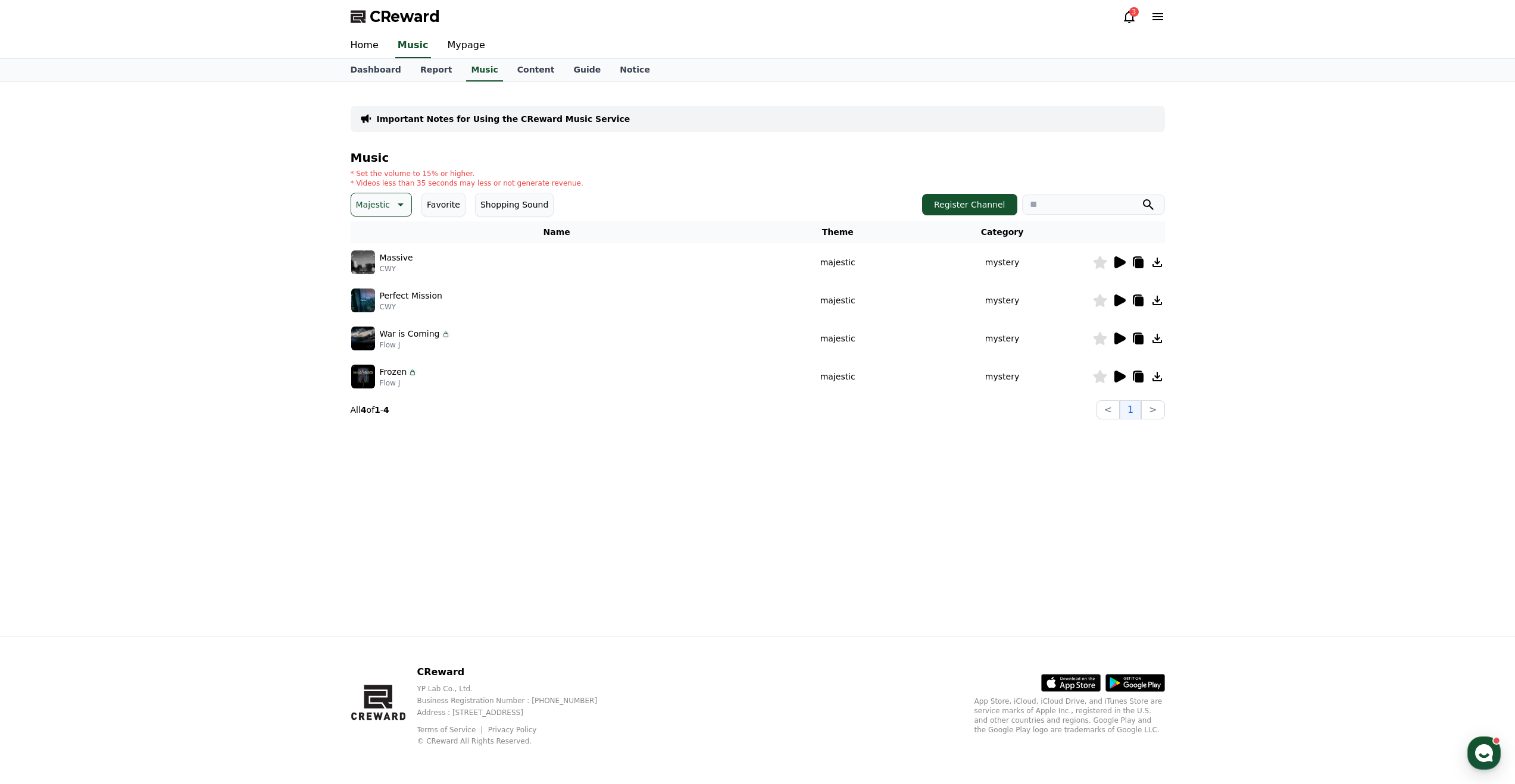
click at [1122, 265] on icon at bounding box center [1120, 262] width 11 height 12
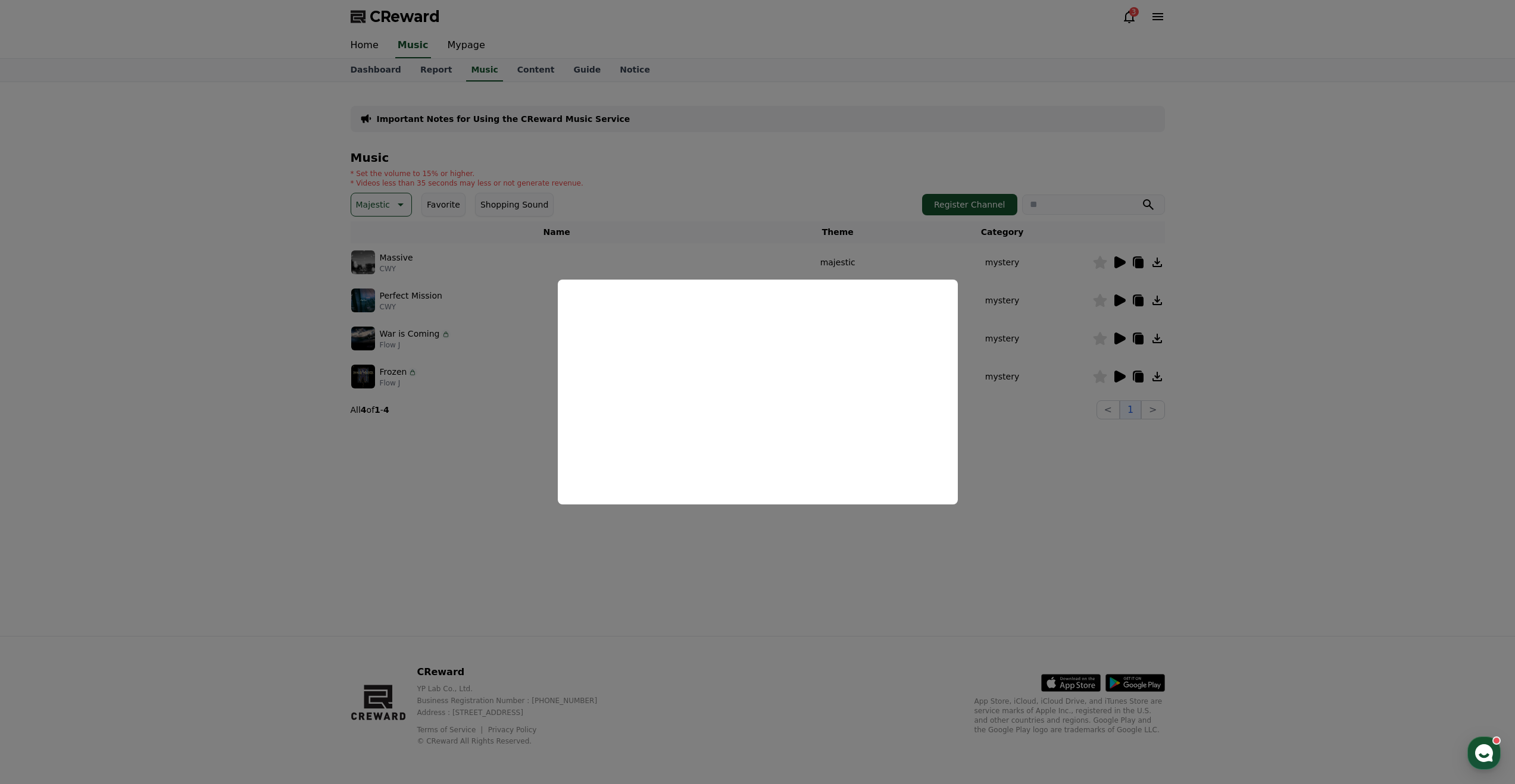
click at [1220, 264] on button "close modal" at bounding box center [757, 392] width 1515 height 784
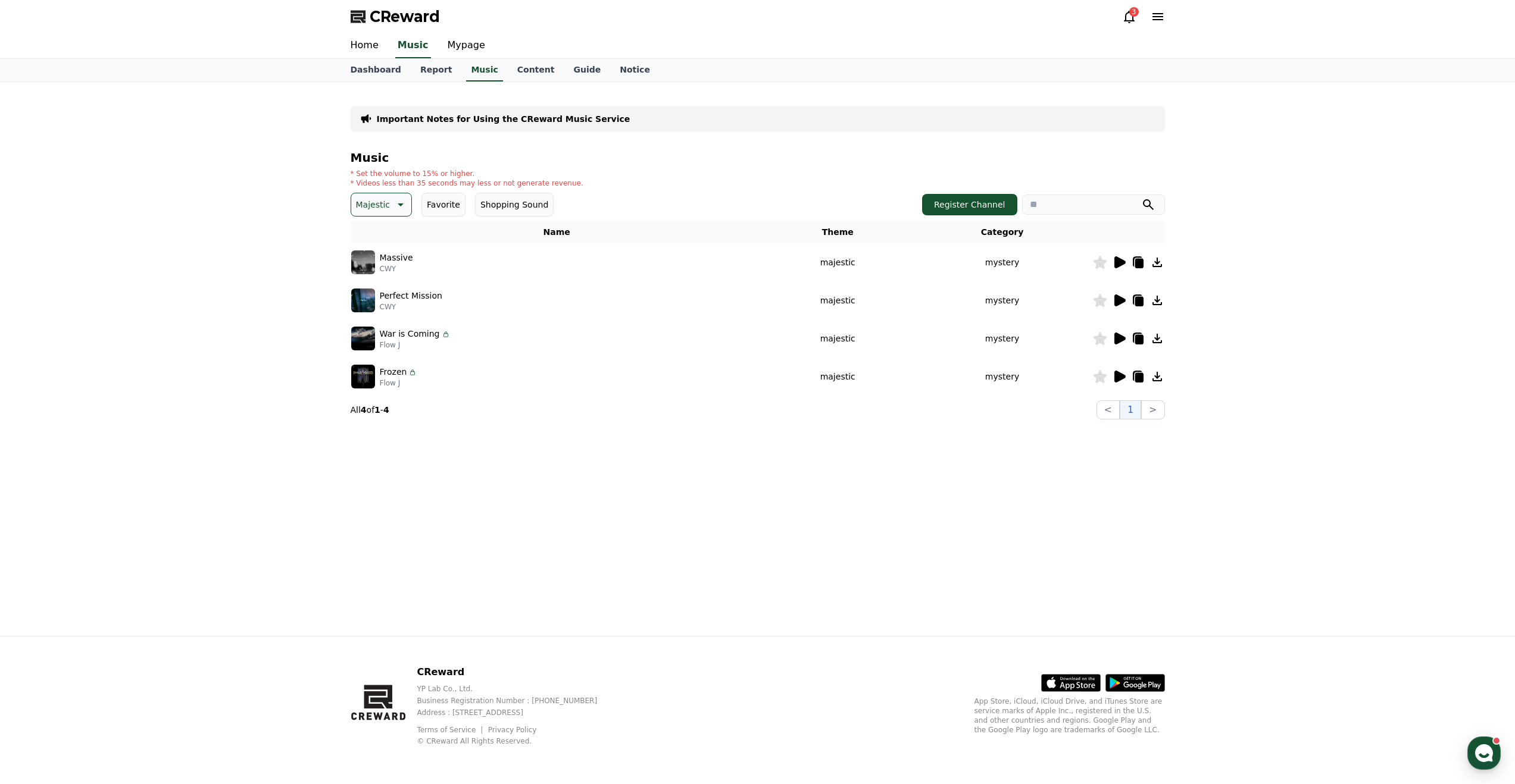
click at [1158, 263] on icon at bounding box center [1157, 262] width 15 height 15
click at [1096, 268] on icon at bounding box center [1100, 262] width 14 height 13
click at [1118, 304] on icon at bounding box center [1120, 300] width 11 height 12
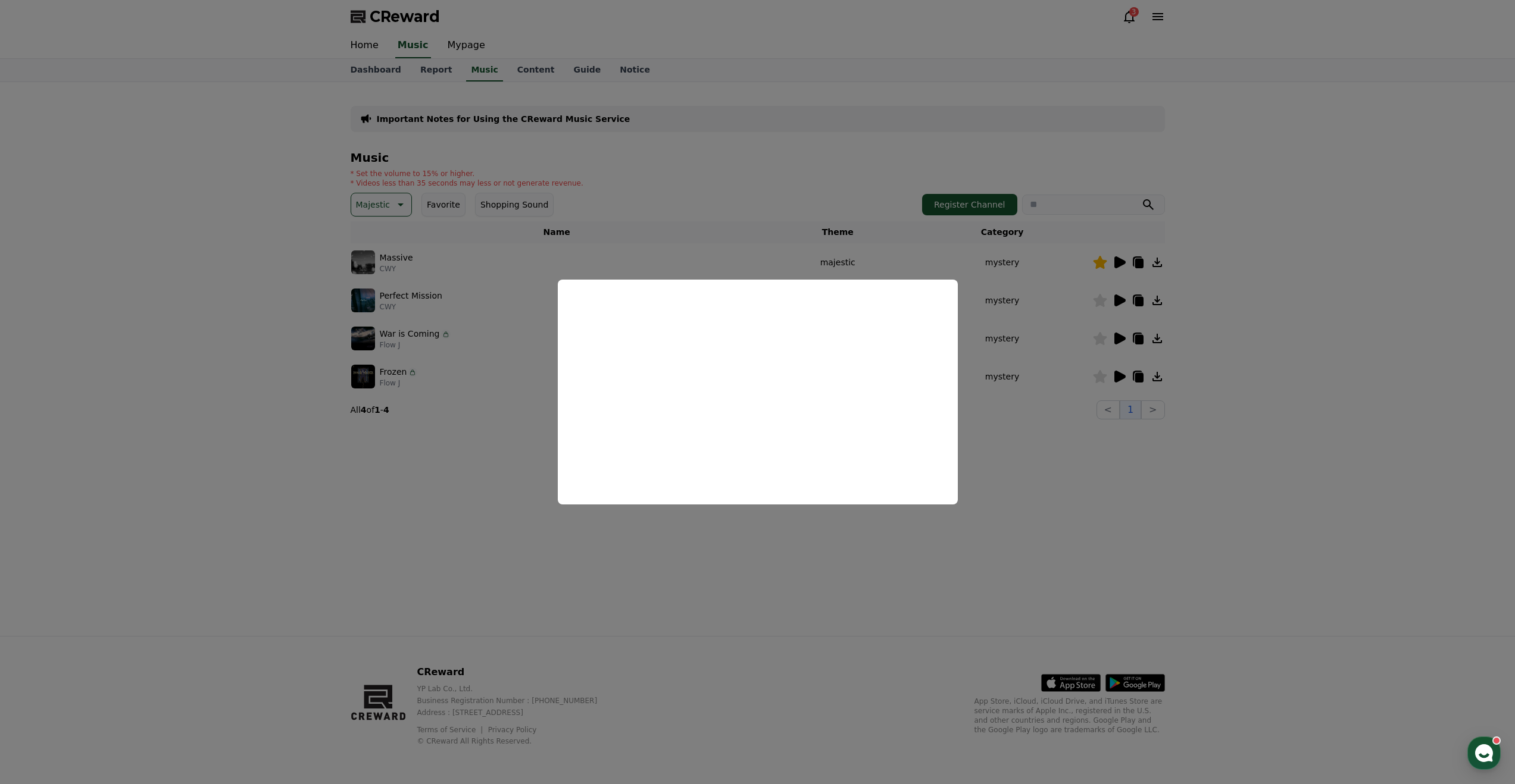
click at [1131, 485] on button "close modal" at bounding box center [757, 392] width 1515 height 784
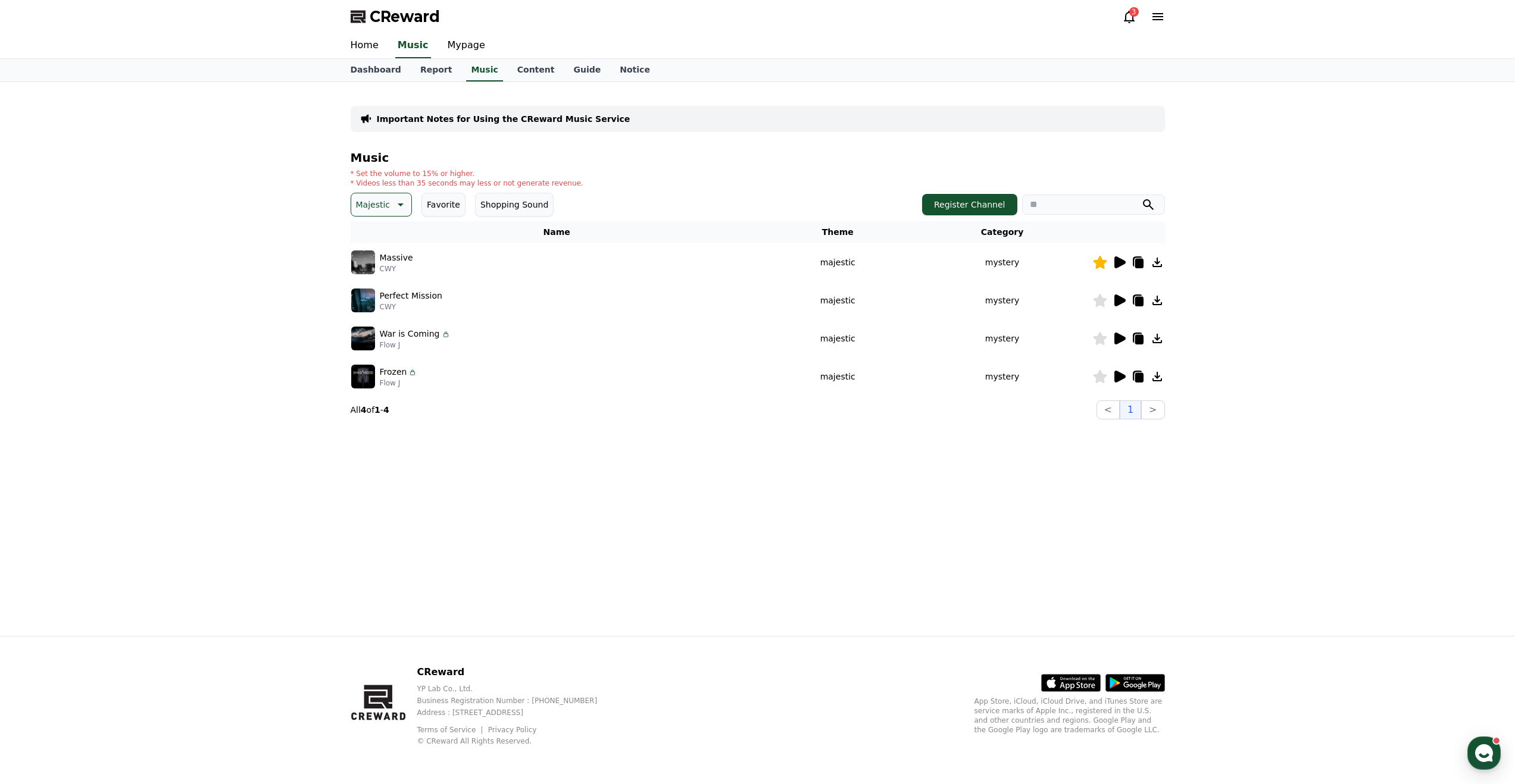
click at [1156, 296] on icon at bounding box center [1157, 301] width 10 height 10
click at [1101, 297] on icon at bounding box center [1100, 300] width 14 height 13
click at [1122, 342] on icon at bounding box center [1119, 338] width 15 height 15
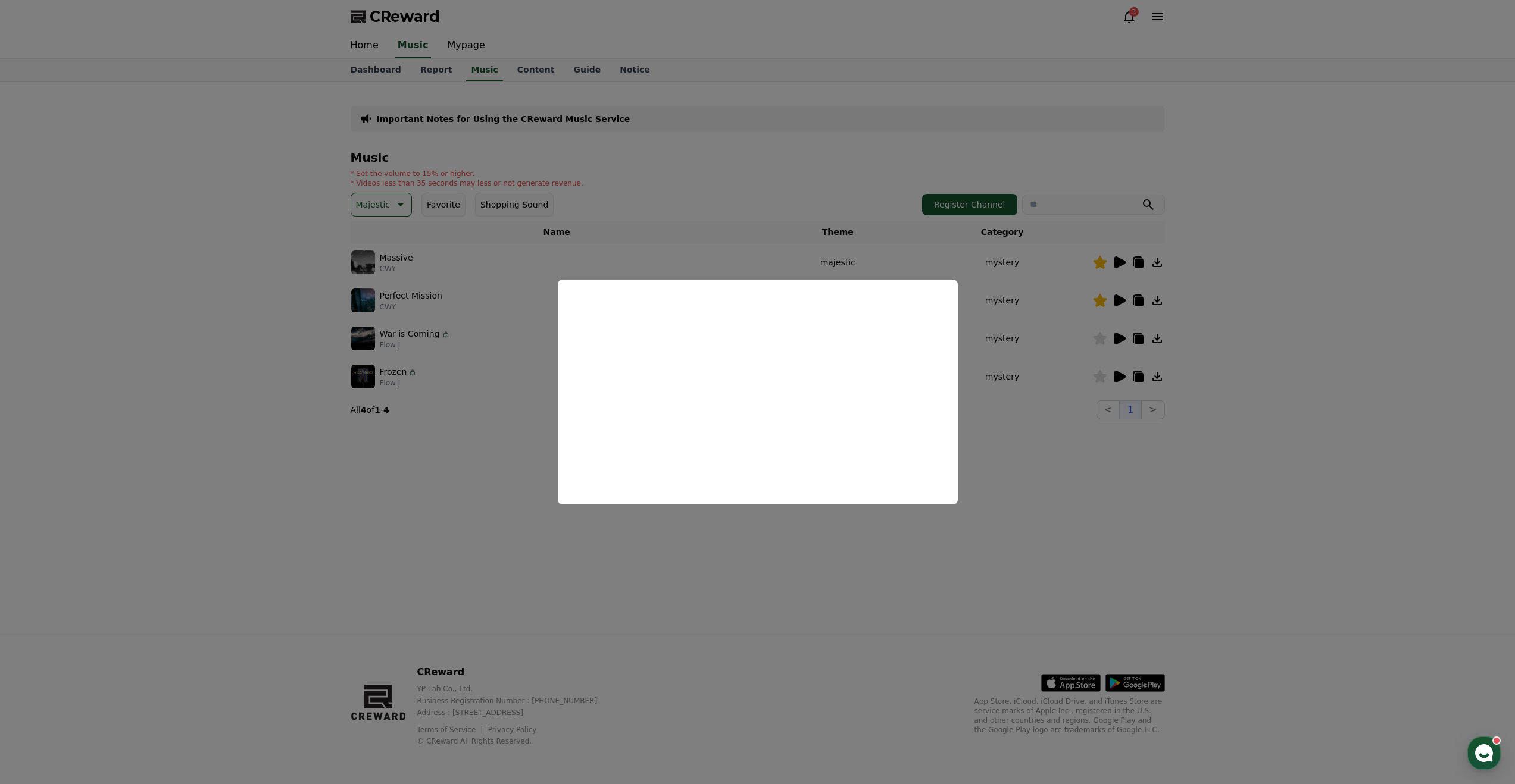
click at [668, 583] on button "close modal" at bounding box center [757, 392] width 1515 height 784
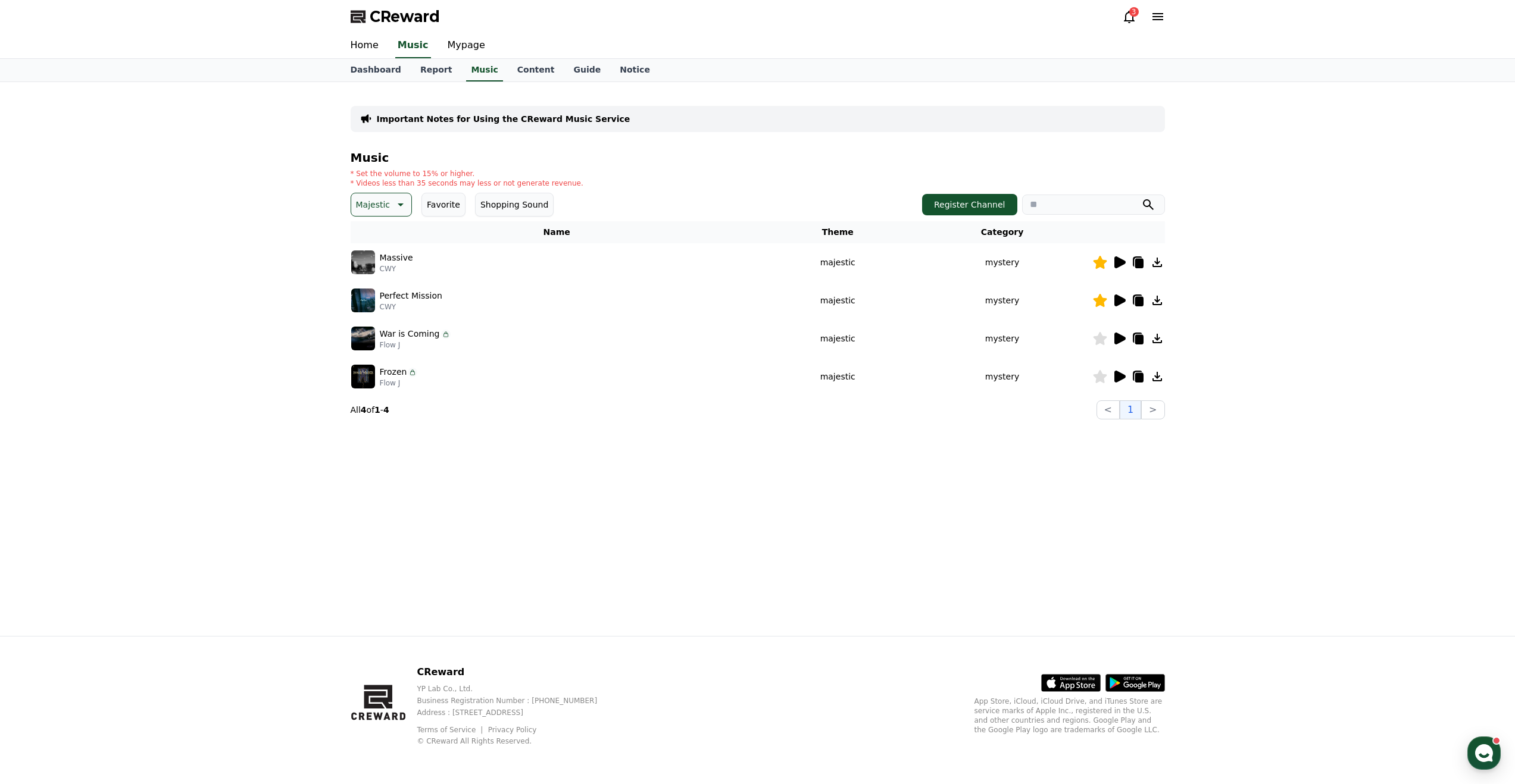
click at [1117, 373] on icon at bounding box center [1120, 376] width 11 height 12
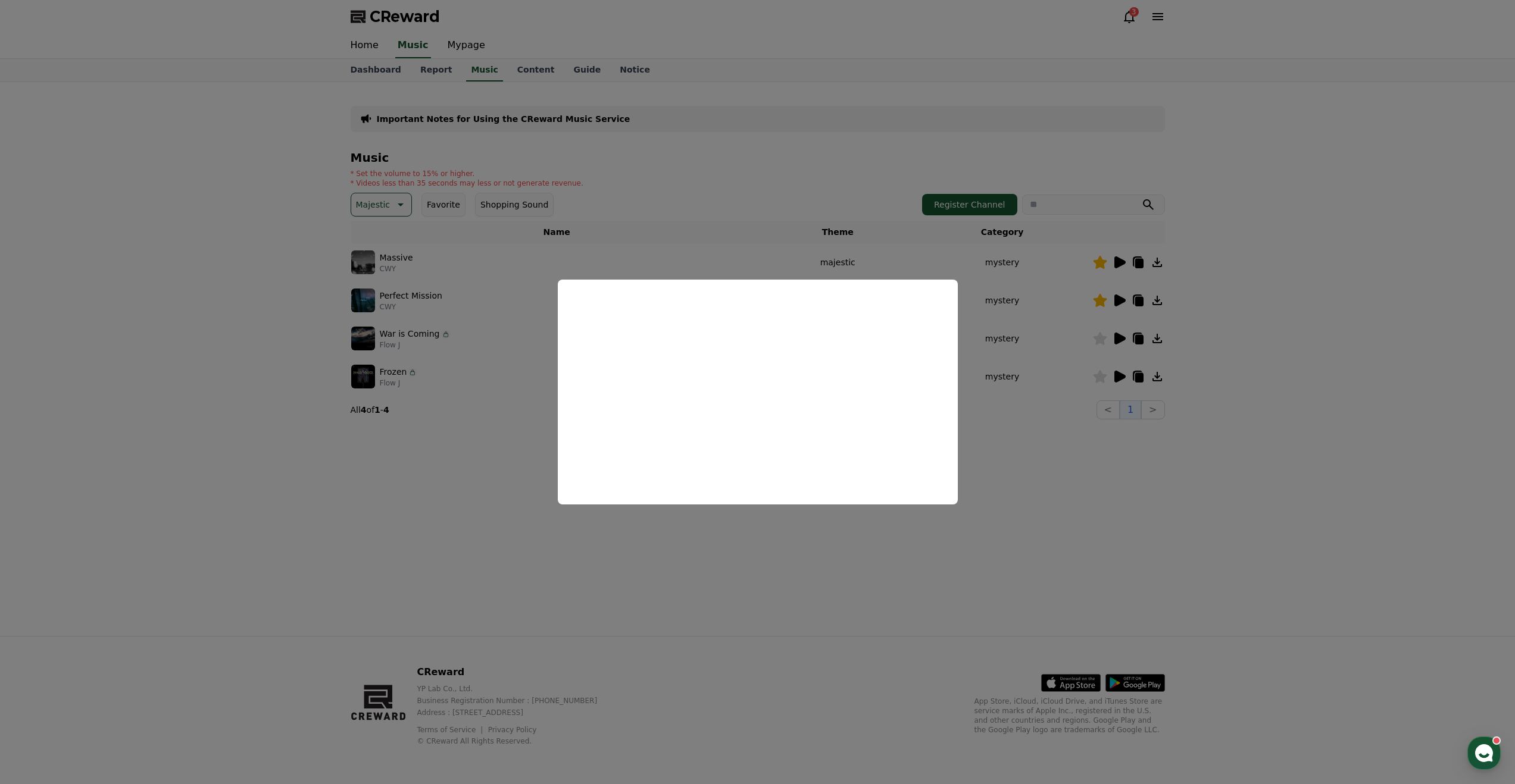
click at [460, 464] on button "close modal" at bounding box center [757, 392] width 1515 height 784
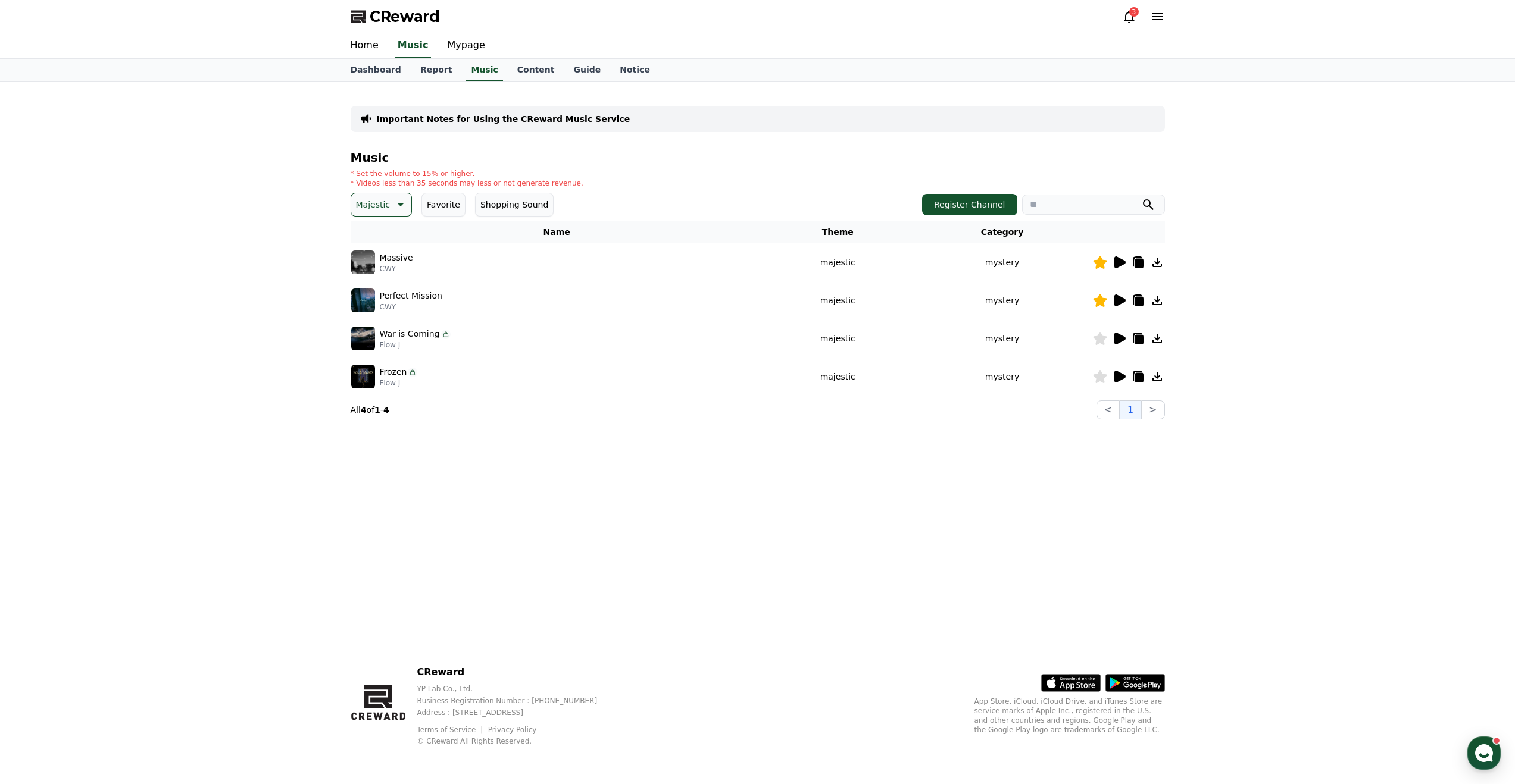
click at [382, 206] on p "Majestic" at bounding box center [373, 205] width 35 height 17
click at [374, 301] on button "Bright" at bounding box center [370, 310] width 35 height 26
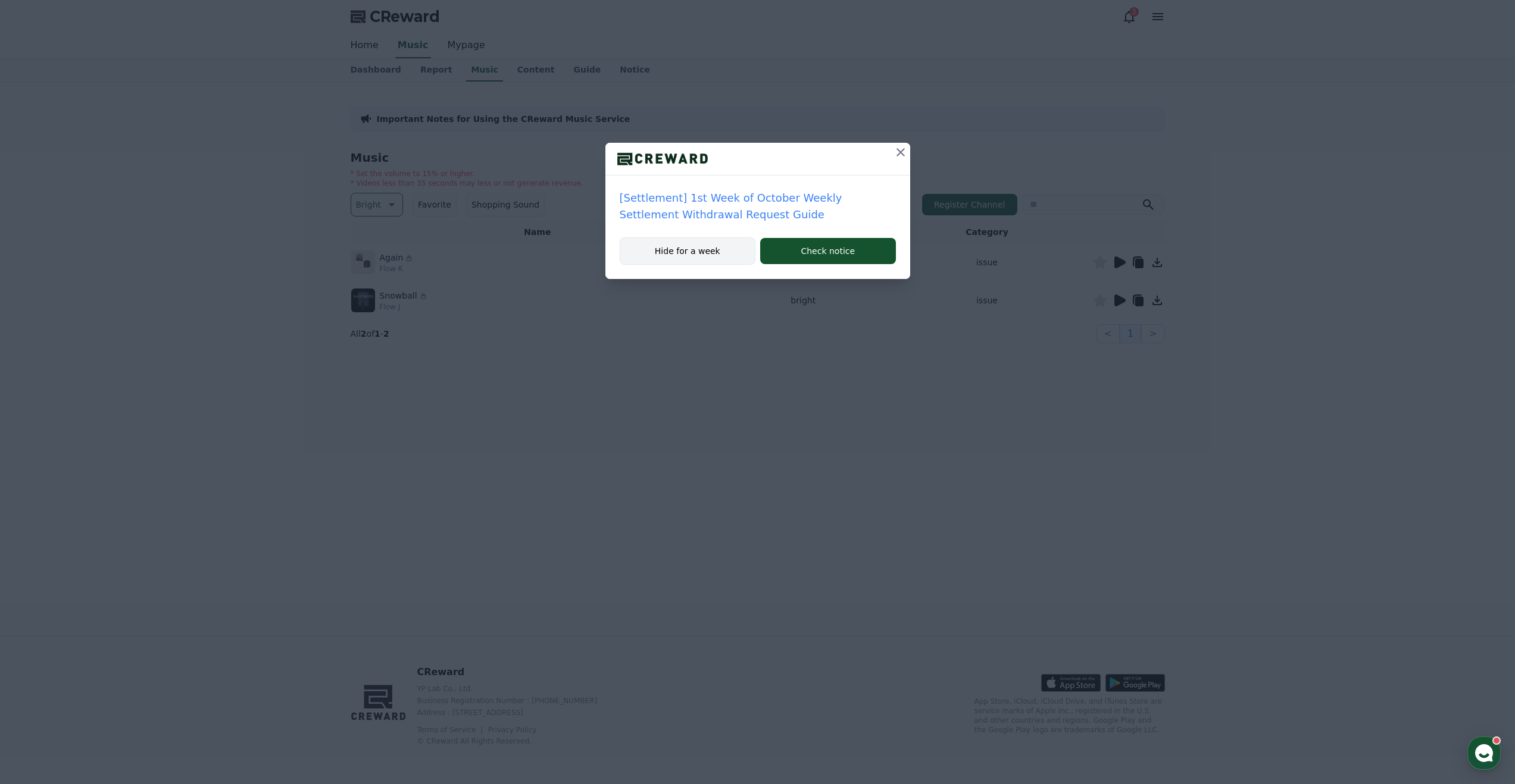
click at [732, 244] on button "Hide for a week" at bounding box center [688, 251] width 137 height 27
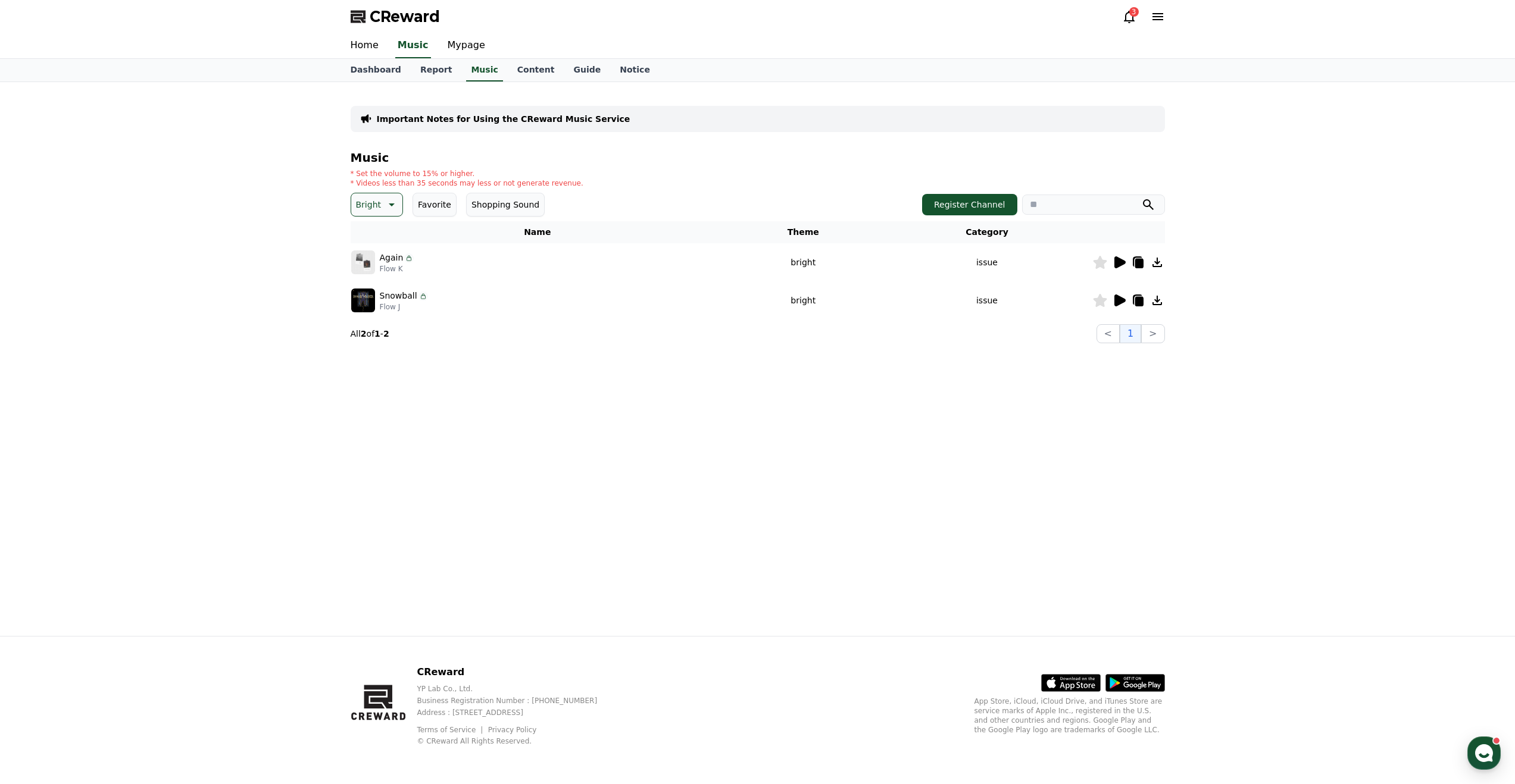
click at [1115, 301] on icon at bounding box center [1120, 300] width 11 height 12
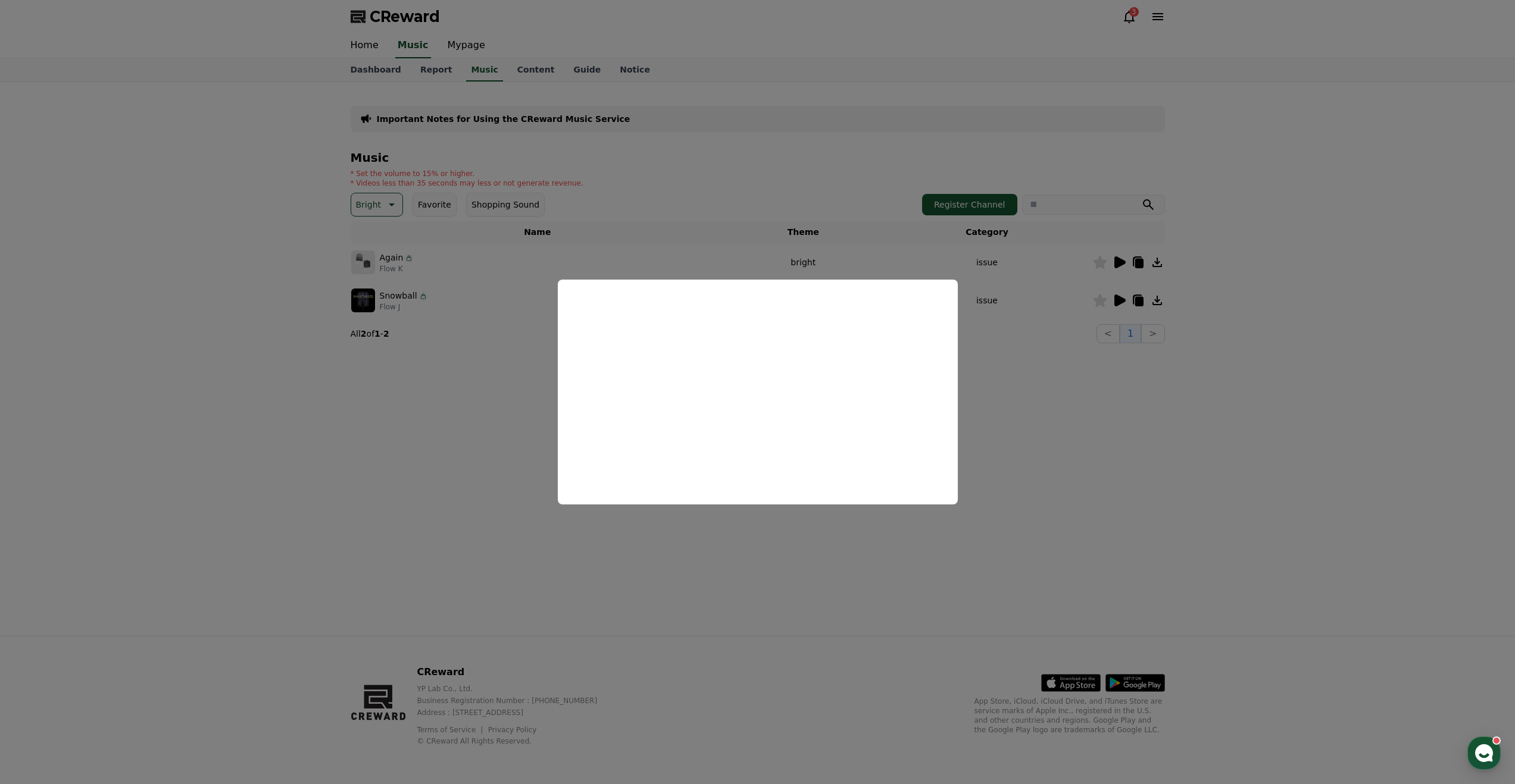
click at [1066, 379] on button "close modal" at bounding box center [757, 392] width 1515 height 784
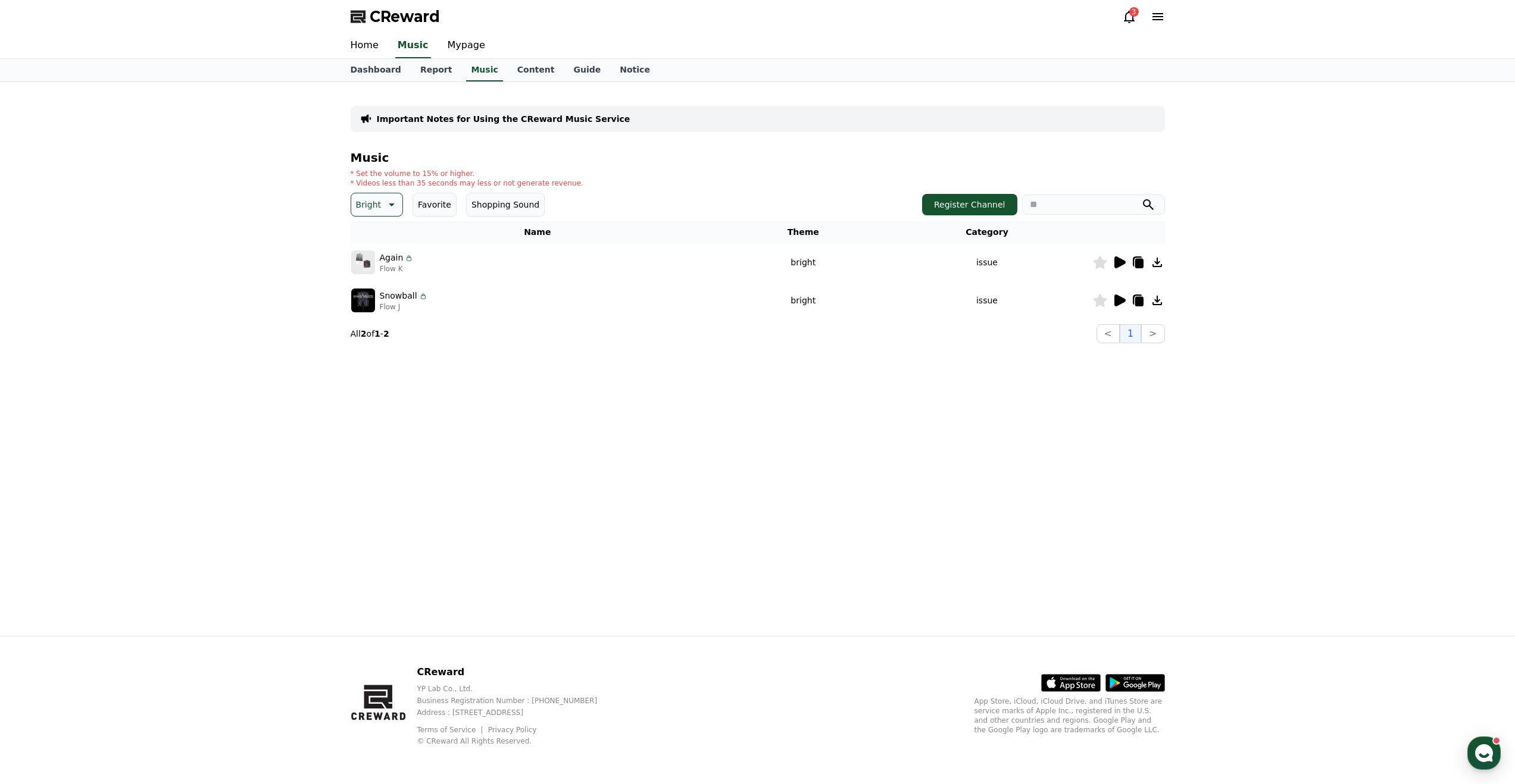
click at [1100, 297] on icon at bounding box center [1100, 300] width 14 height 13
click at [1156, 299] on icon at bounding box center [1157, 300] width 15 height 15
